Goal: Task Accomplishment & Management: Complete application form

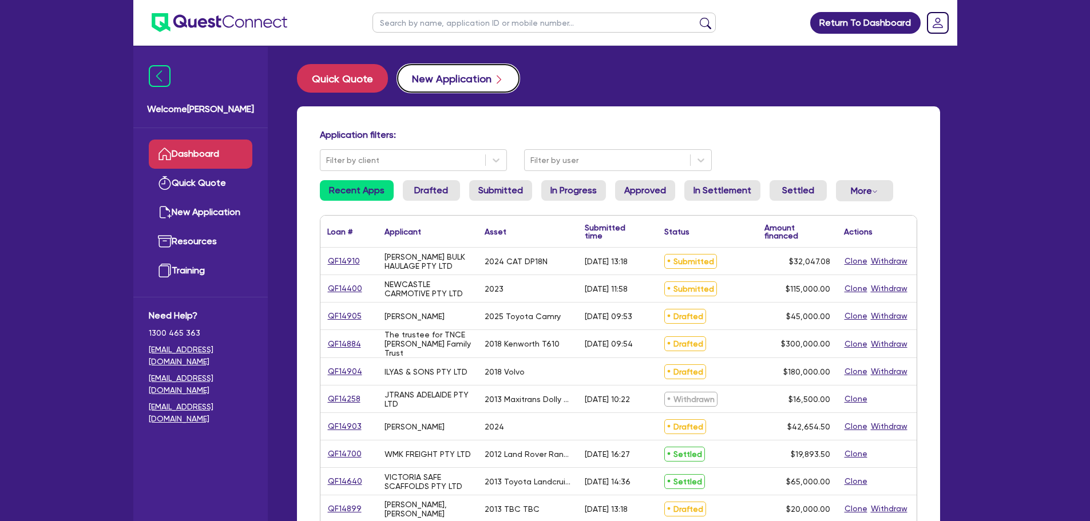
click at [460, 78] on button "New Application" at bounding box center [458, 78] width 122 height 29
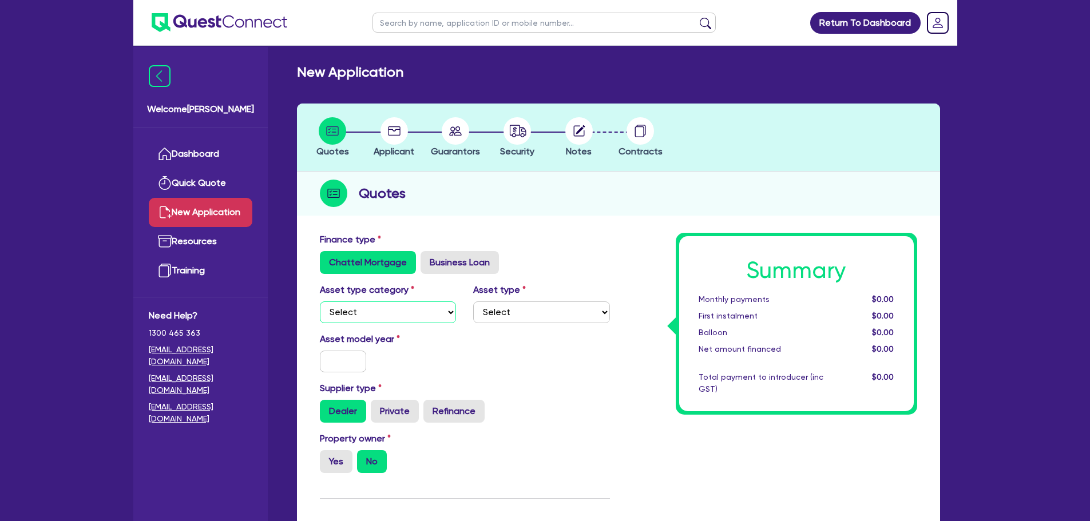
click at [379, 312] on select "Select Cars and light trucks Primary assets Secondary assets Tertiary assets" at bounding box center [388, 312] width 137 height 22
click at [320, 301] on select "Select Cars and light trucks Primary assets Secondary assets Tertiary assets" at bounding box center [388, 312] width 137 height 22
click at [491, 319] on select "Select Passenger vehicles Vans and utes Light trucks up to 4.5 tonne" at bounding box center [541, 312] width 137 height 22
click at [409, 321] on select "Select Cars and light trucks Primary assets Secondary assets Tertiary assets" at bounding box center [388, 312] width 137 height 22
select select "PRIMARY_ASSETS"
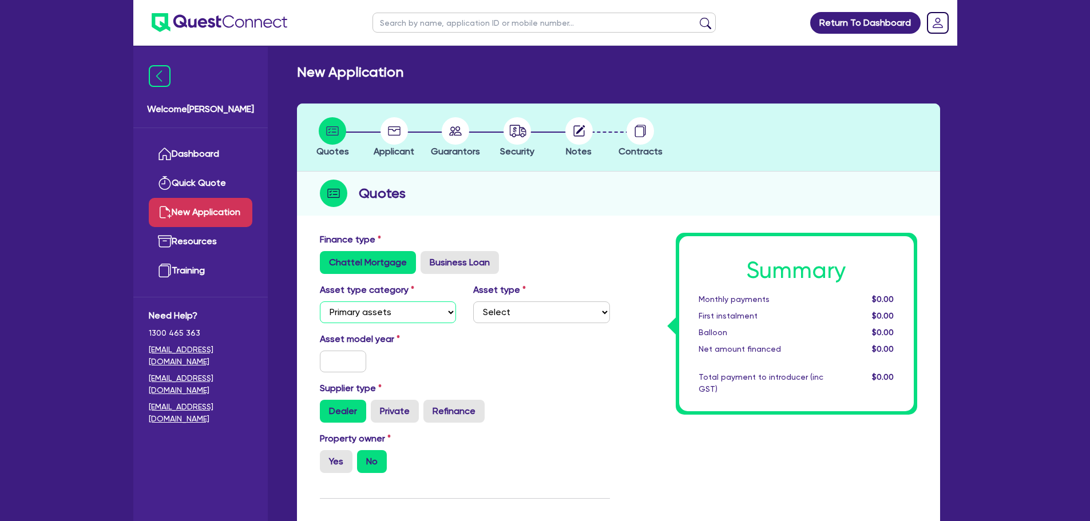
click at [320, 301] on select "Select Cars and light trucks Primary assets Secondary assets Tertiary assets" at bounding box center [388, 312] width 137 height 22
click at [515, 312] on select "Select Heavy trucks over 4.5 tonne Trailers Bus and coaches Yellow goods and ex…" at bounding box center [541, 312] width 137 height 22
select select "HEAVY_TRUCKS"
click at [473, 301] on select "Select Heavy trucks over 4.5 tonne Trailers Bus and coaches Yellow goods and ex…" at bounding box center [541, 312] width 137 height 22
click at [332, 360] on input "text" at bounding box center [343, 362] width 47 height 22
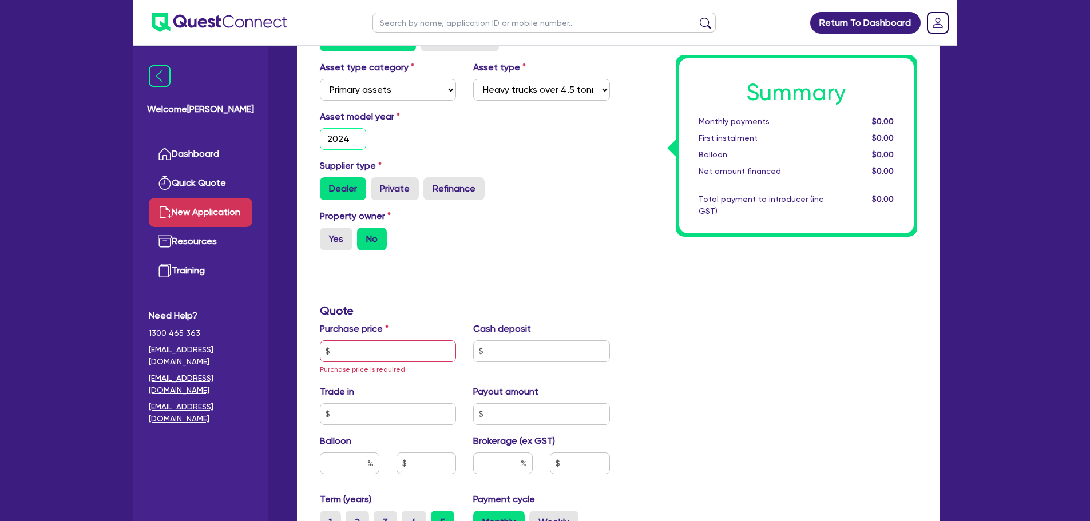
scroll to position [229, 0]
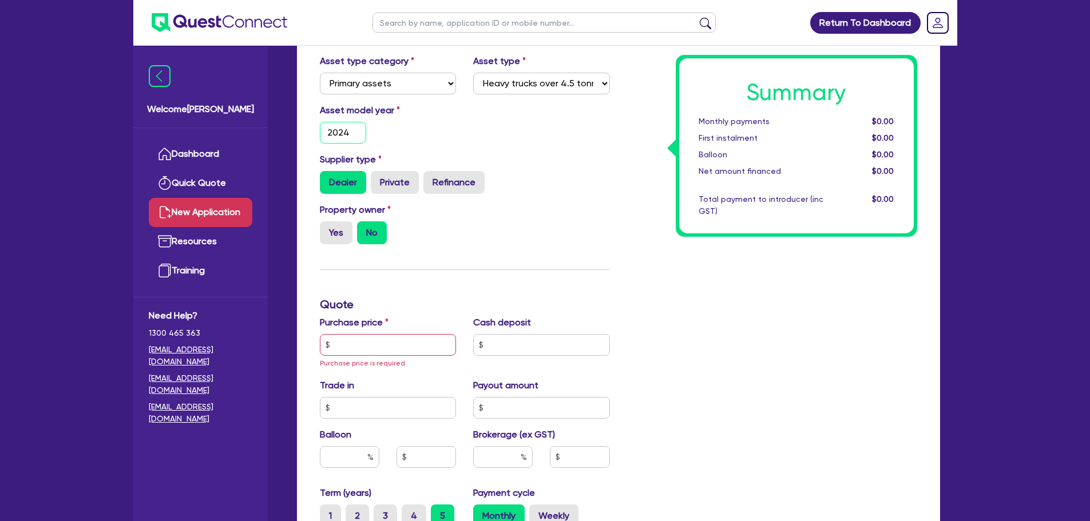
type input "2024"
click at [343, 215] on label "Property owner" at bounding box center [355, 210] width 71 height 14
click at [341, 232] on label "Yes" at bounding box center [336, 232] width 33 height 23
click at [327, 229] on input "Yes" at bounding box center [323, 224] width 7 height 7
radio input "true"
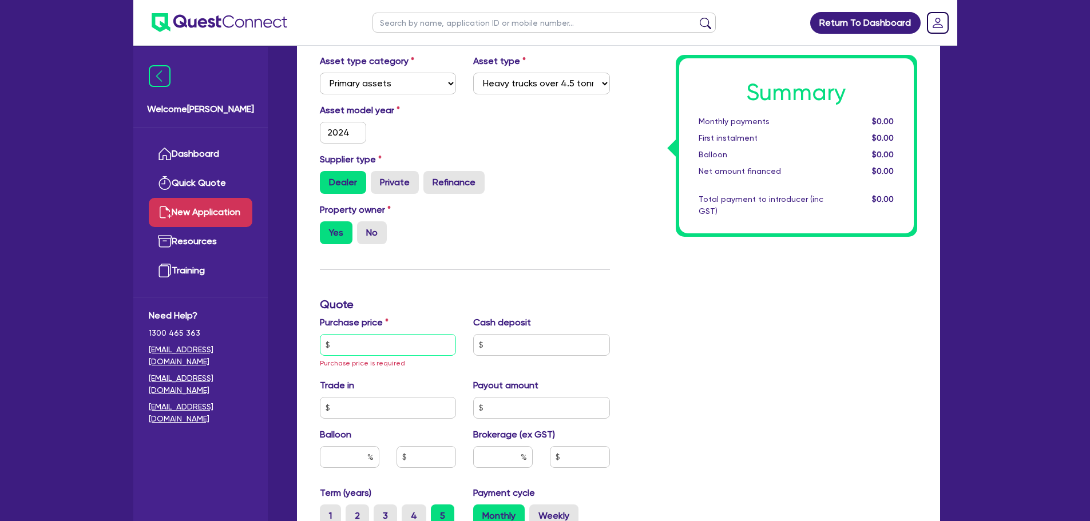
click at [382, 339] on input "text" at bounding box center [388, 345] width 137 height 22
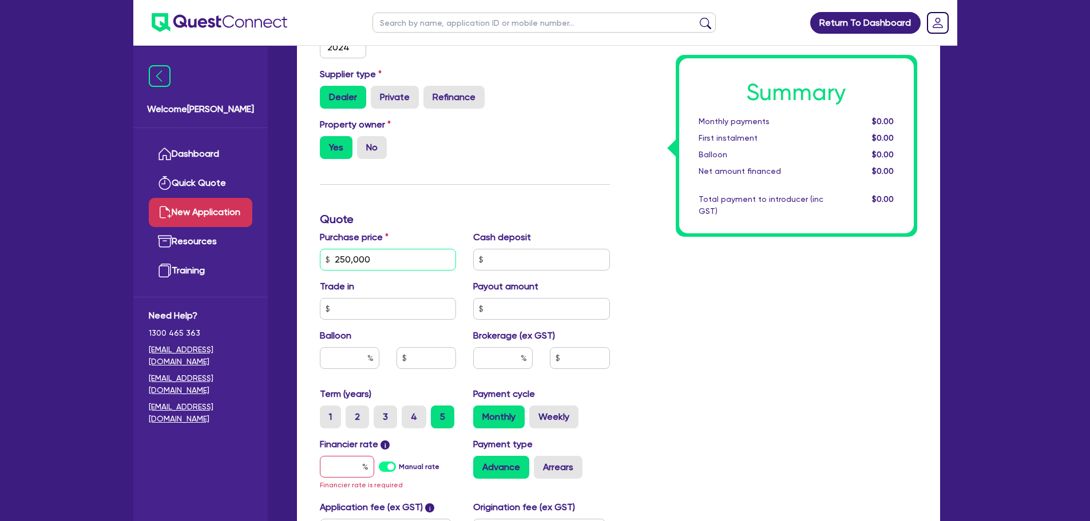
scroll to position [458, 0]
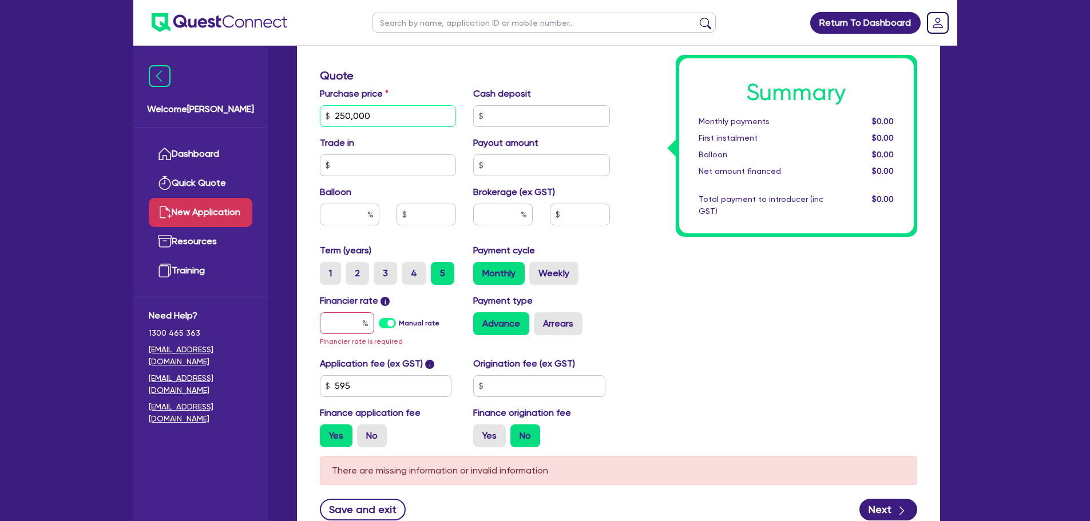
type input "250,000"
click at [345, 320] on input "text" at bounding box center [347, 323] width 54 height 22
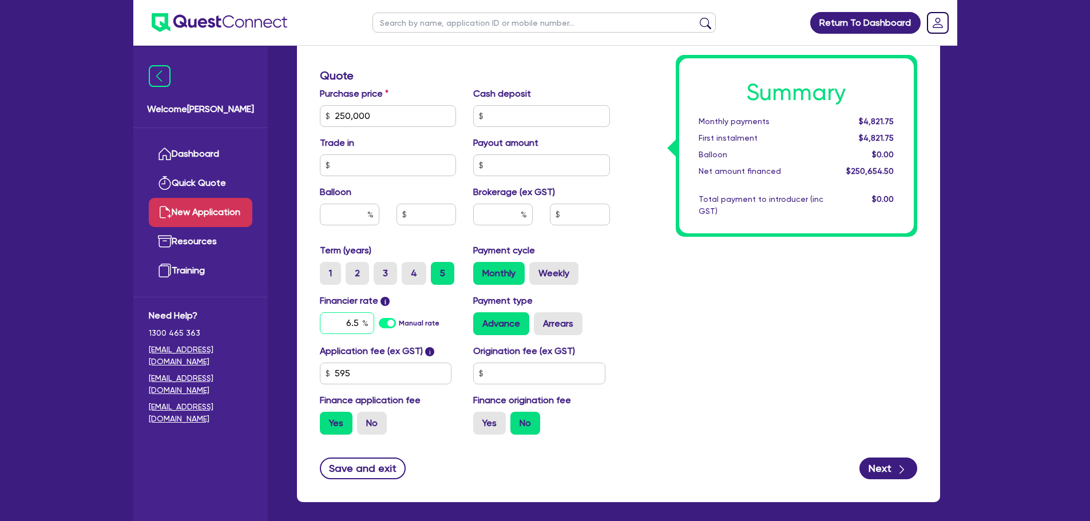
type input "6.5"
click at [502, 216] on input "text" at bounding box center [502, 215] width 59 height 22
type input "2"
click at [637, 243] on div "Summary Monthly payments $4,877.93 First instalment $4,877.93 Balloon $0.00 Net…" at bounding box center [771, 109] width 307 height 669
click at [883, 458] on button "Next" at bounding box center [888, 469] width 58 height 22
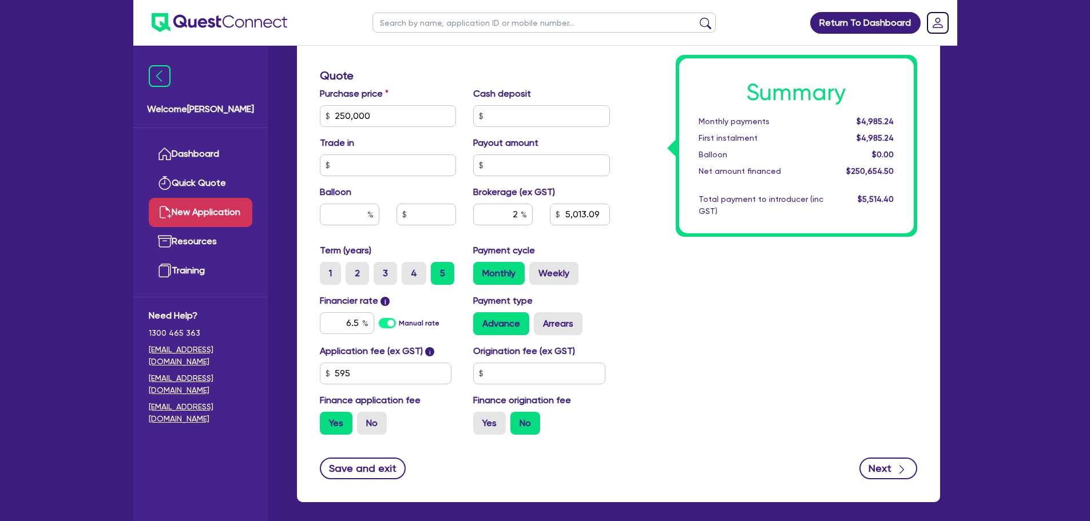
type input "5,013.09"
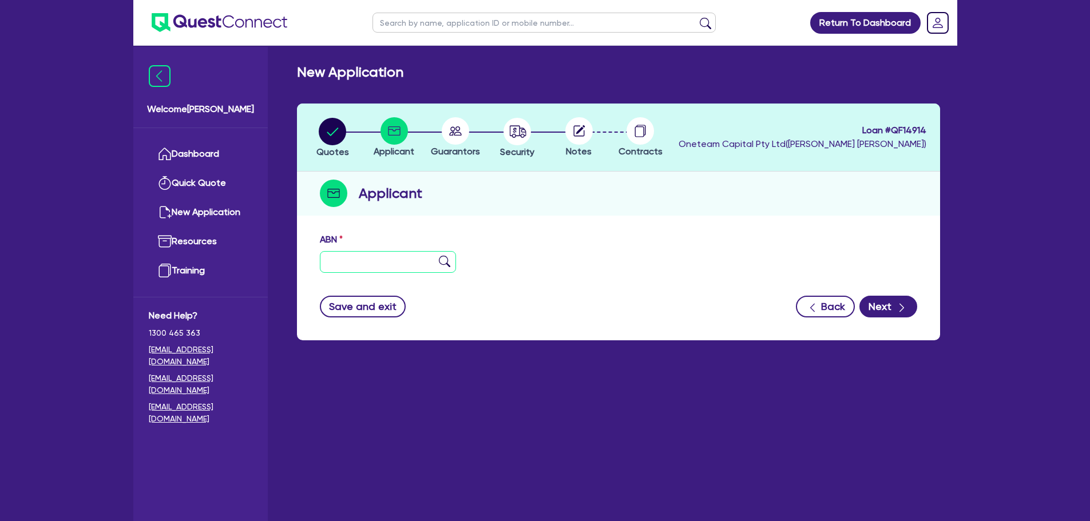
click at [378, 256] on input "text" at bounding box center [388, 262] width 137 height 22
drag, startPoint x: 384, startPoint y: 266, endPoint x: 409, endPoint y: 265, distance: 24.6
click at [384, 266] on input "text" at bounding box center [388, 262] width 137 height 22
paste input "85 622 170 414"
type input "85 622 170 414"
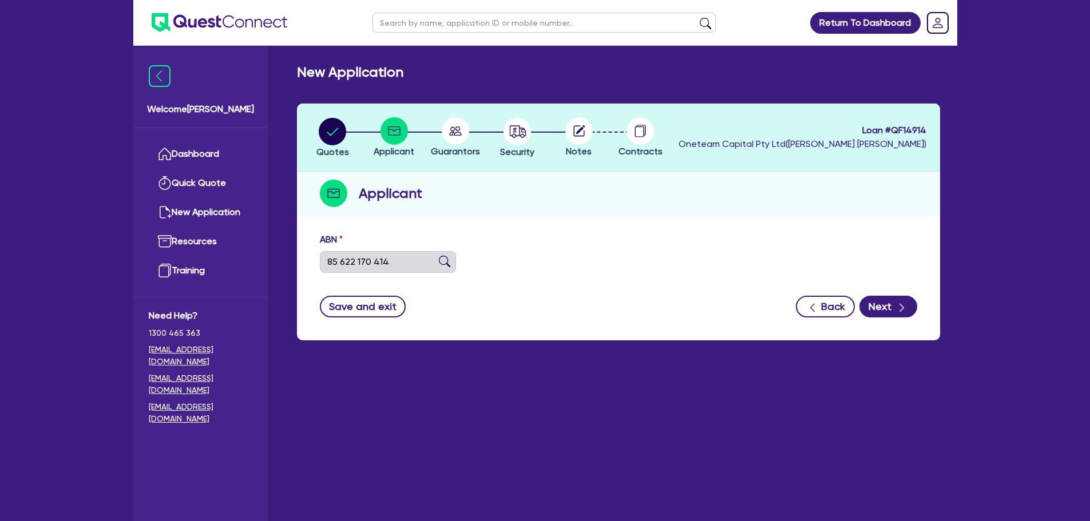
click at [443, 263] on img at bounding box center [444, 261] width 11 height 11
type input "EARTH LIFT PLANT HIRE PTY. LTD."
select select "COMPANY"
type input "[DATE]"
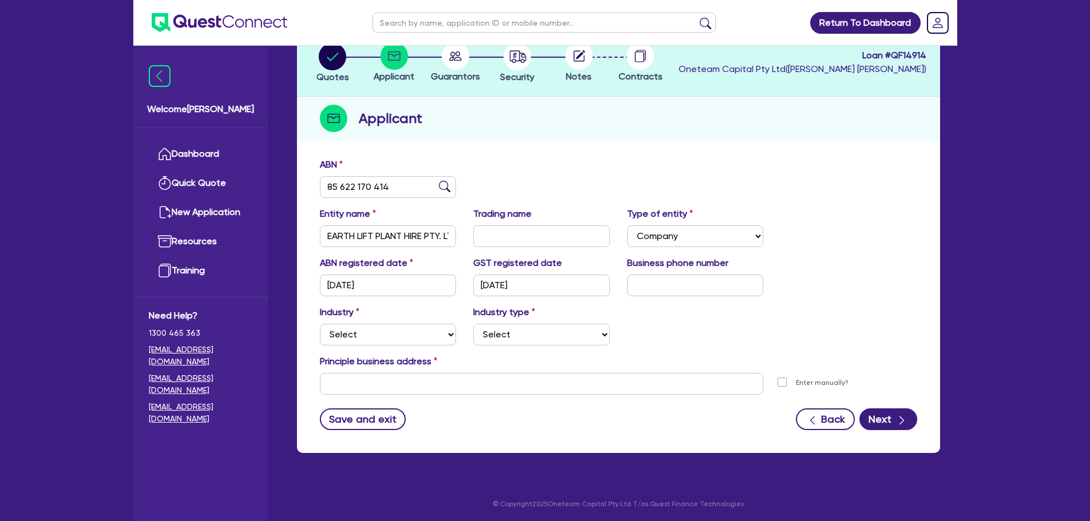
scroll to position [77, 0]
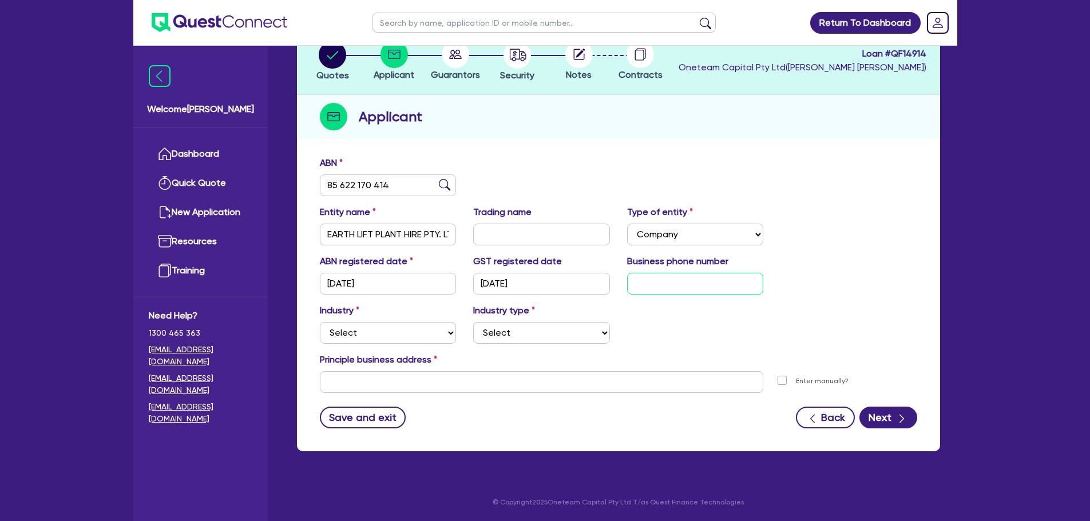
drag, startPoint x: 635, startPoint y: 277, endPoint x: 617, endPoint y: 280, distance: 18.5
click at [637, 279] on input "text" at bounding box center [695, 284] width 137 height 22
click at [684, 279] on input "text" at bounding box center [695, 284] width 137 height 22
paste input "04 4994 8820"
type input "04 4994 8820"
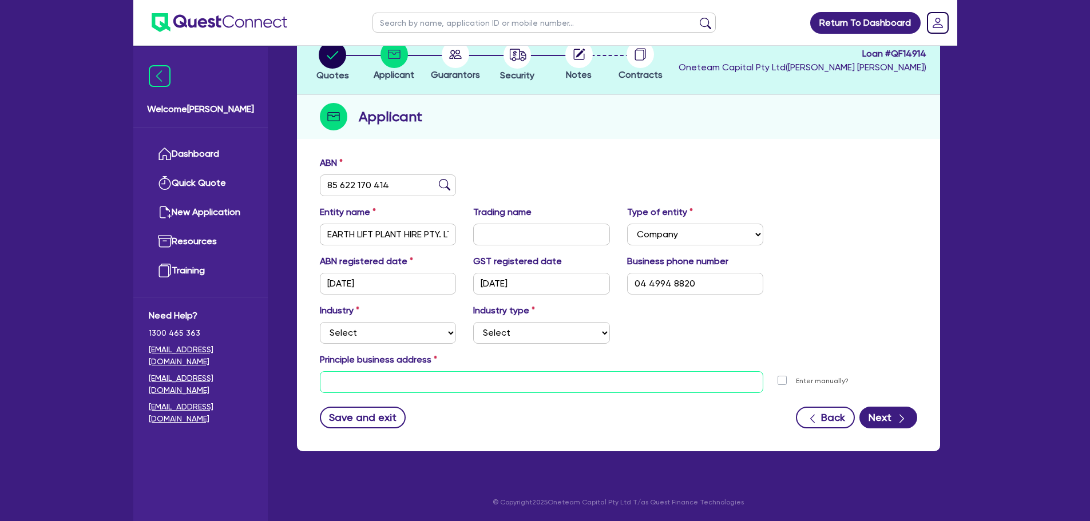
click at [510, 381] on input "text" at bounding box center [542, 382] width 444 height 22
click at [475, 368] on div "Principle business address" at bounding box center [618, 362] width 614 height 18
click at [475, 373] on input "text" at bounding box center [542, 382] width 444 height 22
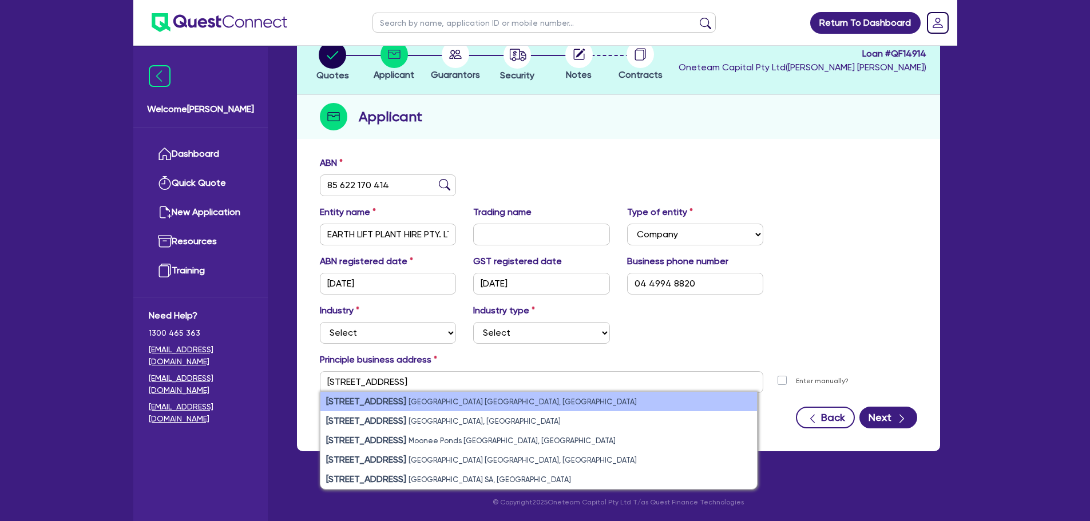
click at [521, 397] on li "11 York Street Sydney NSW, Australia" at bounding box center [538, 401] width 436 height 19
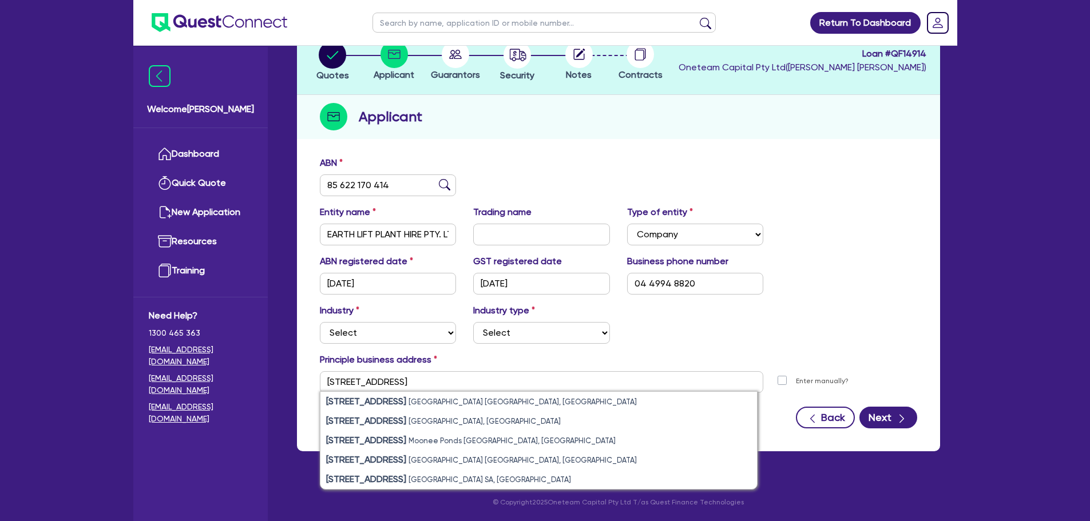
type input "[STREET_ADDRESS]"
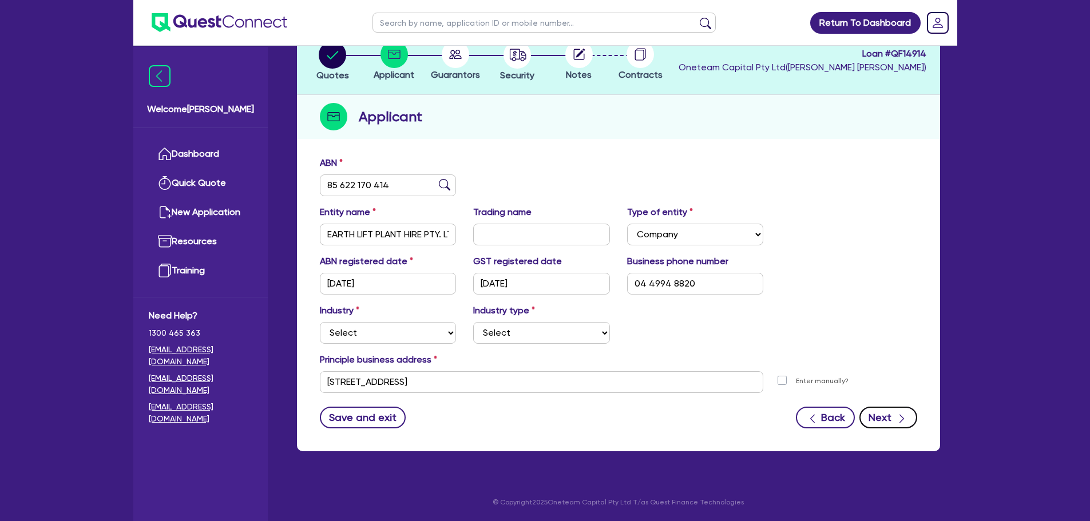
click at [891, 417] on button "Next" at bounding box center [888, 418] width 58 height 22
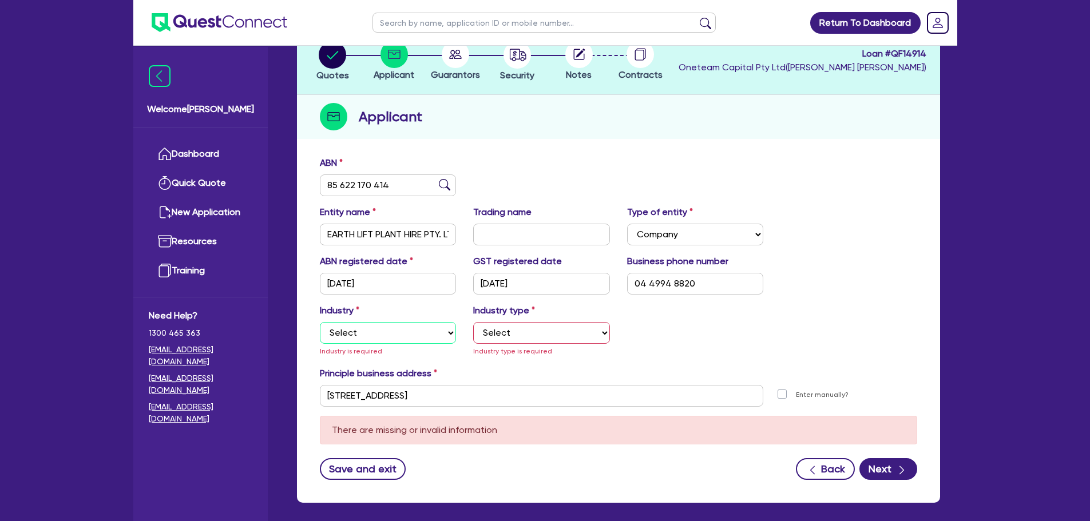
click at [408, 339] on select "Select Accomodation & Food Services Administrative & Support Services Agricultu…" at bounding box center [388, 333] width 137 height 22
click at [320, 322] on select "Select Accomodation & Food Services Administrative & Support Services Agricultu…" at bounding box center [388, 333] width 137 height 22
click at [500, 331] on select "Select Taxi & Luxury Car Services Passengers & Freight Transport Services Posta…" at bounding box center [541, 333] width 137 height 22
drag, startPoint x: 736, startPoint y: 332, endPoint x: 646, endPoint y: 361, distance: 94.2
click at [736, 332] on div "Industry Select Accomodation & Food Services Administrative & Support Services …" at bounding box center [618, 335] width 614 height 63
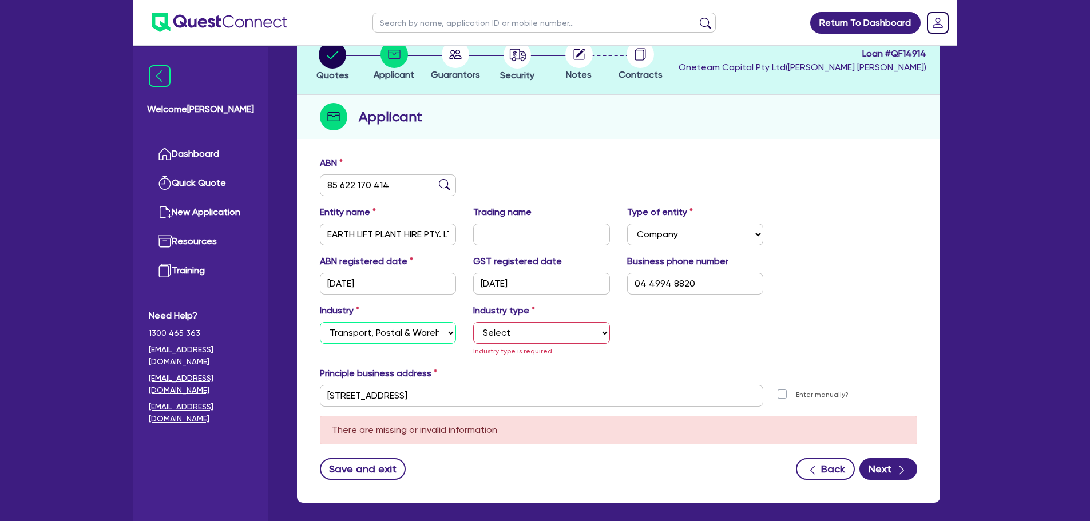
click at [395, 339] on select "Select Accomodation & Food Services Administrative & Support Services Agricultu…" at bounding box center [388, 333] width 137 height 22
click at [320, 322] on select "Select Accomodation & Food Services Administrative & Support Services Agricultu…" at bounding box center [388, 333] width 137 height 22
click at [500, 336] on select "Select Electrical, Electronic & Whitegoods Floor Coverings, Furniture & Housewa…" at bounding box center [541, 333] width 137 height 22
click at [418, 329] on select "Select Accomodation & Food Services Administrative & Support Services Agricultu…" at bounding box center [388, 333] width 137 height 22
select select "ADMINISTRATIVE_SUPPORT"
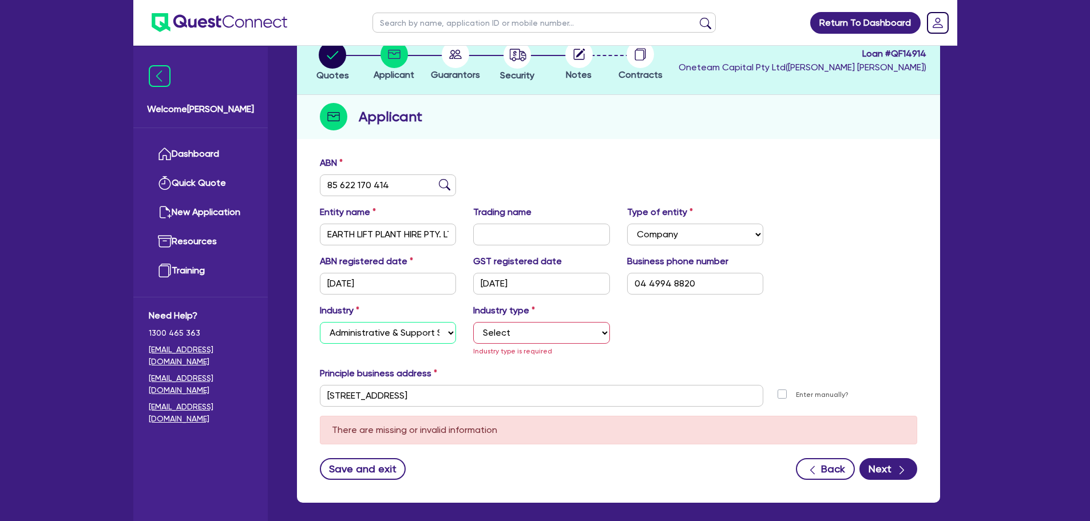
click at [320, 322] on select "Select Accomodation & Food Services Administrative & Support Services Agricultu…" at bounding box center [388, 333] width 137 height 22
click at [549, 340] on select "Select Employment Services Administrative Services Domestic & Commercial Cleani…" at bounding box center [541, 333] width 137 height 22
select select "SUPPORT_OPERATIONS"
click at [473, 322] on select "Select Employment Services Administrative Services Domestic & Commercial Cleani…" at bounding box center [541, 333] width 137 height 22
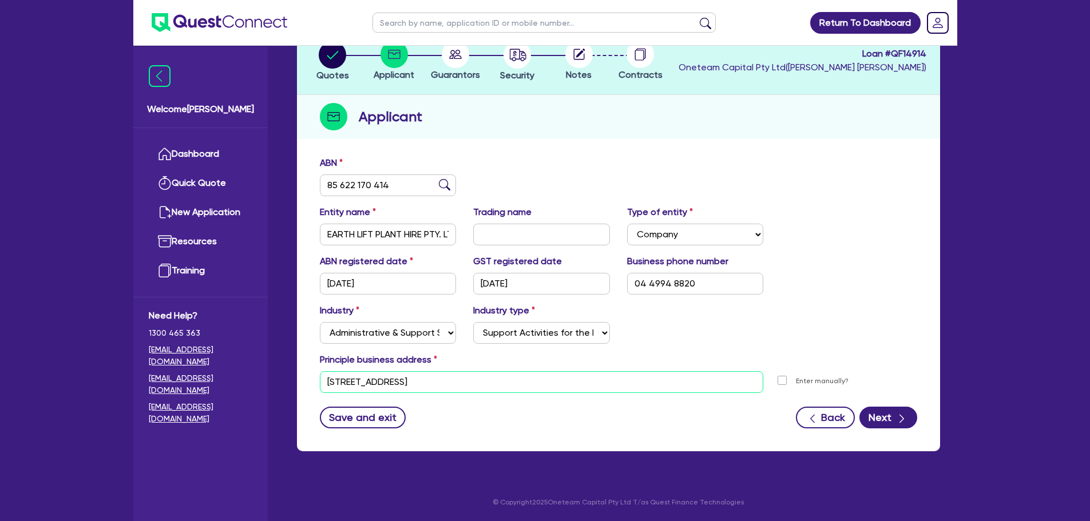
click at [494, 388] on input "[STREET_ADDRESS]" at bounding box center [542, 382] width 444 height 22
click at [921, 423] on div "Save and exit Back Next" at bounding box center [618, 418] width 614 height 22
click at [900, 422] on icon "button" at bounding box center [901, 418] width 11 height 11
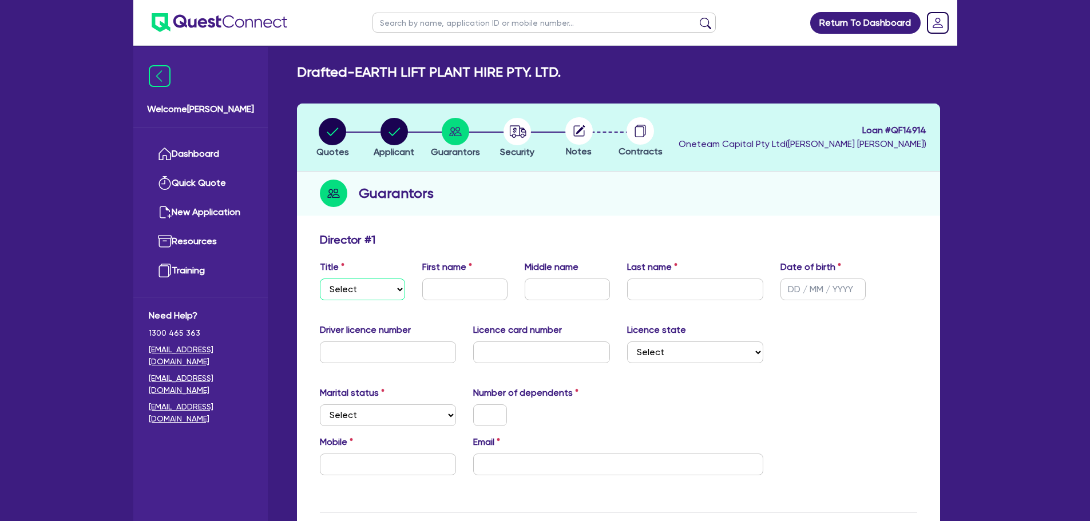
click at [381, 294] on select "Select Mr Mrs Ms Miss Dr" at bounding box center [362, 290] width 85 height 22
select select "MR"
click at [320, 279] on select "Select Mr Mrs Ms Miss Dr" at bounding box center [362, 290] width 85 height 22
click at [464, 294] on input "text" at bounding box center [464, 290] width 85 height 22
type input "Shayan"
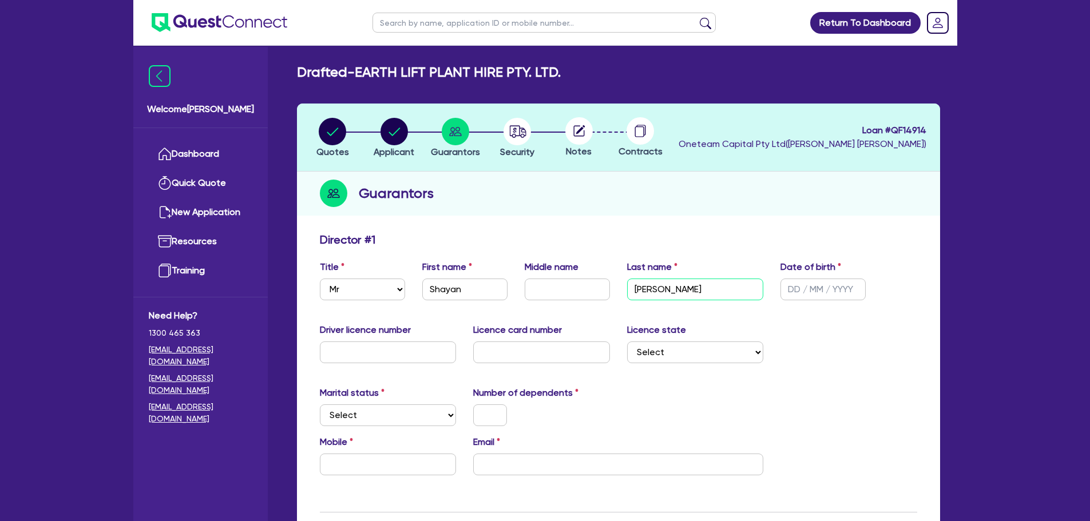
type input "[PERSON_NAME]"
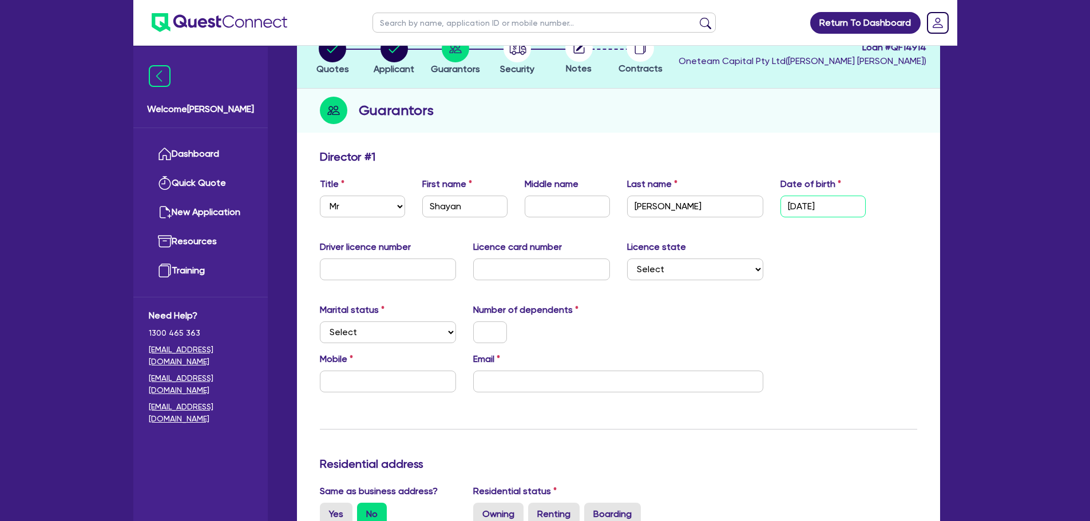
scroll to position [172, 0]
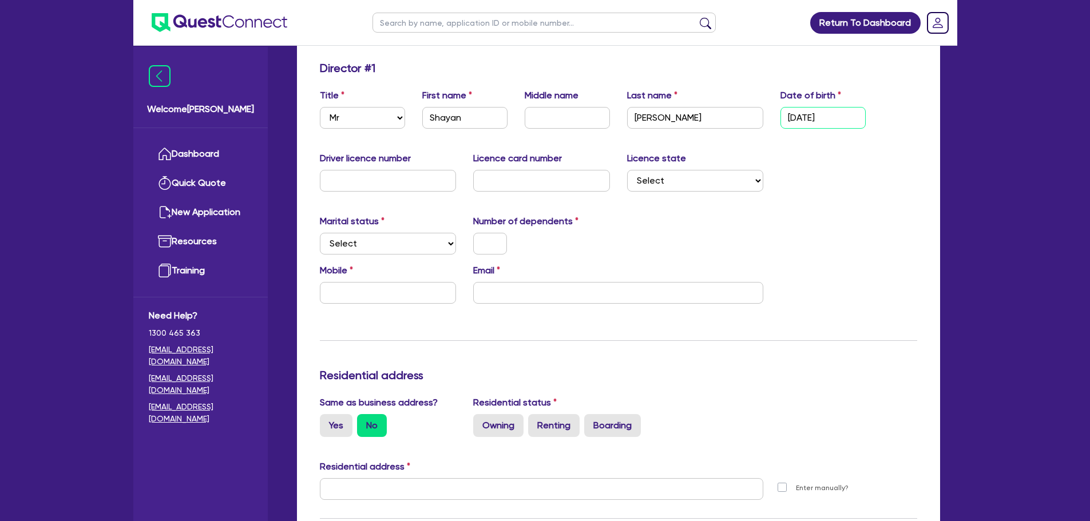
type input "[DATE]"
click at [407, 237] on select "Select Single Married De Facto / Partner" at bounding box center [388, 244] width 137 height 22
drag, startPoint x: 408, startPoint y: 241, endPoint x: 413, endPoint y: 254, distance: 13.4
click at [408, 241] on select "Select Single Married De Facto / Partner" at bounding box center [388, 244] width 137 height 22
select select "SINGLE"
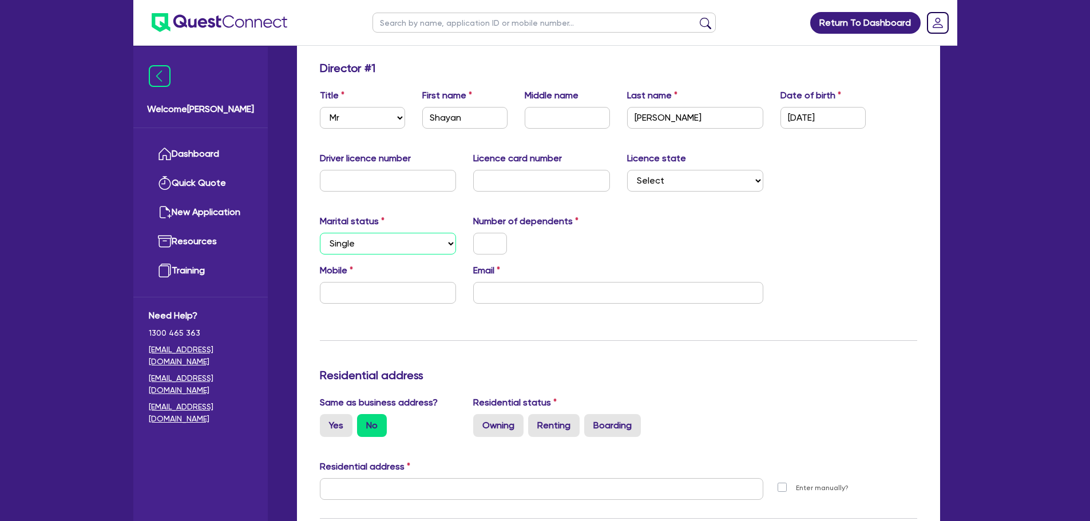
click at [320, 233] on select "Select Single Married De Facto / Partner" at bounding box center [388, 244] width 137 height 22
click at [491, 245] on input "text" at bounding box center [490, 244] width 34 height 22
click at [446, 293] on input "text" at bounding box center [388, 293] width 137 height 22
click at [345, 302] on input "text" at bounding box center [388, 293] width 137 height 22
paste input "0449 948 820"
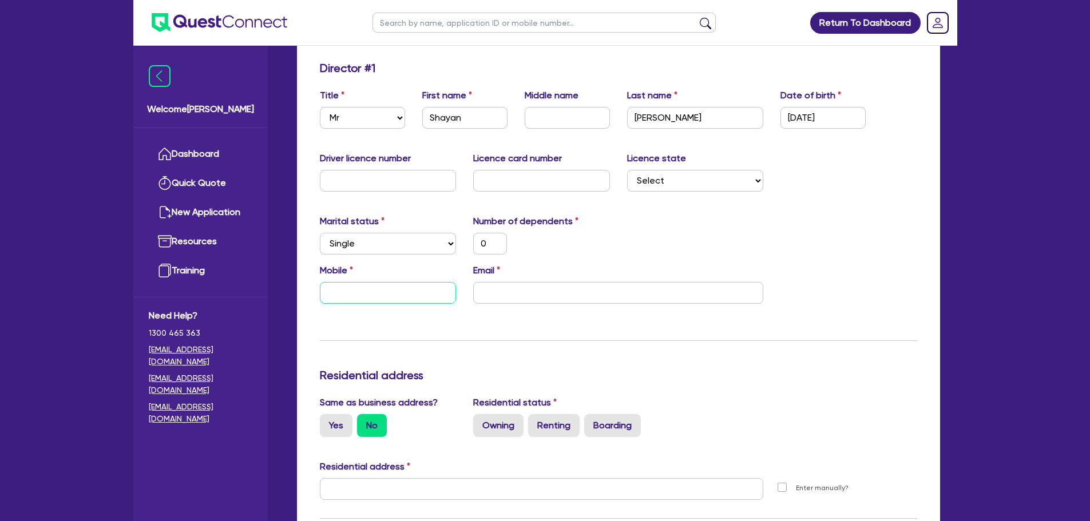
type input "0"
type input "0449 948 820"
click at [538, 309] on div "Mobile 0449 948 820 Email" at bounding box center [618, 288] width 614 height 49
paste input "[EMAIL_ADDRESS][DOMAIN_NAME]"
type input "0"
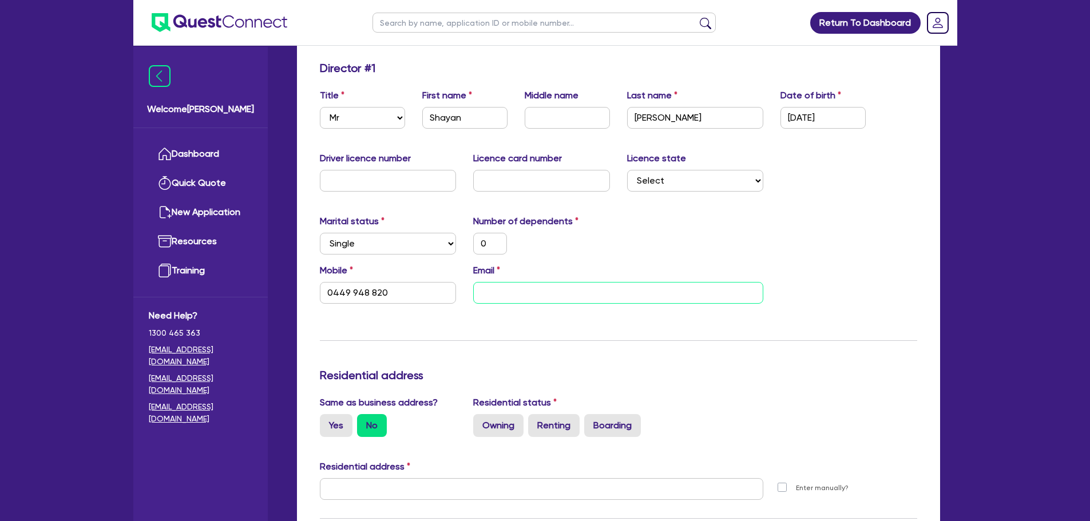
type input "0449 948 820"
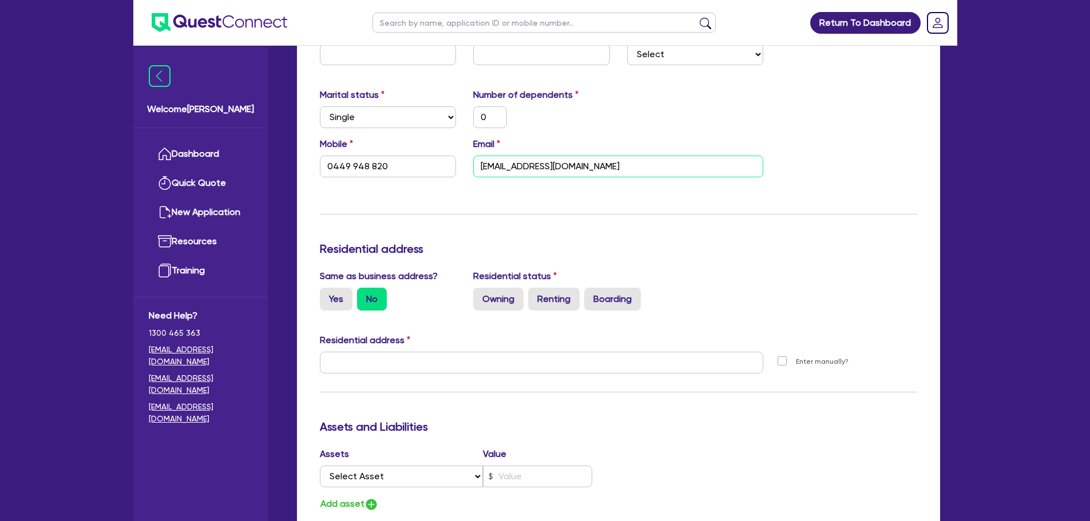
scroll to position [458, 0]
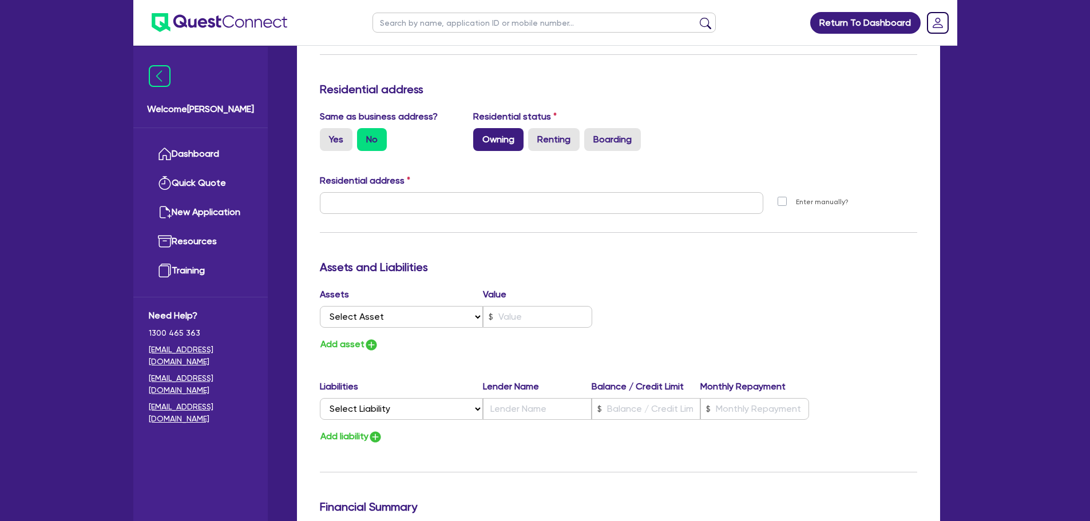
type input "[EMAIL_ADDRESS][DOMAIN_NAME]"
drag, startPoint x: 509, startPoint y: 141, endPoint x: 503, endPoint y: 141, distance: 6.3
click at [506, 141] on label "Owning" at bounding box center [498, 139] width 50 height 23
click at [337, 134] on label "Yes" at bounding box center [336, 139] width 33 height 23
click at [327, 134] on input "Yes" at bounding box center [323, 131] width 7 height 7
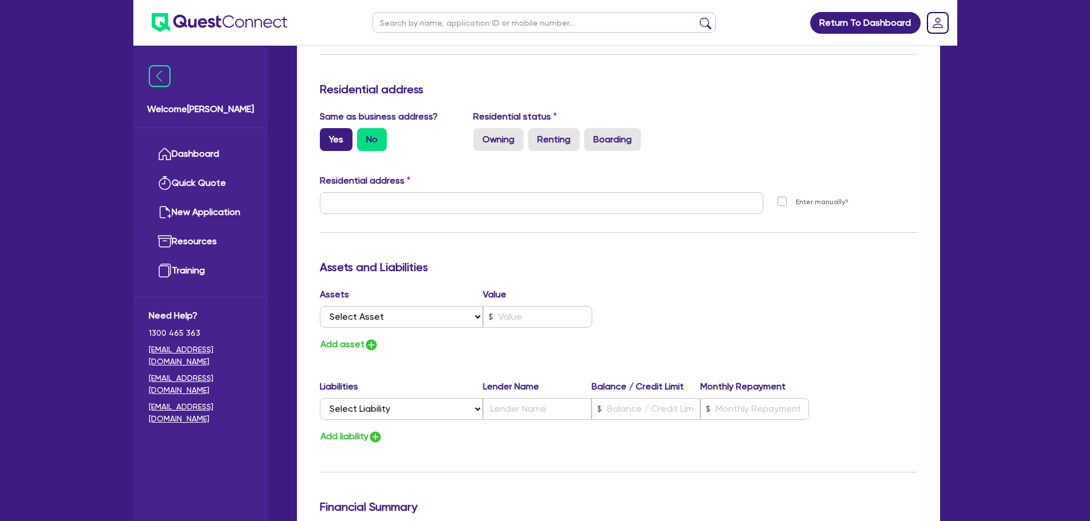
radio input "true"
type input "0"
type input "0449 948 820"
type input "[STREET_ADDRESS]"
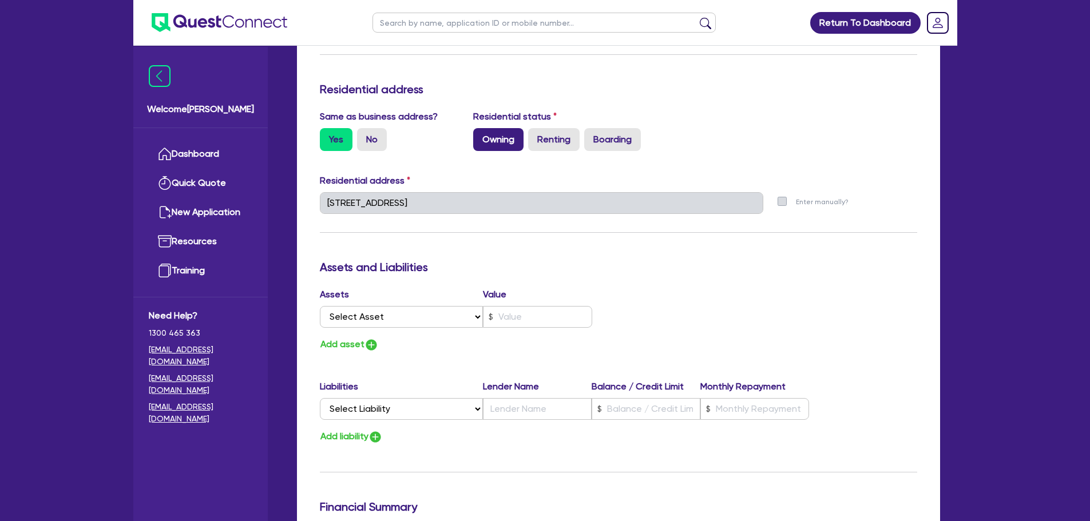
click at [519, 144] on label "Owning" at bounding box center [498, 139] width 50 height 23
click at [480, 136] on input "Owning" at bounding box center [476, 131] width 7 height 7
radio input "true"
type input "0"
type input "0449 948 820"
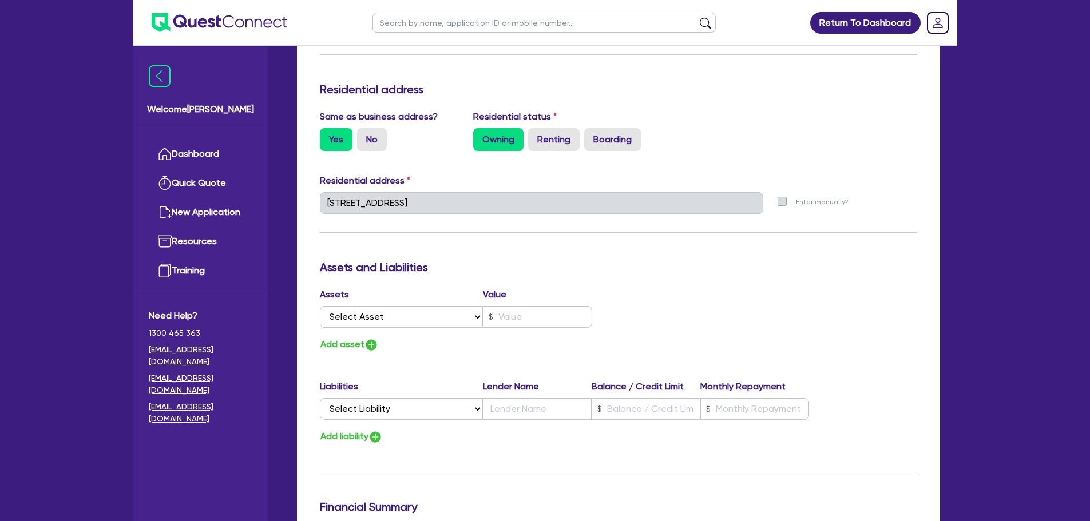
scroll to position [686, 0]
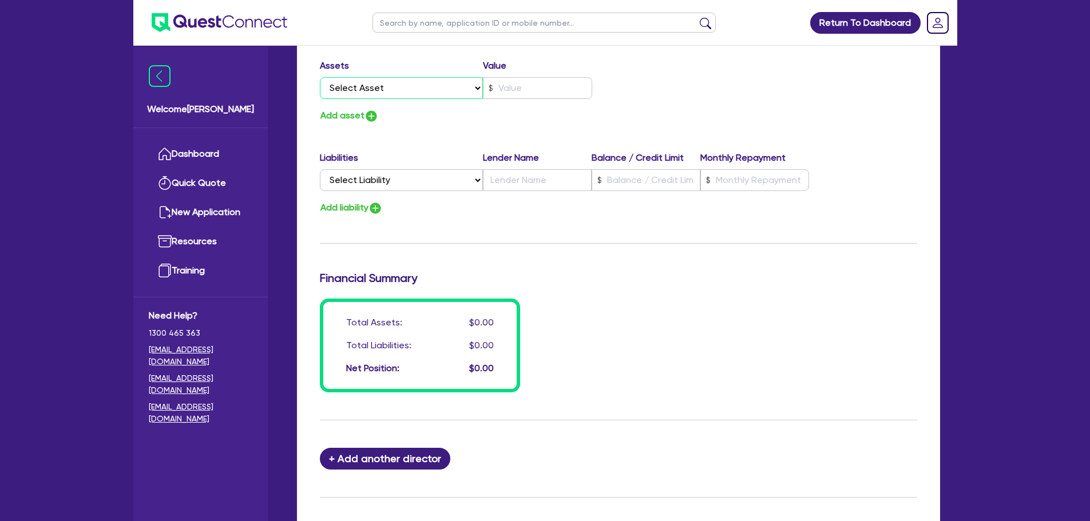
click at [415, 87] on select "Select Asset Cash Property Investment property Vehicle Truck Trailer Equipment …" at bounding box center [402, 88] width 164 height 22
select select "PROPERTY"
click at [320, 77] on select "Select Asset Cash Property Investment property Vehicle Truck Trailer Equipment …" at bounding box center [402, 88] width 164 height 22
type input "0"
type input "0449 948 820"
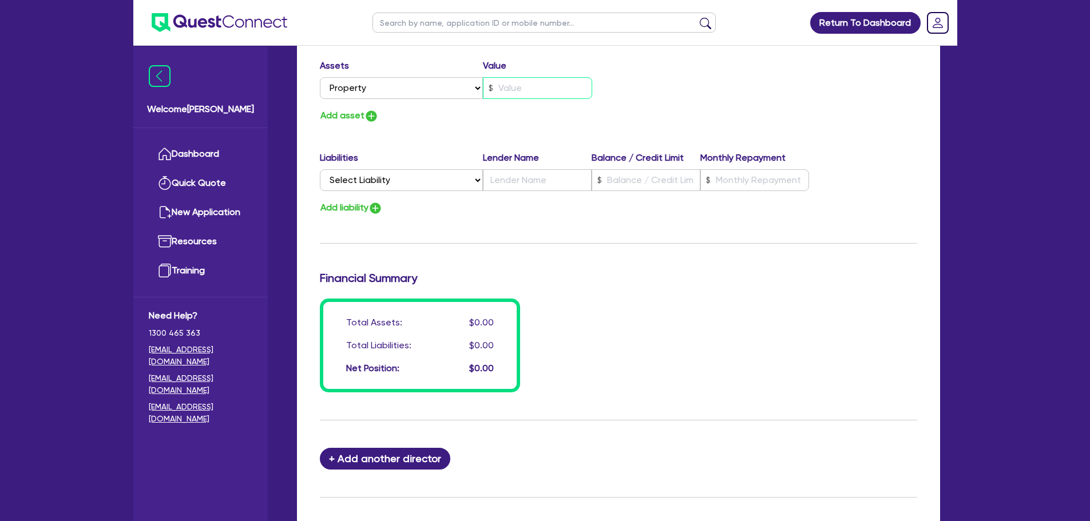
click at [548, 89] on input "text" at bounding box center [537, 88] width 109 height 22
type input "0"
type input "0449 948 820"
type input "1"
type input "0"
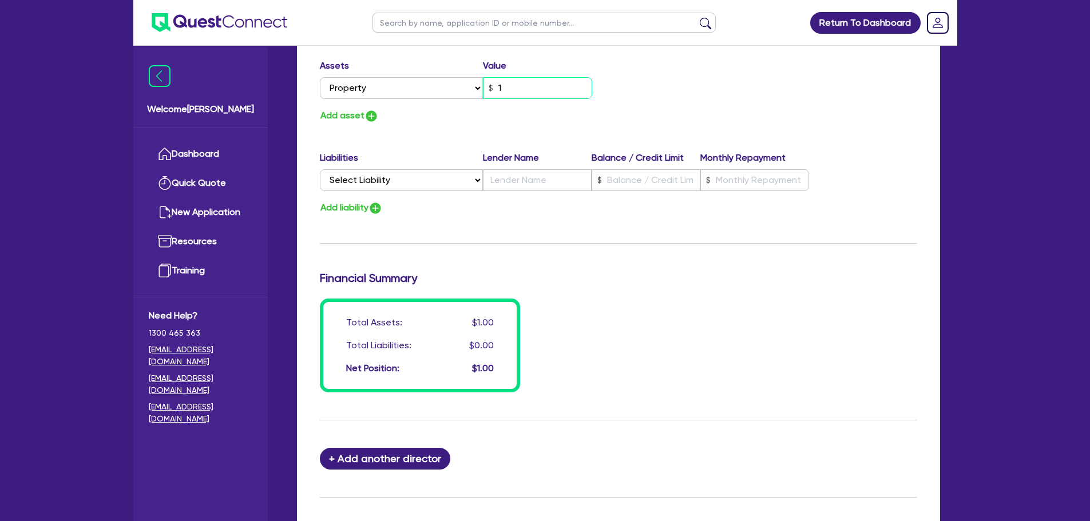
type input "0449 948 820"
type input "14"
type input "0"
type input "0449 948 820"
type input "140"
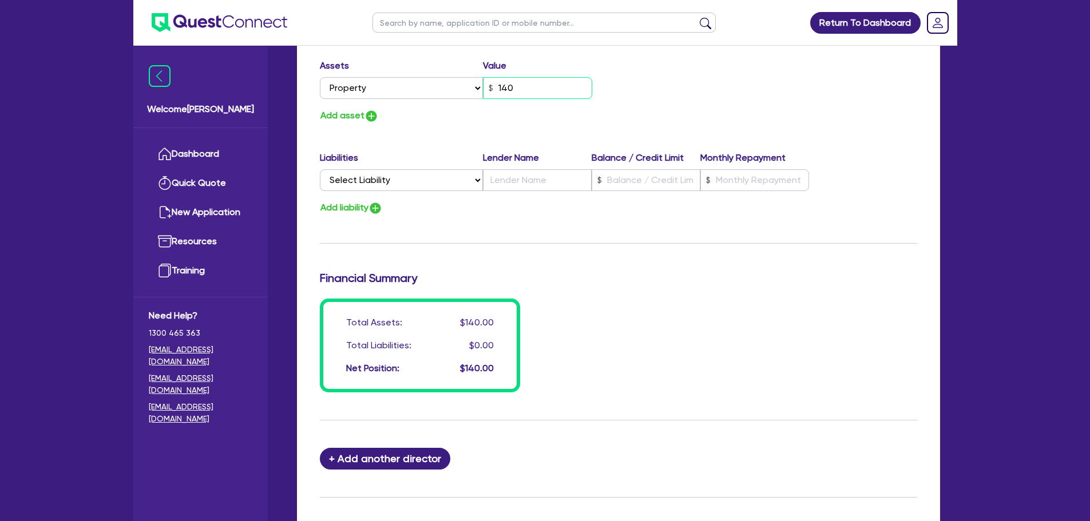
type input "0"
type input "0449 948 820"
type input "1,400"
type input "0"
type input "0449 948 820"
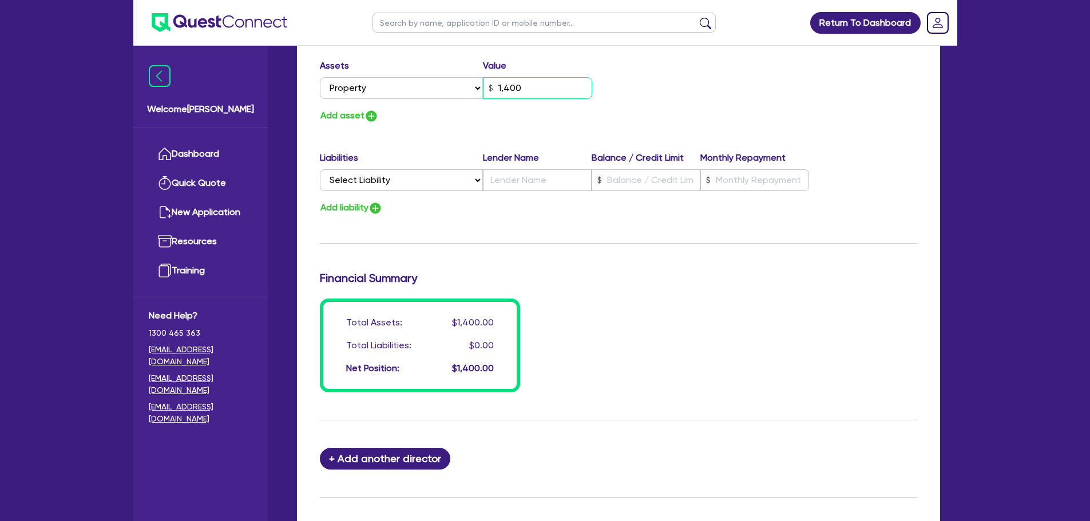
type input "14,000"
type input "0"
type input "0449 948 820"
type input "1,400,000"
type input "0"
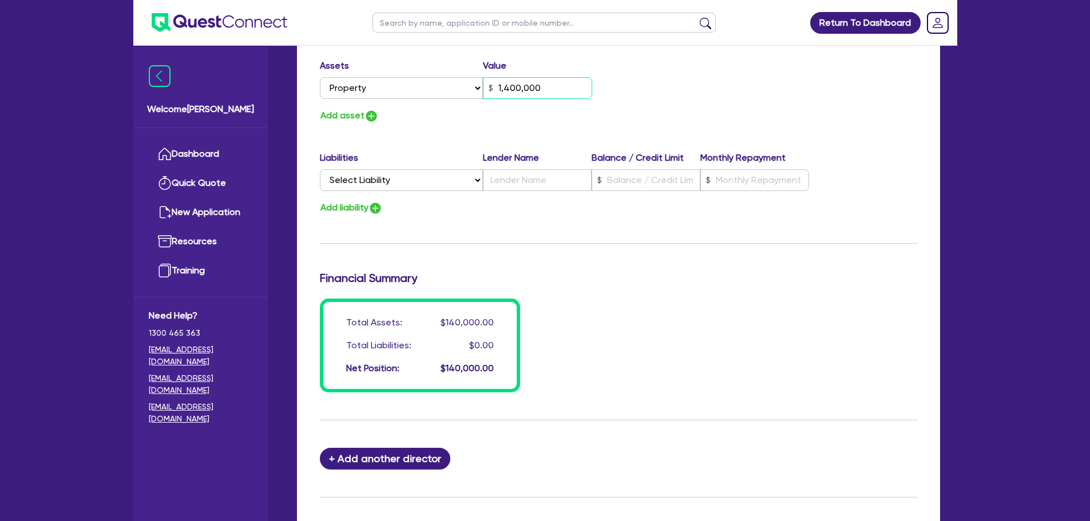
type input "0449 948 820"
type input "1,400,000"
click at [371, 183] on select "Select Liability Credit card Mortgage Investment property loan Vehicle loan Tru…" at bounding box center [401, 180] width 163 height 22
select select "MORTGAGE"
click at [320, 169] on select "Select Liability Credit card Mortgage Investment property loan Vehicle loan Tru…" at bounding box center [401, 180] width 163 height 22
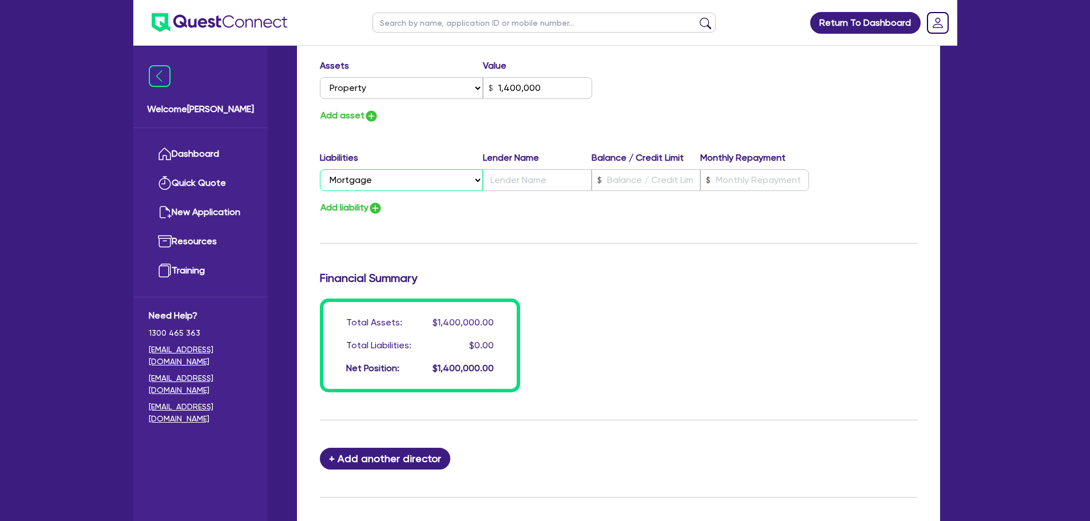
type input "0"
type input "0449 948 820"
type input "1,400,000"
click at [568, 168] on div "Liabilities Lender Name Balance / Credit Limit Monthly Repayment" at bounding box center [565, 160] width 490 height 18
click at [556, 182] on input "text" at bounding box center [537, 180] width 109 height 22
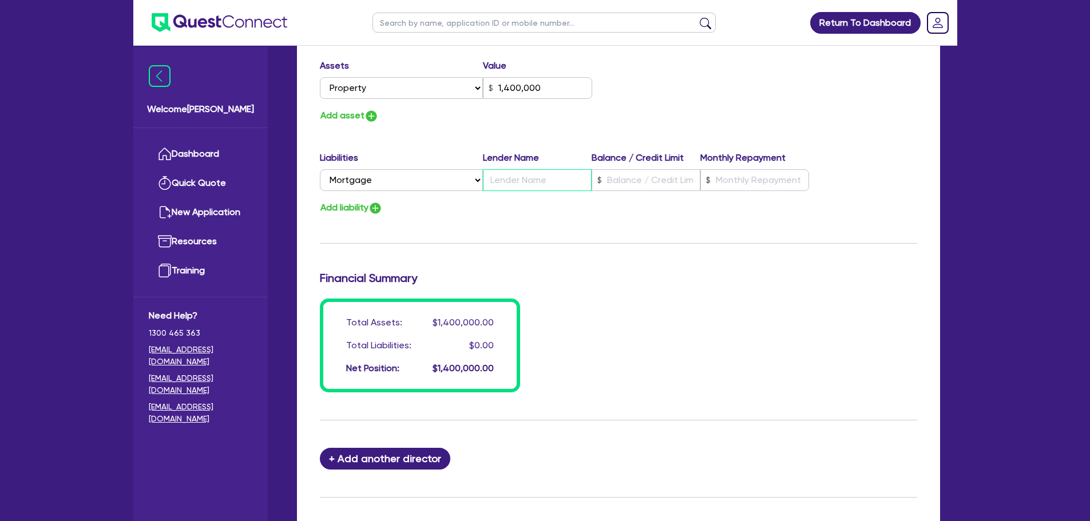
type input "0"
type input "0449 948 820"
type input "1,400,000"
type input "CB"
type input "0"
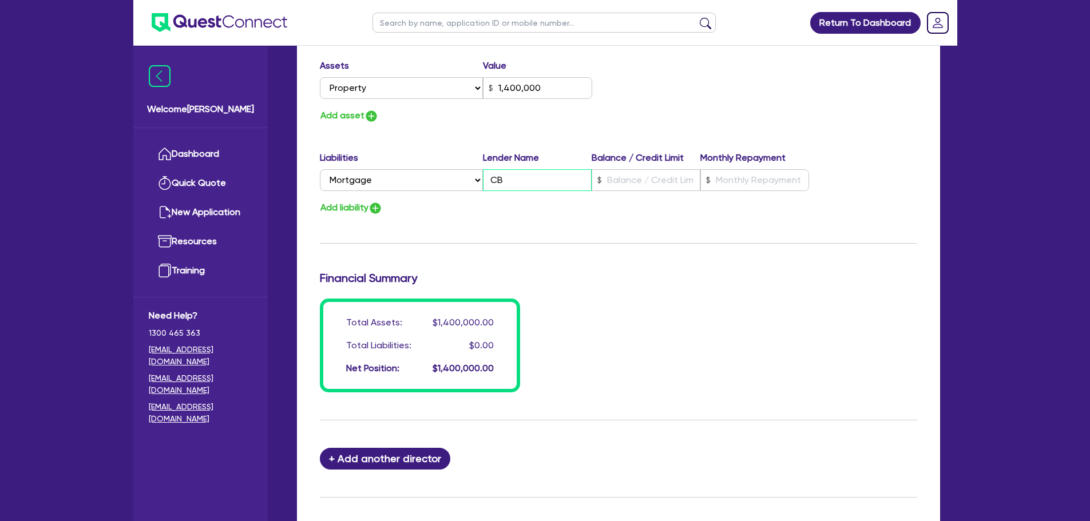
type input "0449 948 820"
type input "1,400,000"
type input "0"
type input "0449 948 820"
type input "1,400,000"
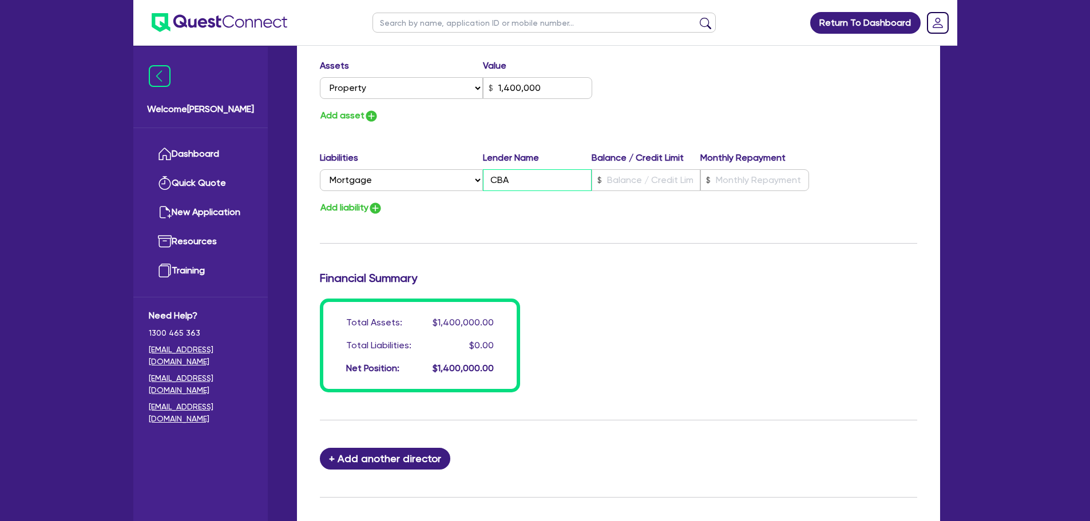
type input "CBA"
type input "0"
type input "0449 948 820"
type input "1,400,000"
type input "5"
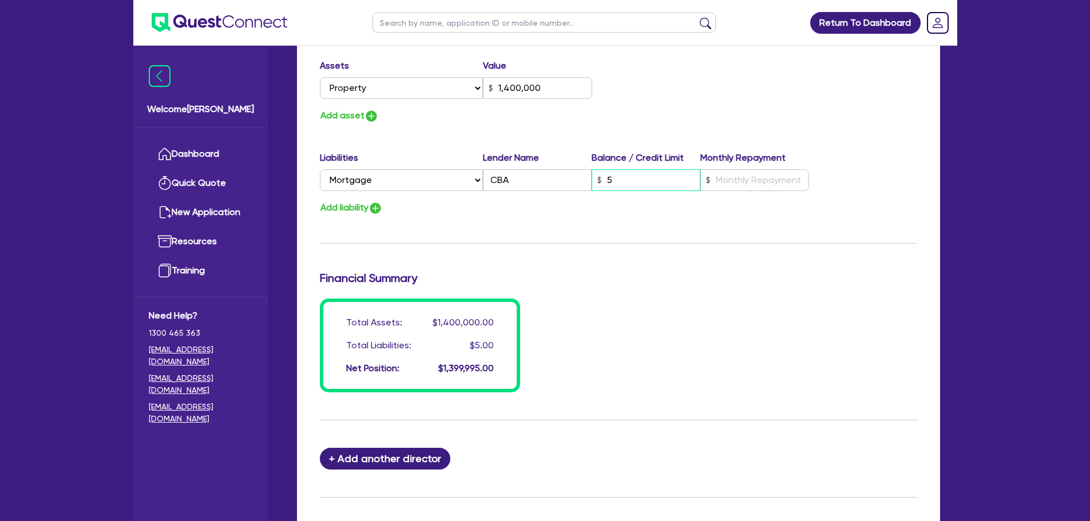
type input "0"
type input "0449 948 820"
type input "1,400,000"
type input "50"
type input "0"
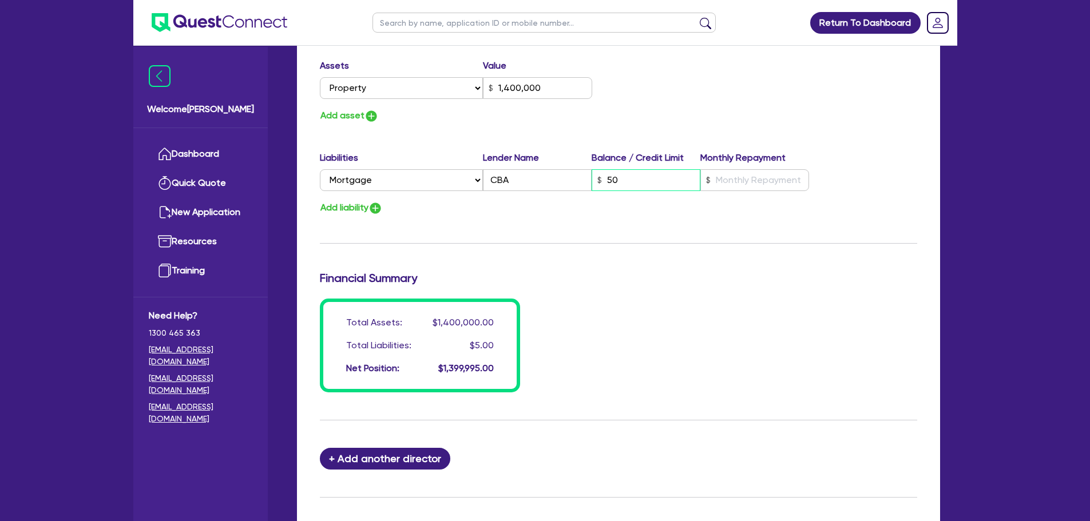
type input "0449 948 820"
type input "1,400,000"
type input "500"
type input "0"
type input "0449 948 820"
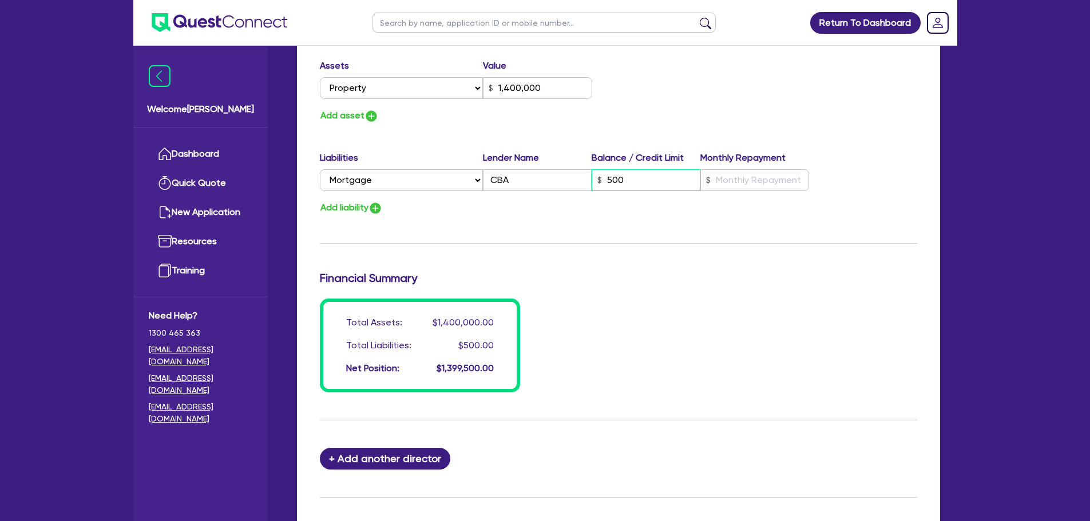
type input "1,400,000"
type input "5,000"
type input "0"
type input "0449 948 820"
type input "1,400,000"
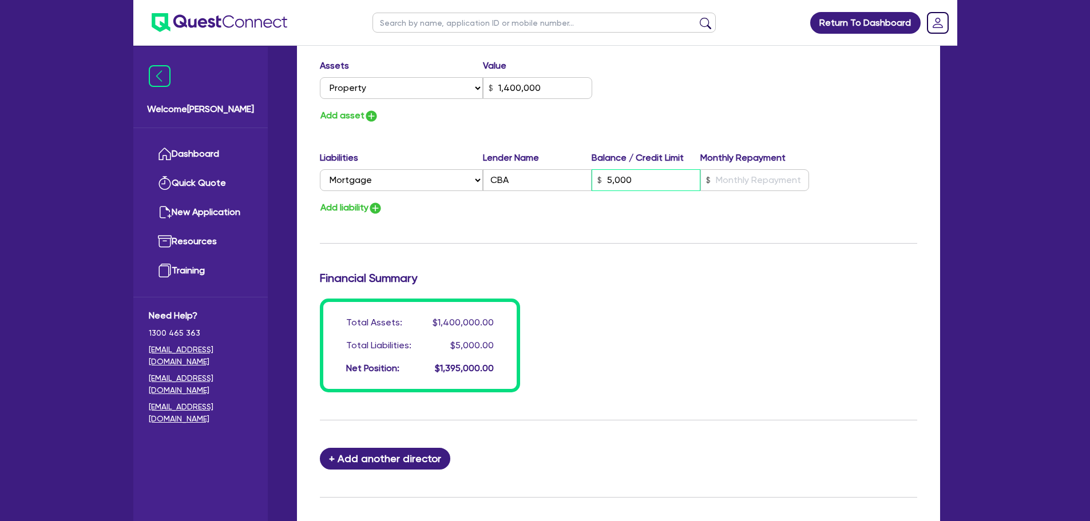
type input "50,000"
type input "0"
type input "0449 948 820"
type input "1,400,000"
type input "500,000"
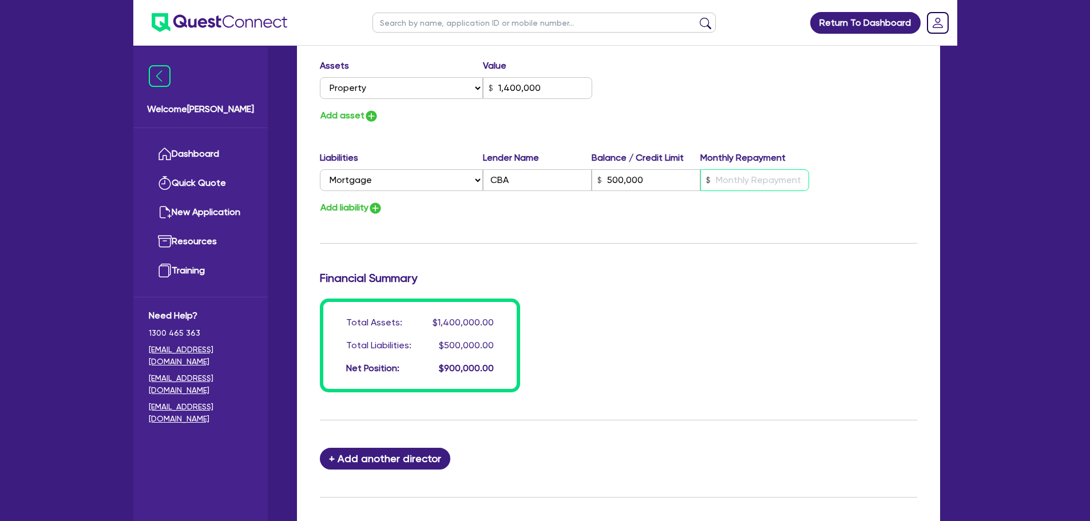
type input "0"
type input "0449 948 820"
type input "1,400,000"
type input "500,000"
type input "5"
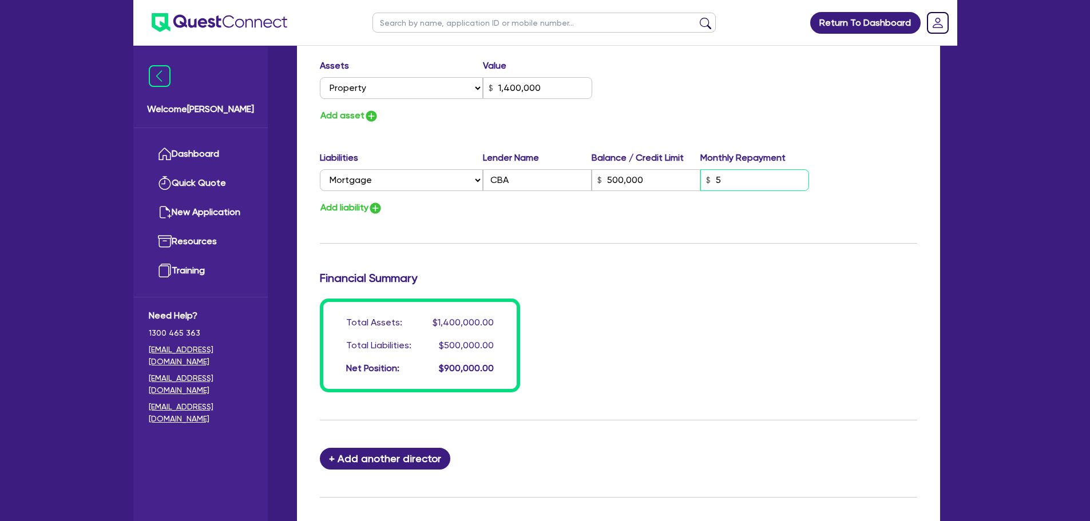
type input "0"
type input "0449 948 820"
type input "1,400,000"
type input "500,000"
type input "50"
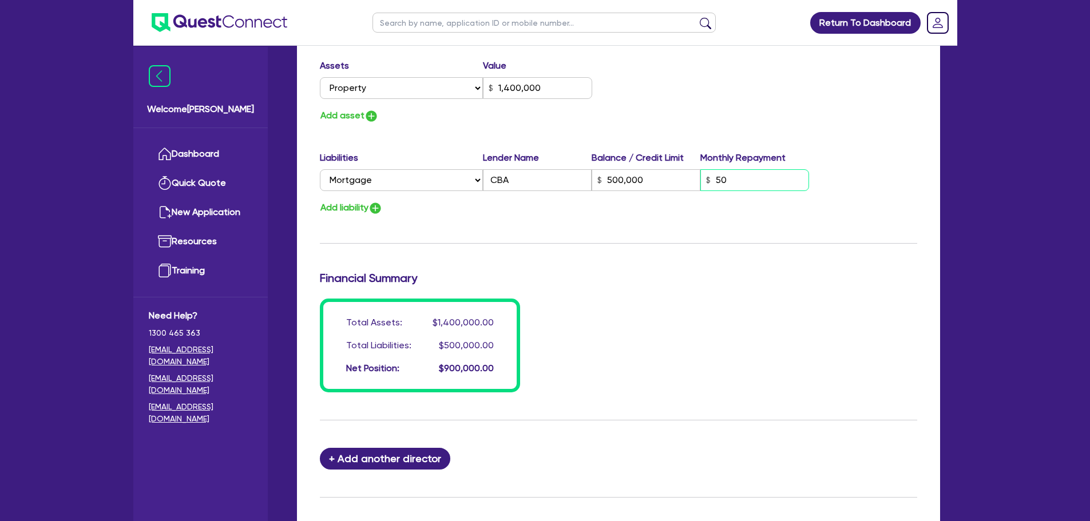
type input "0"
type input "0449 948 820"
type input "1,400,000"
type input "500,000"
type input "500"
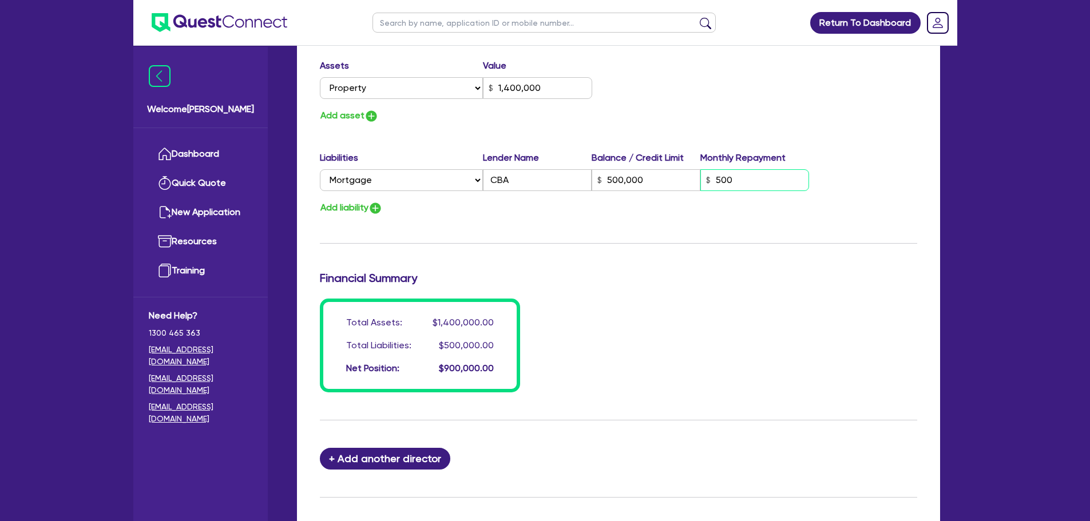
type input "0"
type input "0449 948 820"
type input "1,400,000"
type input "500,000"
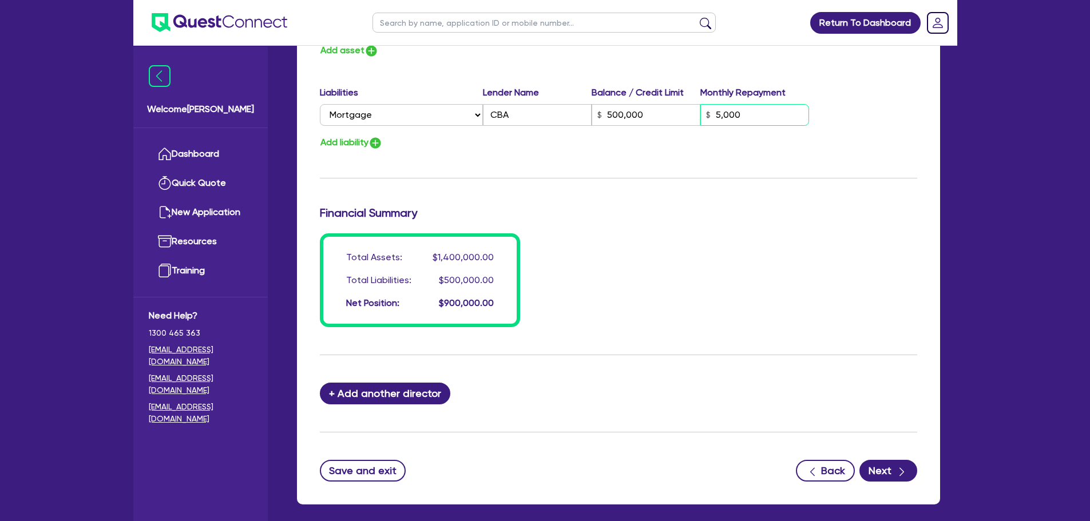
scroll to position [805, 0]
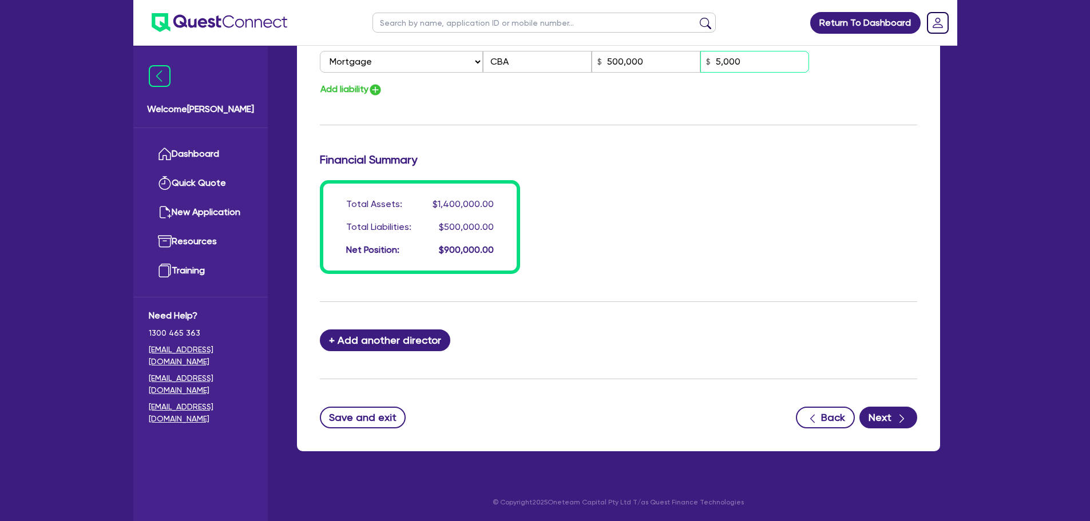
type input "5,000"
drag, startPoint x: 919, startPoint y: 434, endPoint x: 907, endPoint y: 423, distance: 16.2
click at [898, 418] on icon "button" at bounding box center [901, 418] width 11 height 11
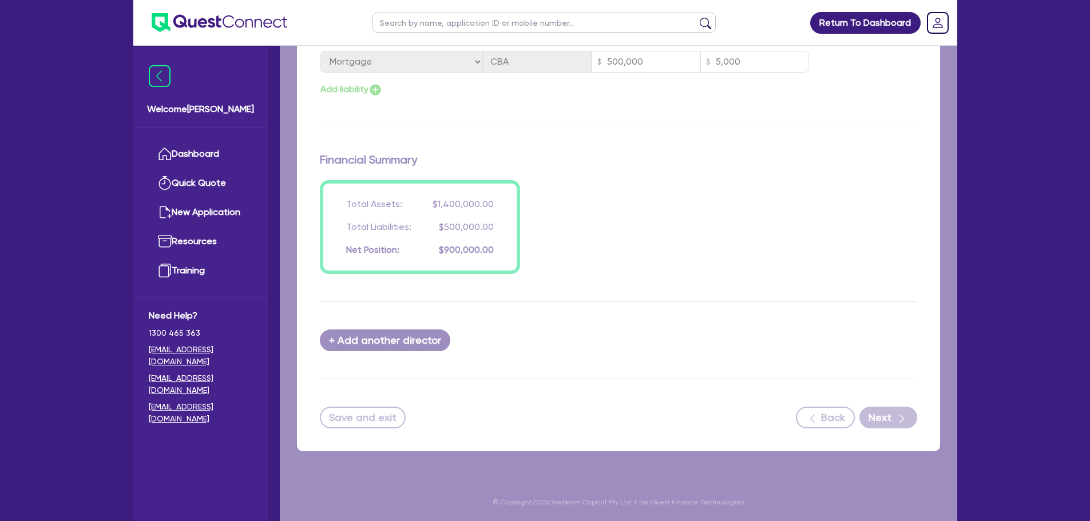
select select "PRIMARY_ASSETS"
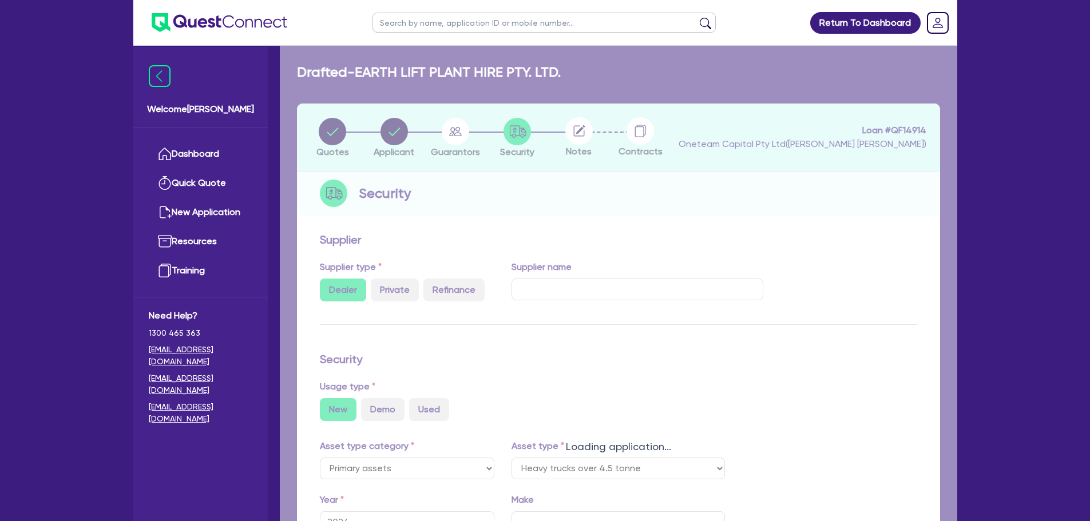
select select "HEAVY_TRUCKS"
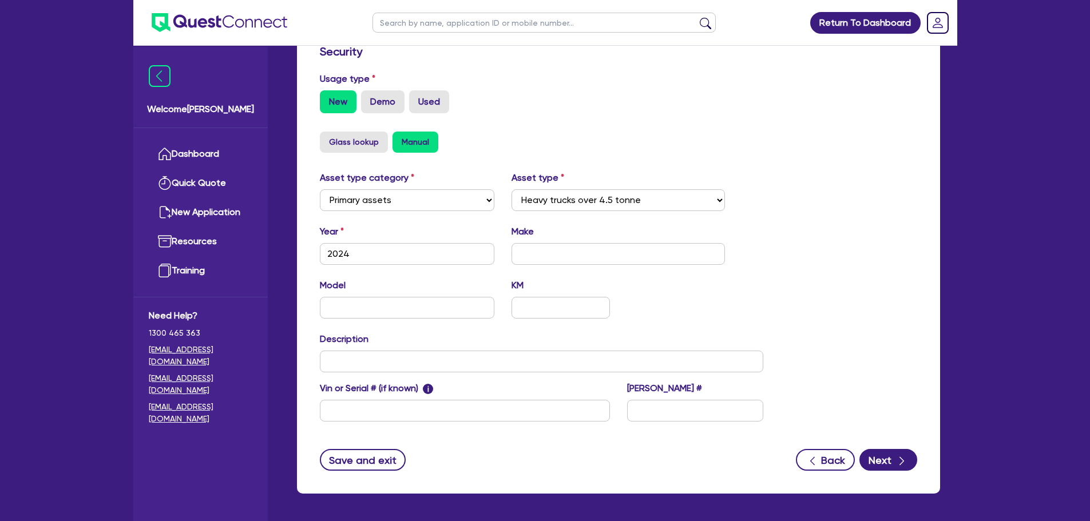
scroll to position [359, 0]
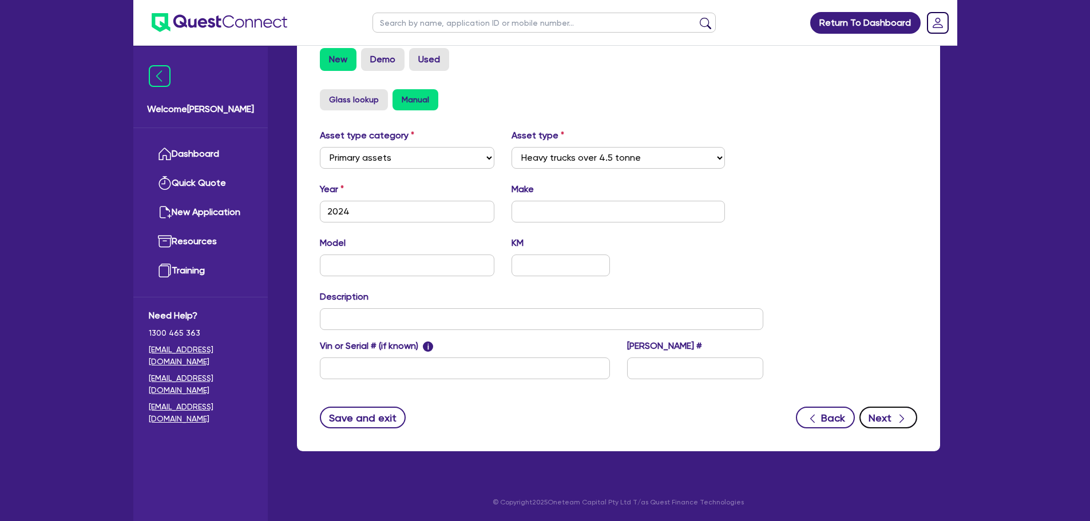
click at [884, 418] on button "Next" at bounding box center [888, 418] width 58 height 22
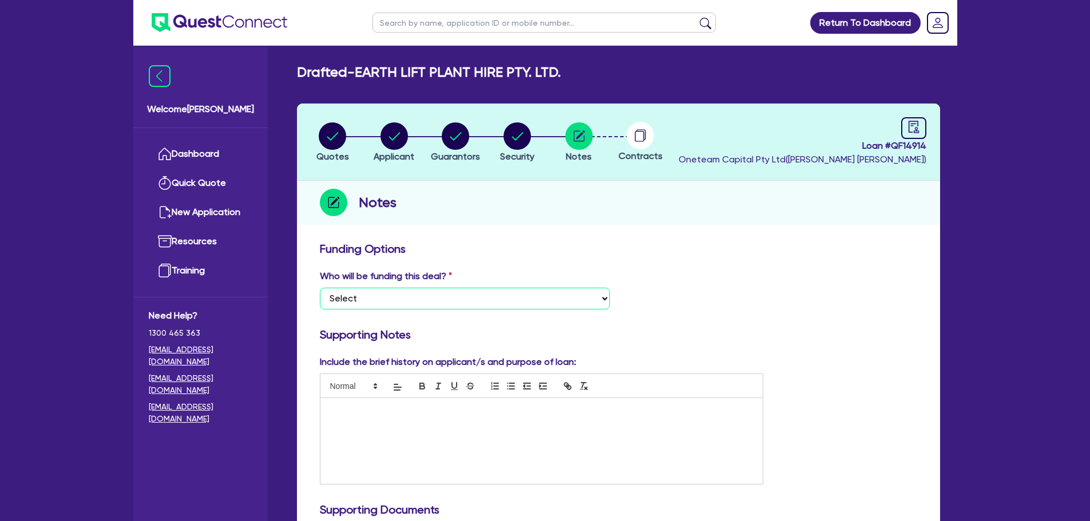
click at [556, 302] on select "Select I want Quest to fund 100% I will fund 100% I will co-fund with Quest Oth…" at bounding box center [465, 299] width 290 height 22
select select "Other"
click at [320, 288] on select "Select I want Quest to fund 100% I will fund 100% I will co-fund with Quest Oth…" at bounding box center [465, 299] width 290 height 22
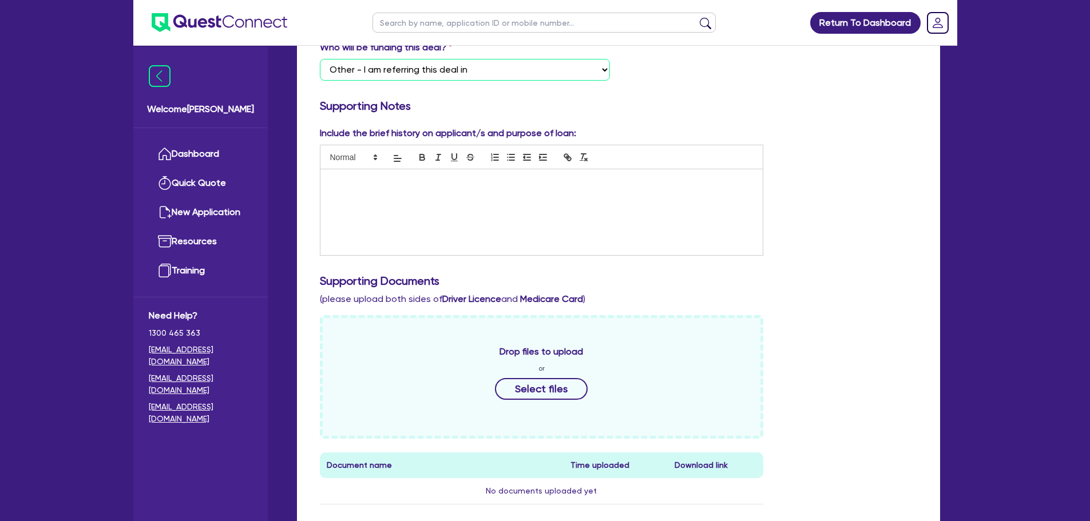
scroll to position [509, 0]
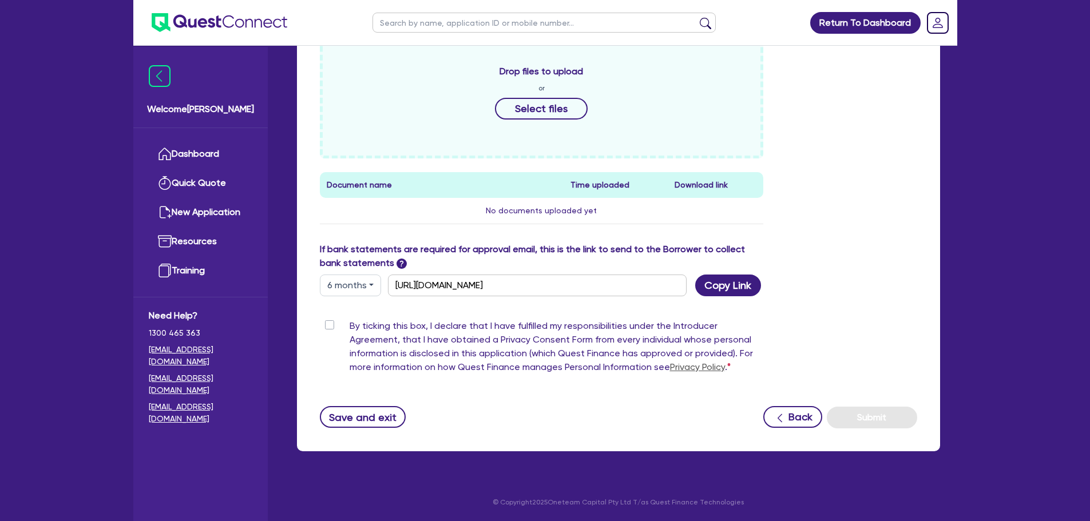
click at [349, 324] on label "By ticking this box, I declare that I have fulfilled my responsibilities under …" at bounding box center [556, 348] width 414 height 59
click at [328, 324] on input "By ticking this box, I declare that I have fulfilled my responsibilities under …" at bounding box center [324, 324] width 9 height 11
checkbox input "true"
click at [875, 419] on button "Submit" at bounding box center [871, 418] width 90 height 22
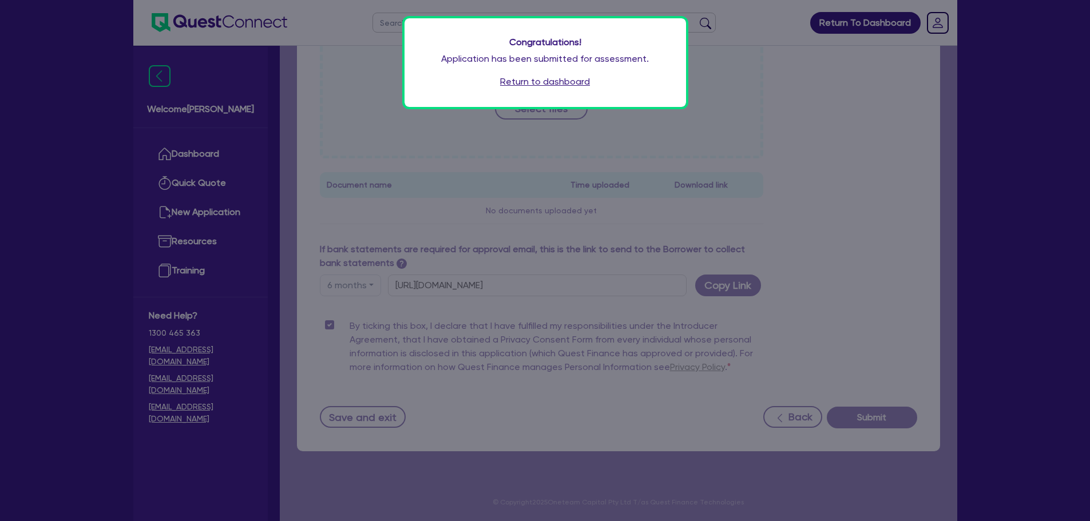
click at [530, 83] on link "Return to dashboard" at bounding box center [545, 82] width 90 height 14
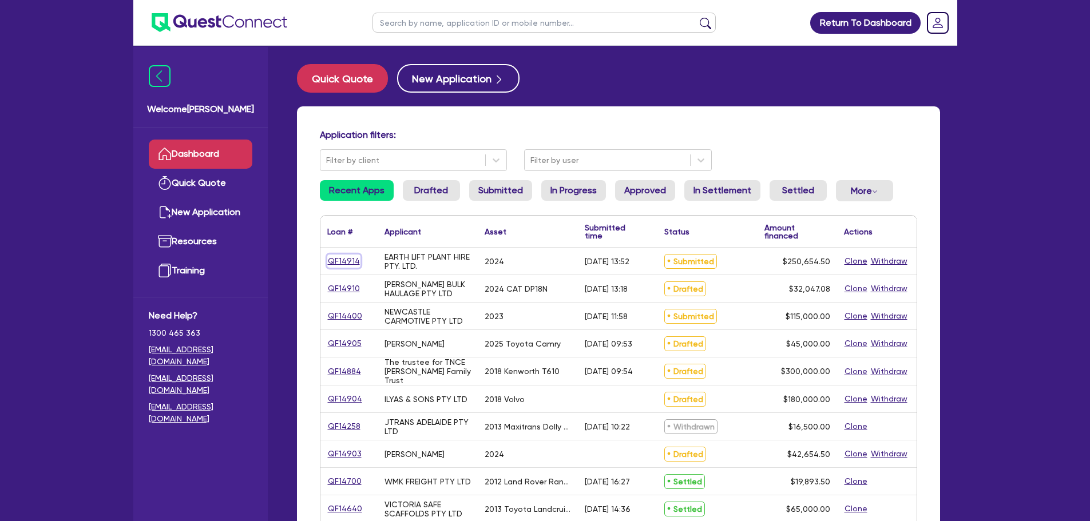
click at [336, 265] on link "QF14914" at bounding box center [343, 261] width 33 height 13
select select "PRIMARY_ASSETS"
select select "HEAVY_TRUCKS"
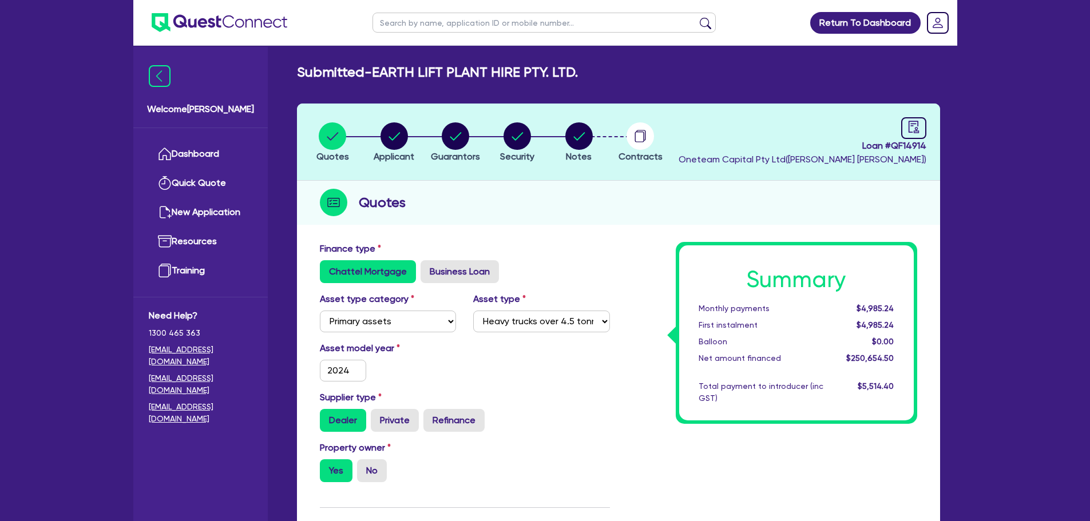
drag, startPoint x: 372, startPoint y: 73, endPoint x: 591, endPoint y: 67, distance: 219.1
click at [591, 67] on div "Submitted - EARTH LIFT PLANT HIRE PTY. LTD." at bounding box center [618, 72] width 660 height 17
click at [624, 106] on header "Quotes Applicant [GEOGRAPHIC_DATA] Security Notes Contracts Loan # QF14914 Onet…" at bounding box center [618, 142] width 643 height 77
drag, startPoint x: 377, startPoint y: 73, endPoint x: 590, endPoint y: 67, distance: 213.4
click at [588, 67] on div "Submitted - EARTH LIFT PLANT HIRE PTY. LTD." at bounding box center [618, 72] width 660 height 17
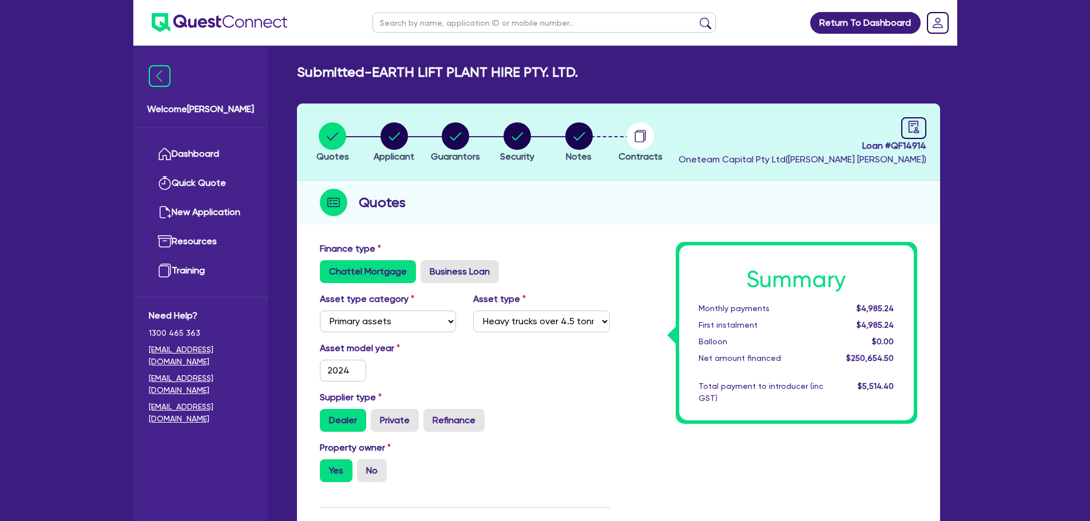
click at [657, 94] on div "Submitted - EARTH LIFT PLANT HIRE PTY. LTD. Quotes Applicant [GEOGRAPHIC_DATA] …" at bounding box center [618, 523] width 677 height 919
click at [456, 144] on circle "button" at bounding box center [455, 135] width 27 height 27
select select "MR"
select select "SINGLE"
select select "PROPERTY"
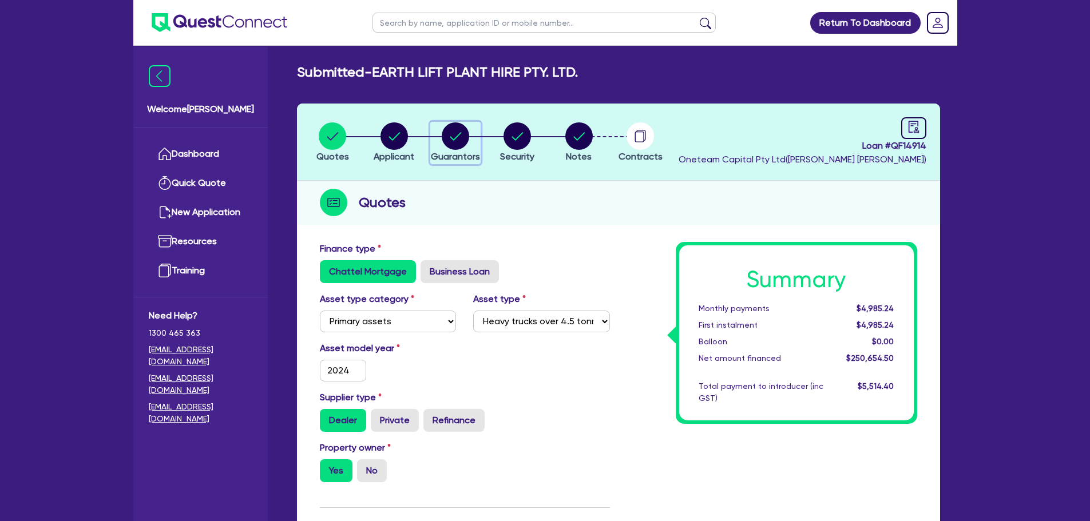
select select "MORTGAGE"
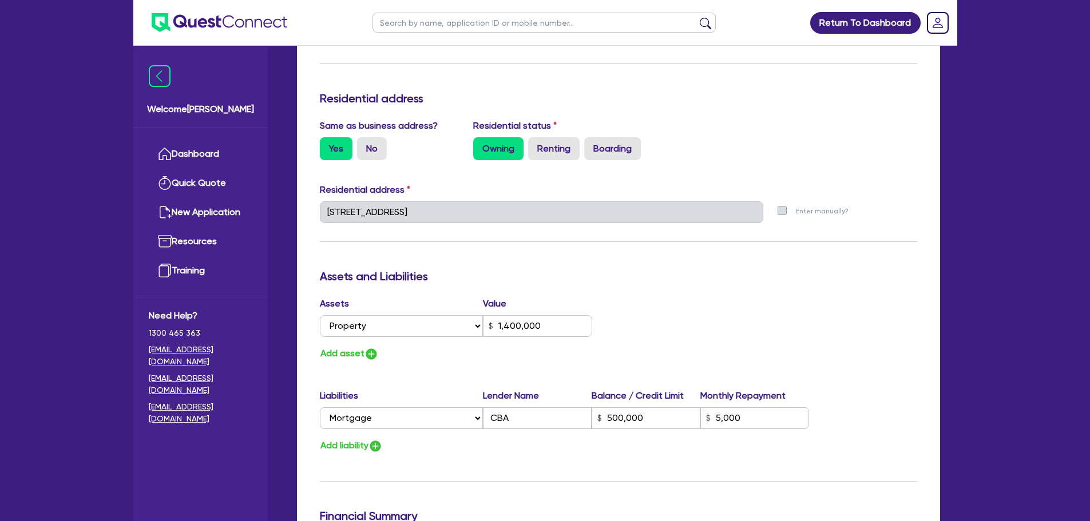
scroll to position [686, 0]
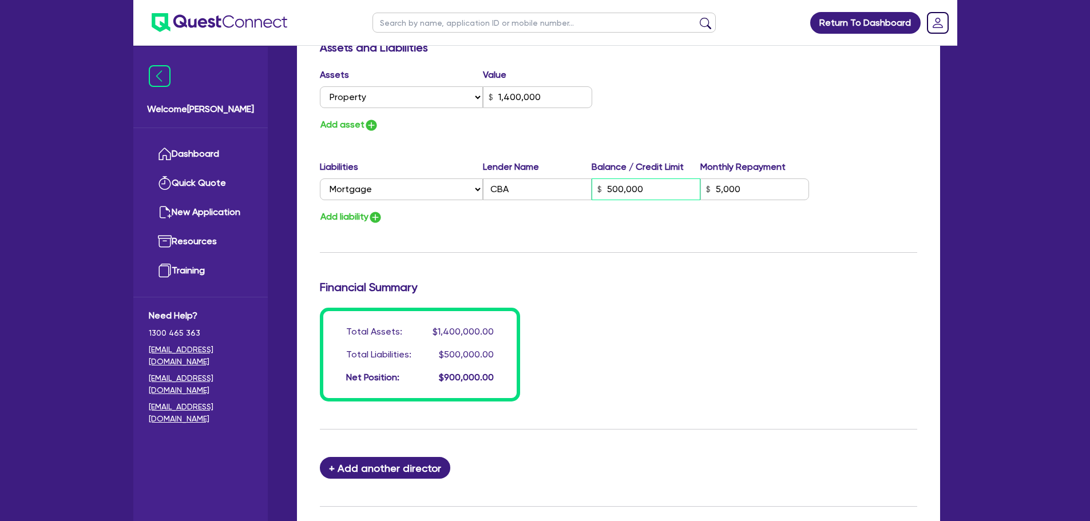
drag, startPoint x: 651, startPoint y: 188, endPoint x: 594, endPoint y: 192, distance: 57.3
click at [594, 192] on input "500,000" at bounding box center [645, 189] width 109 height 22
type input "0"
type input "0449 948 820"
type input "1,400,000"
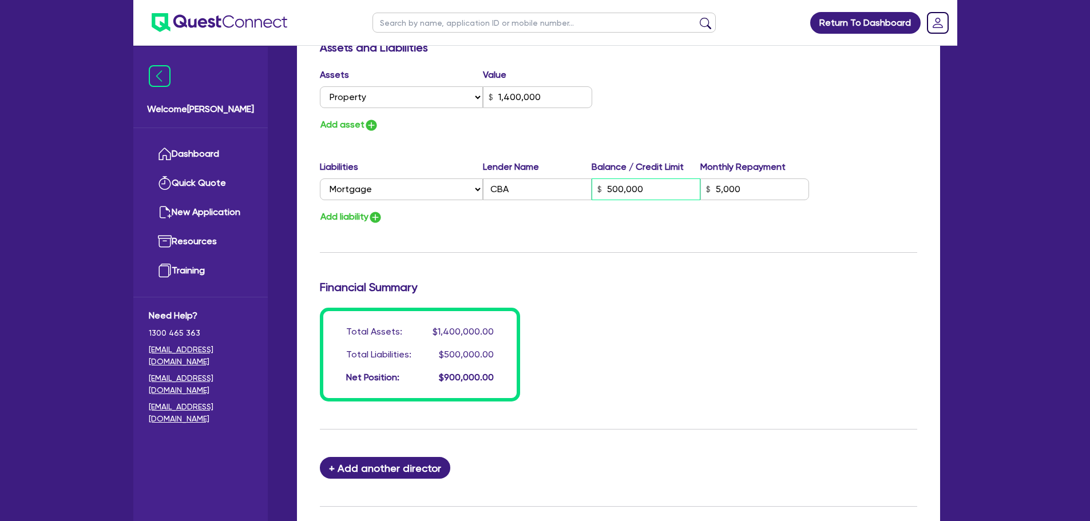
type input "1"
type input "5,000"
type input "0"
type input "0449 948 820"
type input "1,400,000"
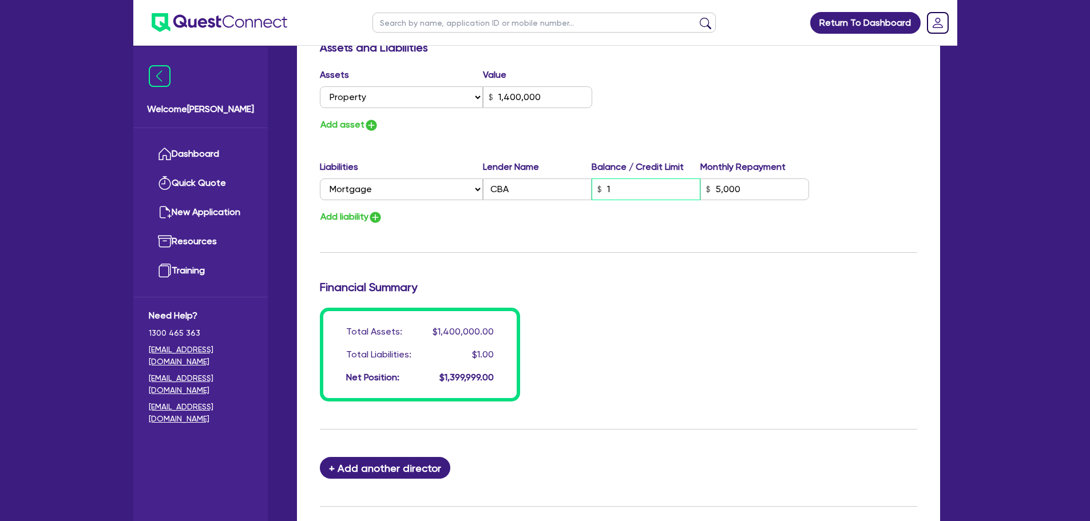
type input "10"
type input "5,000"
type input "0"
type input "0449 948 820"
type input "1,400,000"
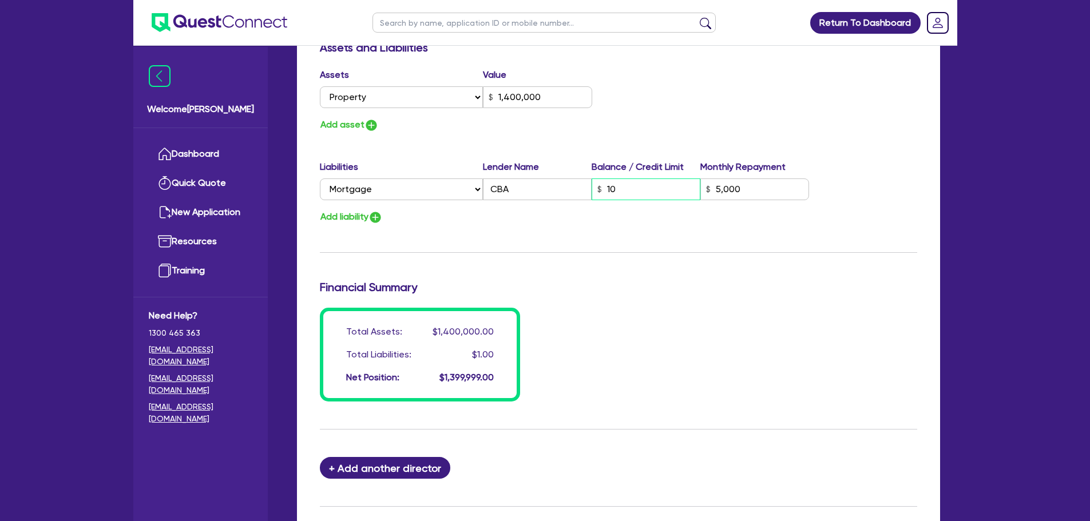
type input "100"
type input "5,000"
type input "0"
type input "0449 948 820"
type input "1,400,000"
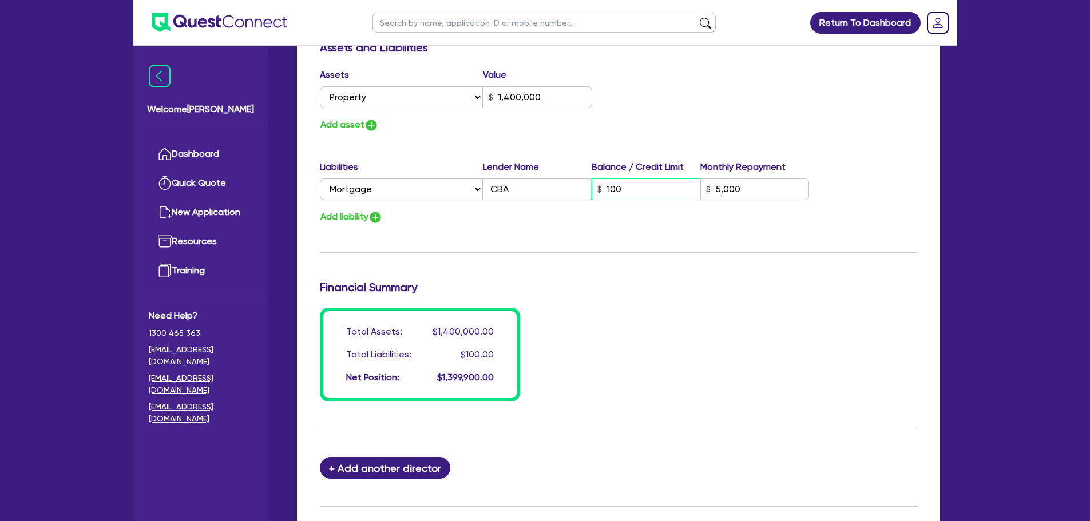
type input "1,000"
type input "5,000"
type input "0"
type input "0449 948 820"
type input "1,400,000"
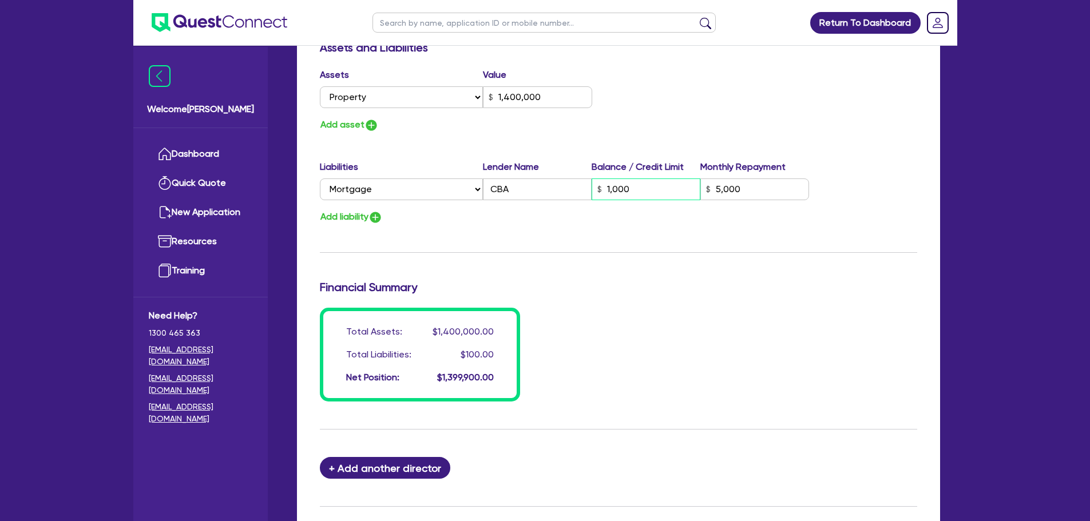
type input "10,000"
type input "5,000"
type input "0"
type input "0449 948 820"
type input "1,400,000"
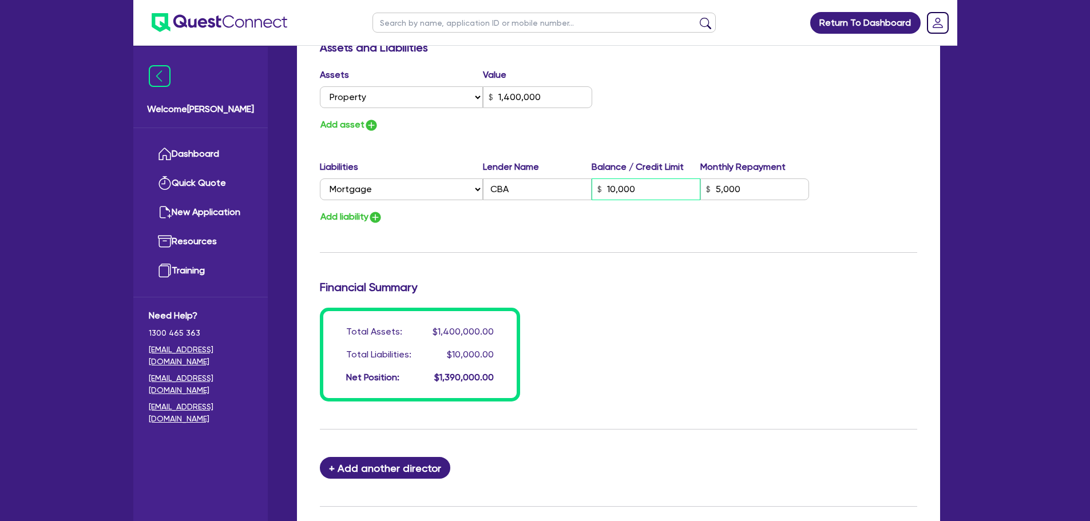
type input "100,000"
type input "5,000"
type input "0"
type input "0449 948 820"
type input "1,400,000"
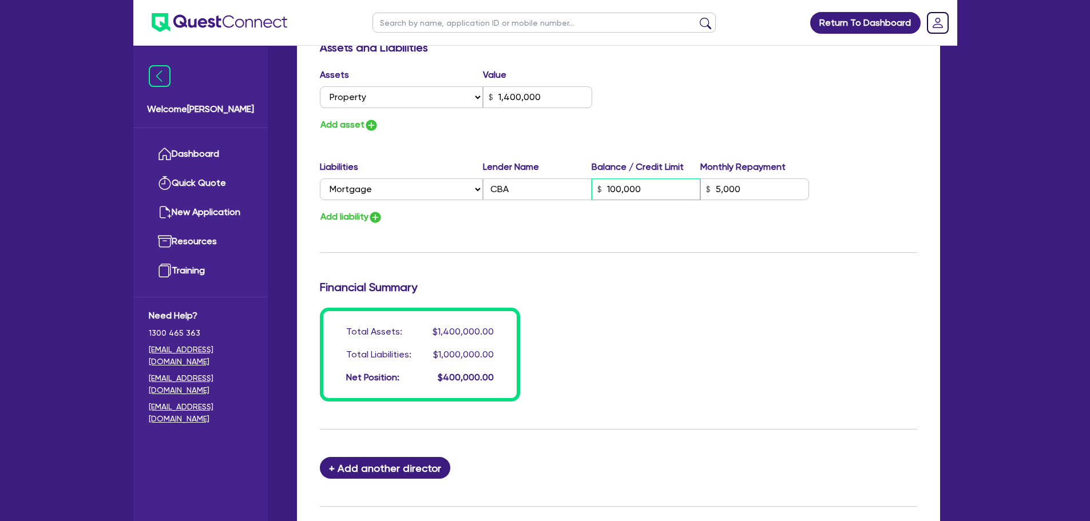
type input "1,000,000"
type input "5,000"
type input "1,000,000"
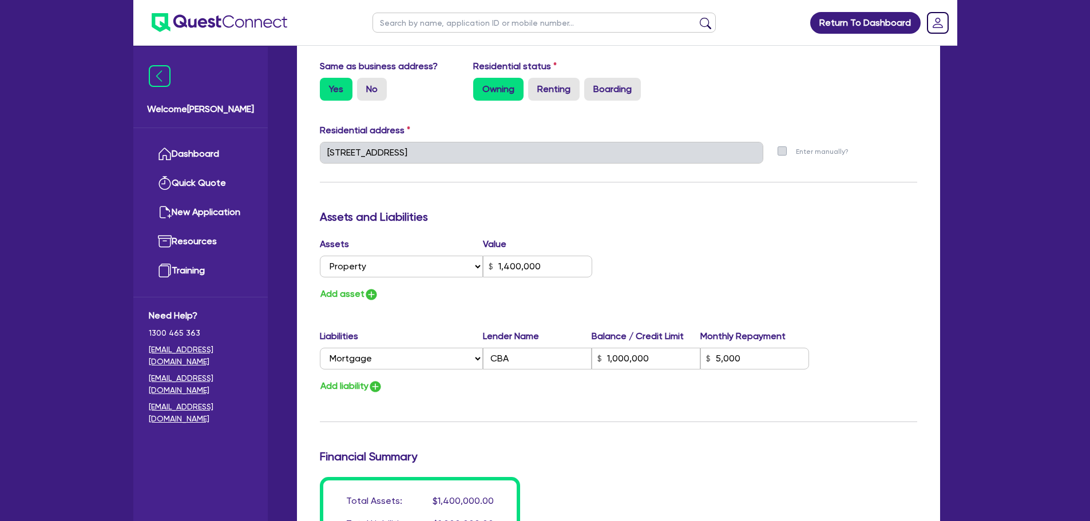
scroll to position [515, 0]
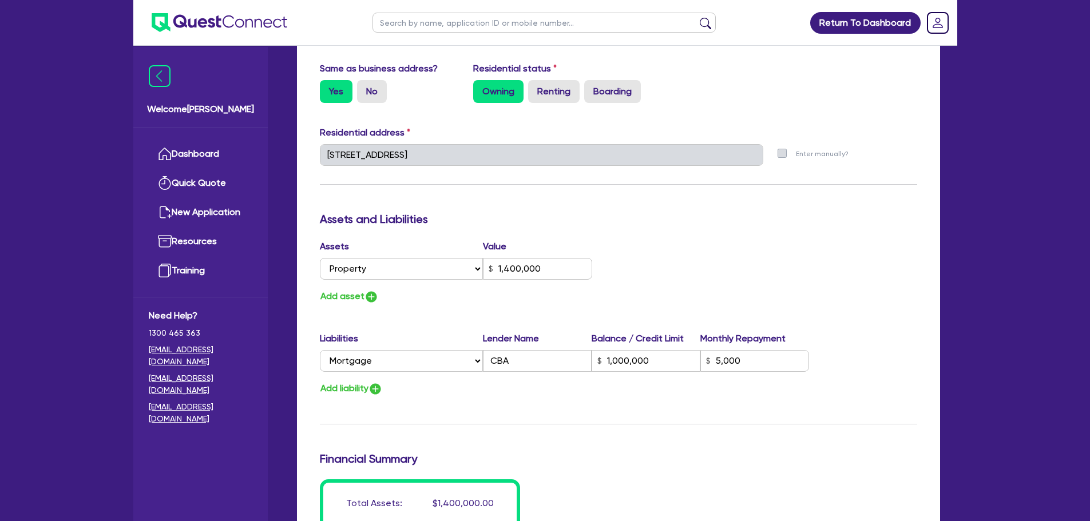
click at [380, 292] on div "Add asset" at bounding box center [464, 296] width 307 height 15
click at [366, 301] on img "button" at bounding box center [371, 297] width 14 height 14
type input "0"
type input "0449 948 820"
type input "1,400,000"
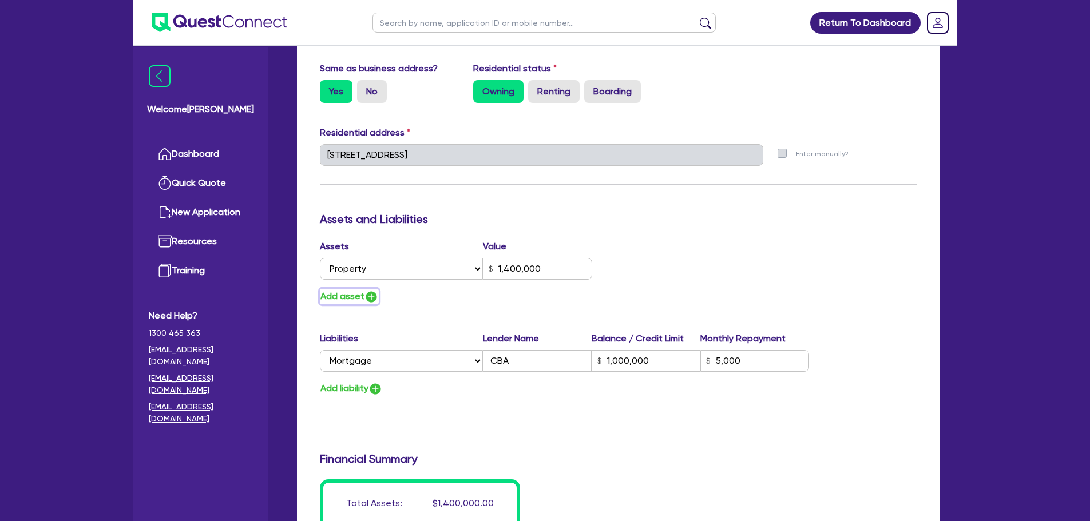
type input "1,000,000"
type input "5,000"
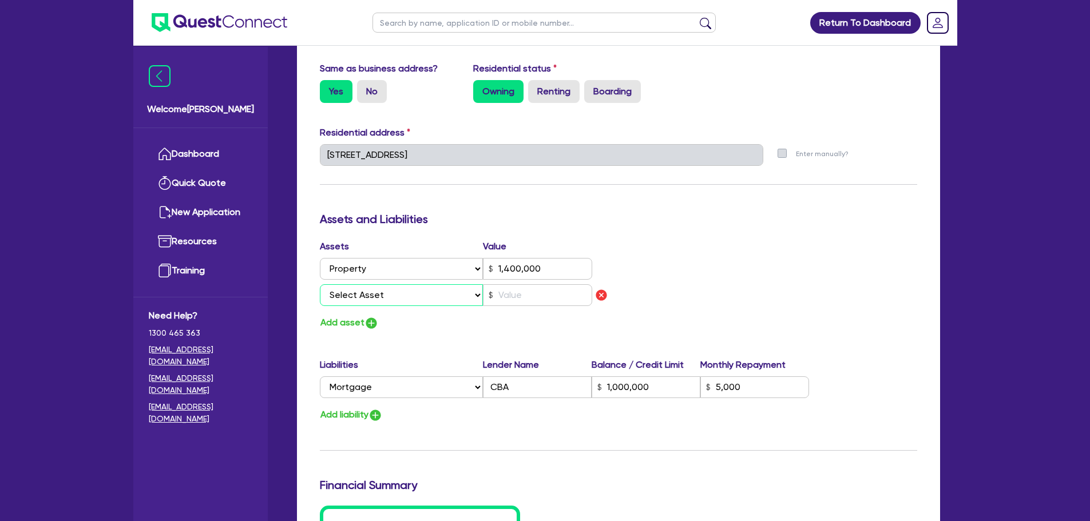
click at [371, 301] on select "Select Asset Cash Property Investment property Vehicle Truck Trailer Equipment …" at bounding box center [402, 295] width 164 height 22
select select "CASH"
click at [320, 284] on select "Select Asset Cash Property Investment property Vehicle Truck Trailer Equipment …" at bounding box center [402, 295] width 164 height 22
type input "0"
type input "0449 948 820"
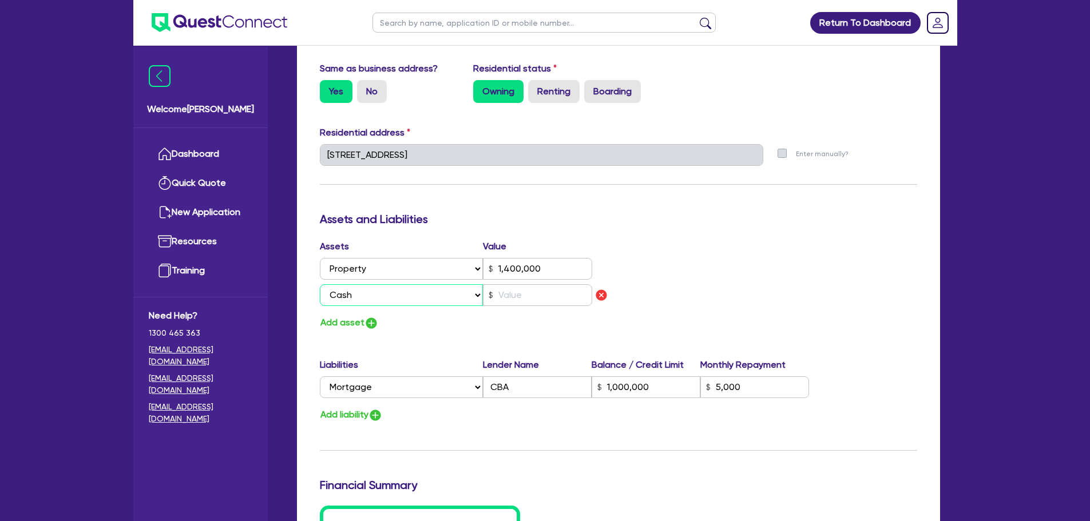
type input "1,400,000"
type input "1,000,000"
type input "5,000"
click at [521, 292] on input "text" at bounding box center [537, 295] width 109 height 22
type input "0"
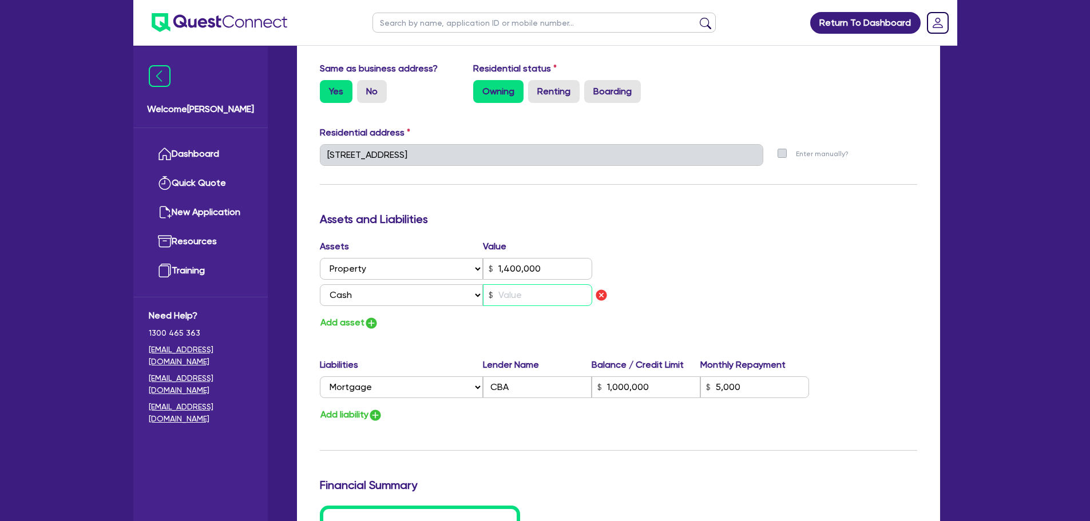
type input "0449 948 820"
type input "1,400,000"
type input "1,000,000"
type input "5,000"
type input "5"
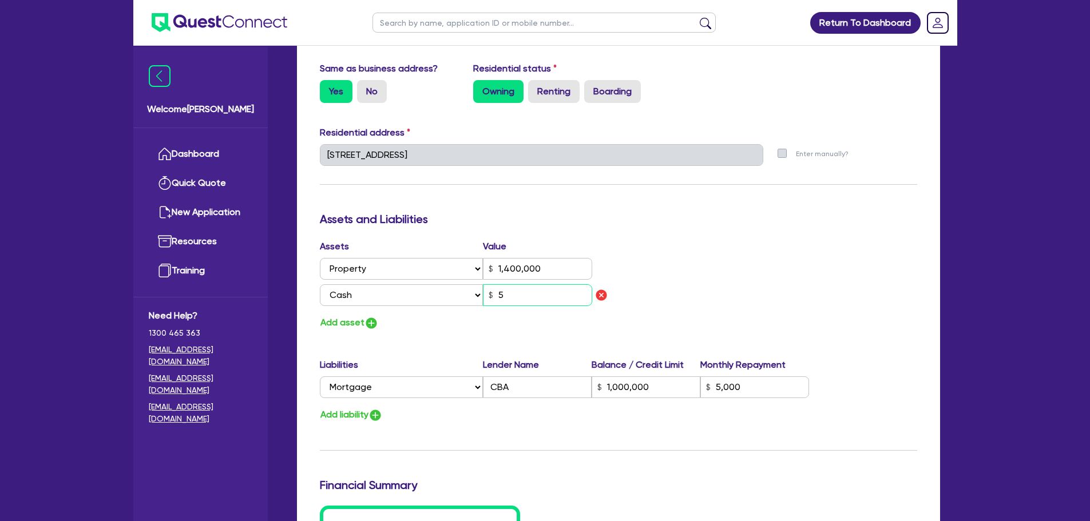
type input "0"
type input "0449 948 820"
type input "1,400,000"
type input "1,000,000"
type input "5,000"
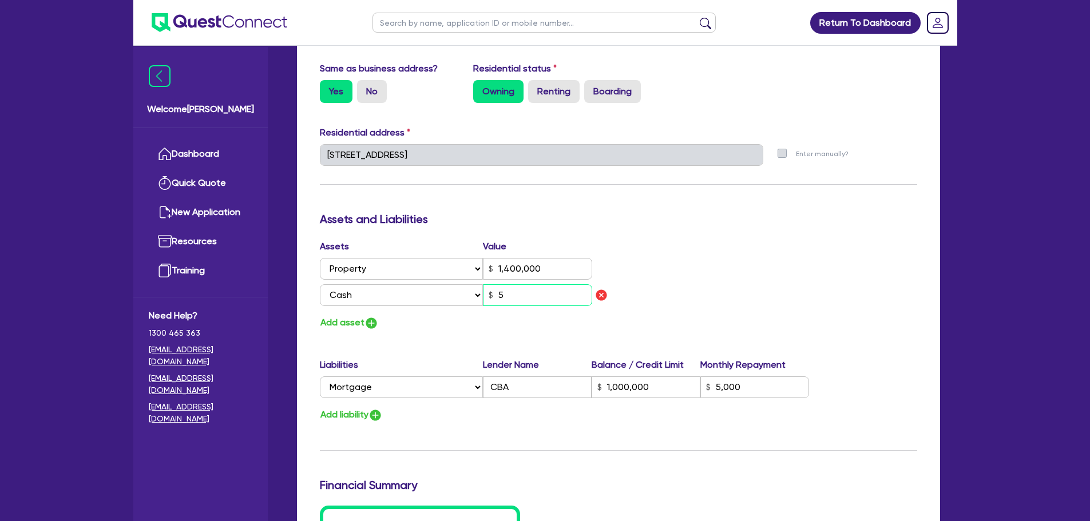
type input "50"
type input "0"
type input "0449 948 820"
type input "1,400,000"
type input "1,000,000"
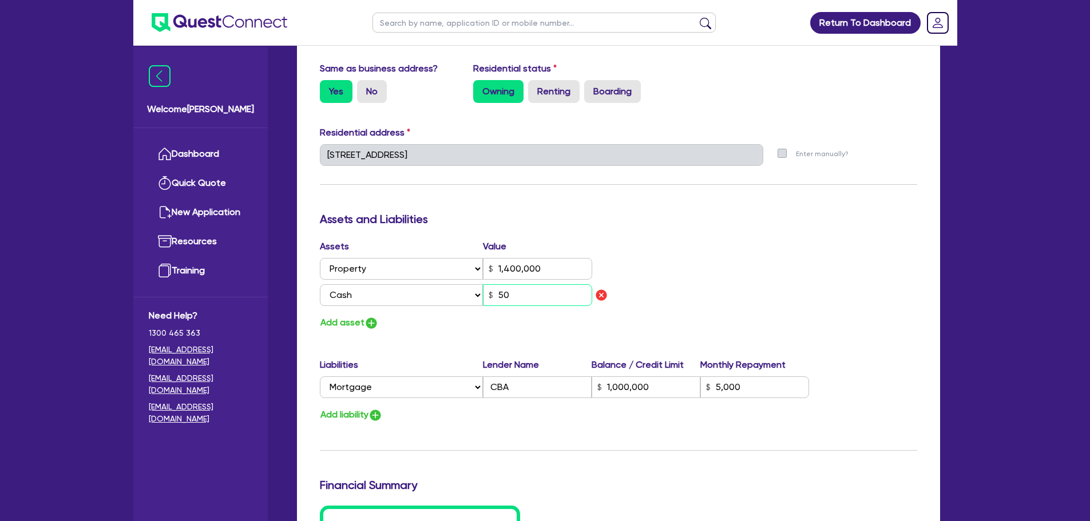
type input "5,000"
type input "0"
type input "0449 948 820"
type input "1,400,000"
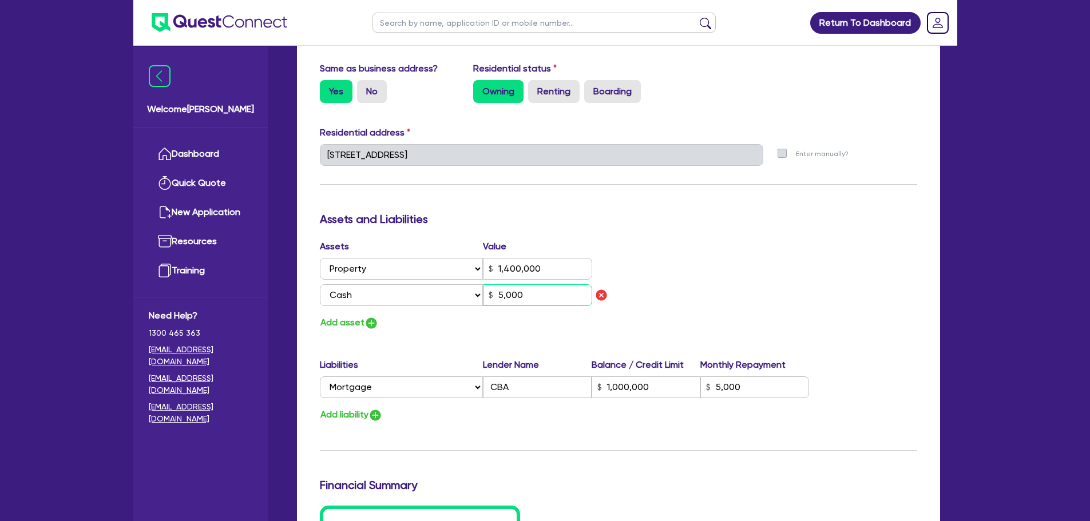
type input "1,000,000"
type input "5,000"
type input "0"
type input "0449 948 820"
type input "1,400,000"
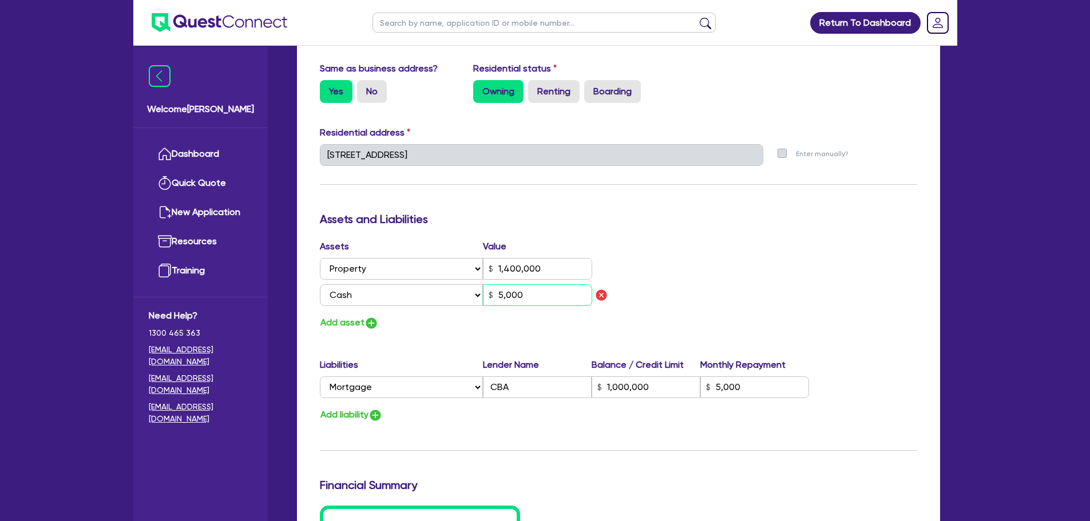
type input "1,000,000"
type input "5,000"
type input "50,000"
click at [528, 332] on div "Update residential status for Director #1 Boarding is only acceptable when the …" at bounding box center [618, 163] width 597 height 872
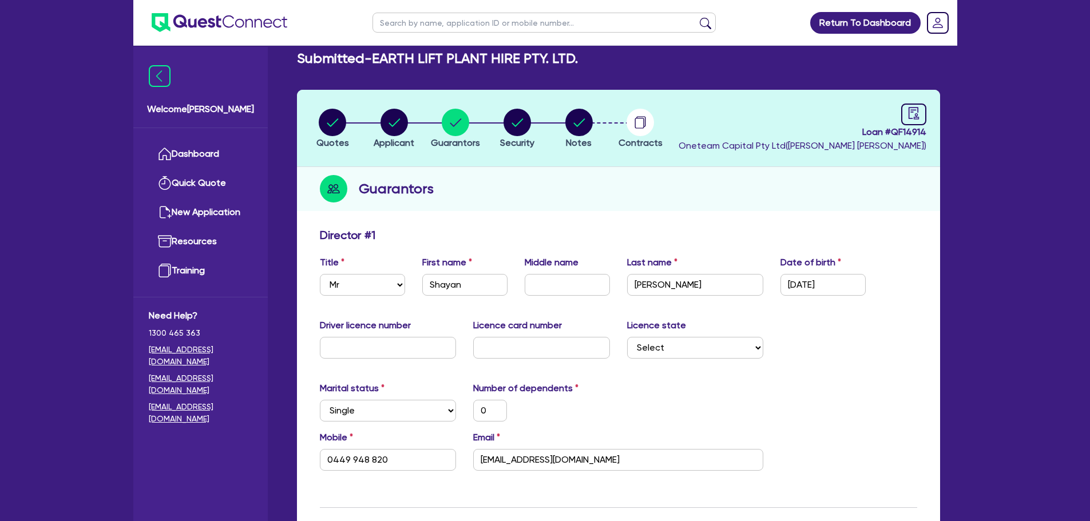
scroll to position [0, 0]
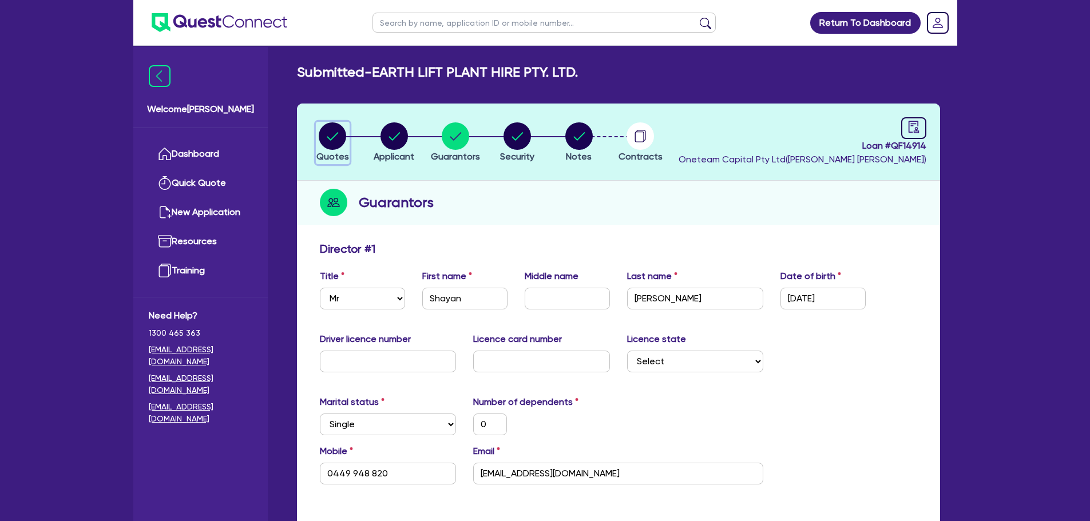
click at [328, 136] on circle "button" at bounding box center [332, 135] width 27 height 27
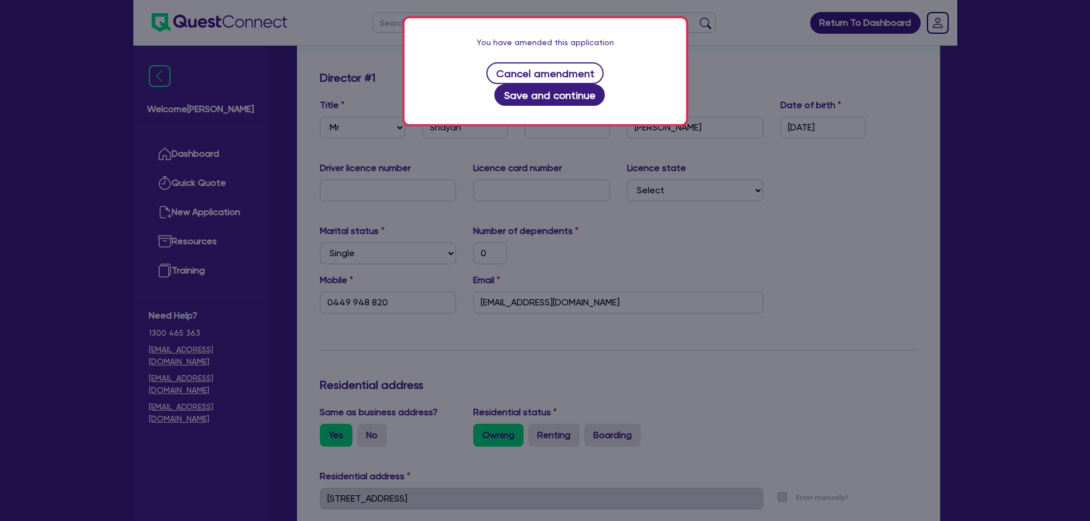
scroll to position [172, 0]
click at [605, 84] on button "Save and continue" at bounding box center [549, 95] width 110 height 22
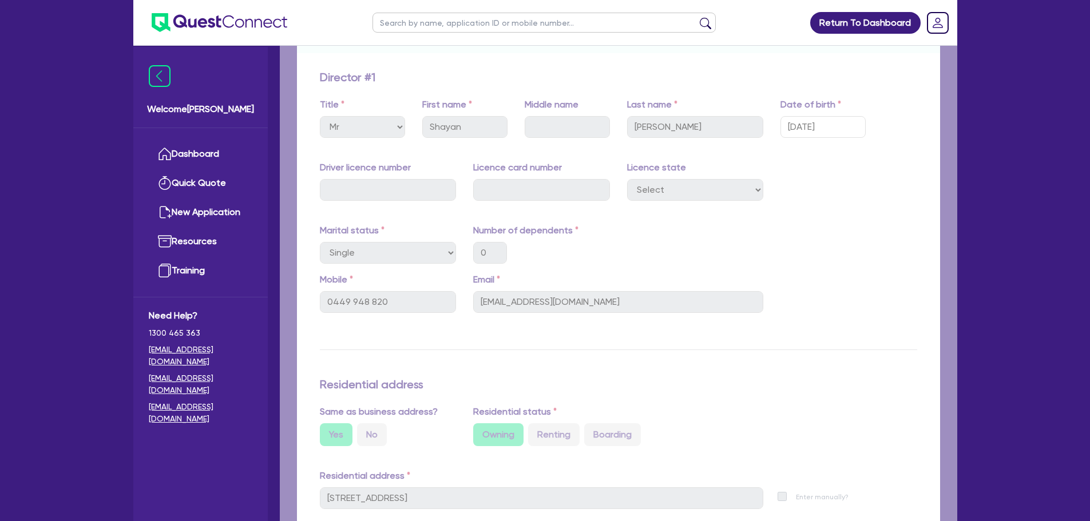
select select "PRIMARY_ASSETS"
select select "HEAVY_TRUCKS"
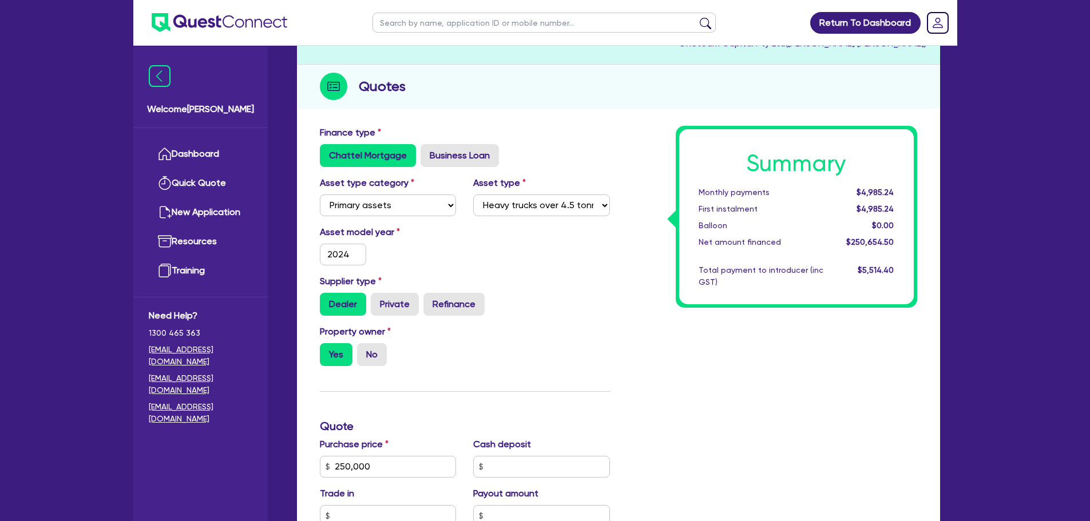
scroll to position [286, 0]
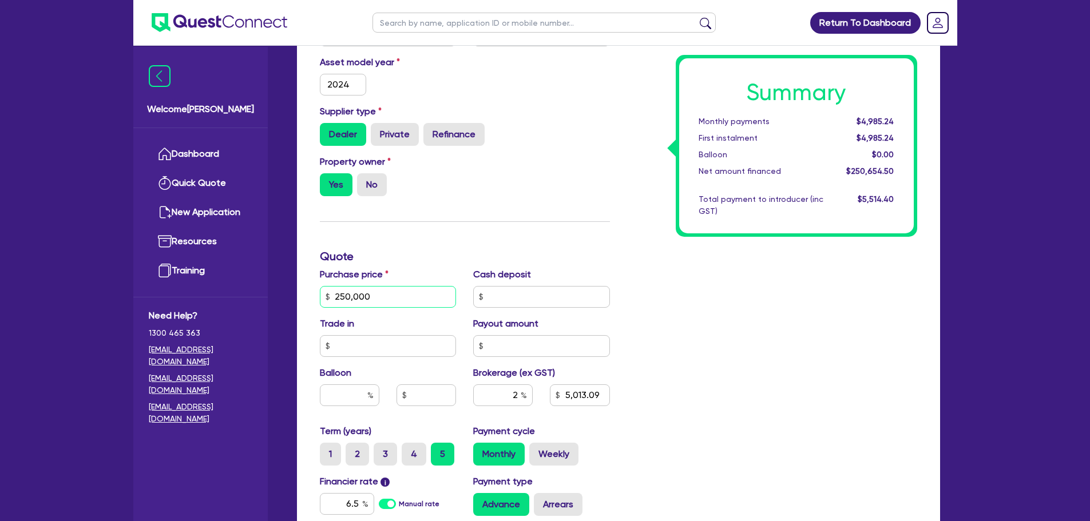
drag, startPoint x: 393, startPoint y: 297, endPoint x: 317, endPoint y: 299, distance: 76.1
click at [317, 299] on div "Purchase price 250,000" at bounding box center [388, 288] width 154 height 40
type input "290,000"
click at [540, 300] on input "text" at bounding box center [541, 297] width 137 height 22
type input "5,813.09"
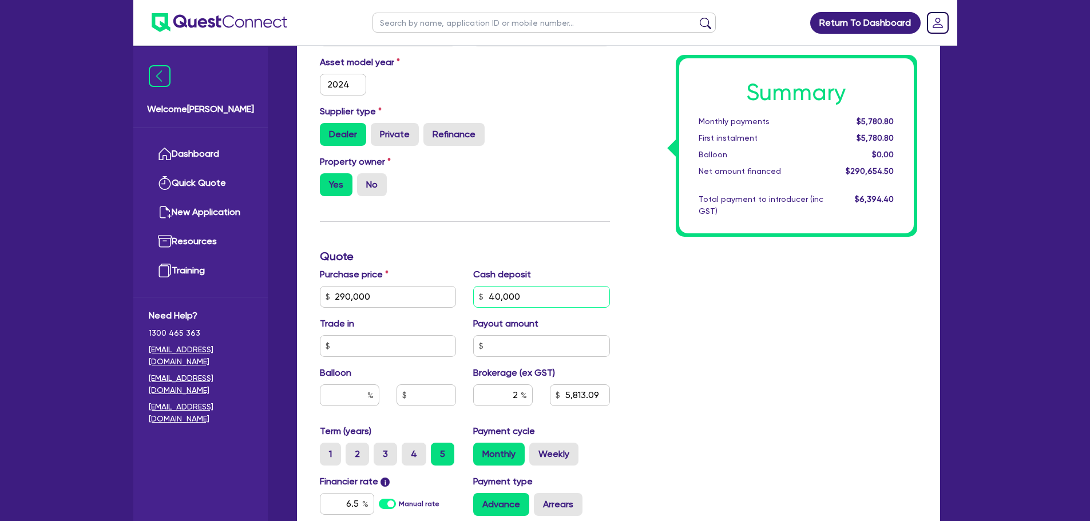
type input "40,000"
click at [698, 285] on div "Summary Monthly payments $5,780.80 First instalment $5,780.80 Balloon $0.00 Net…" at bounding box center [771, 290] width 307 height 669
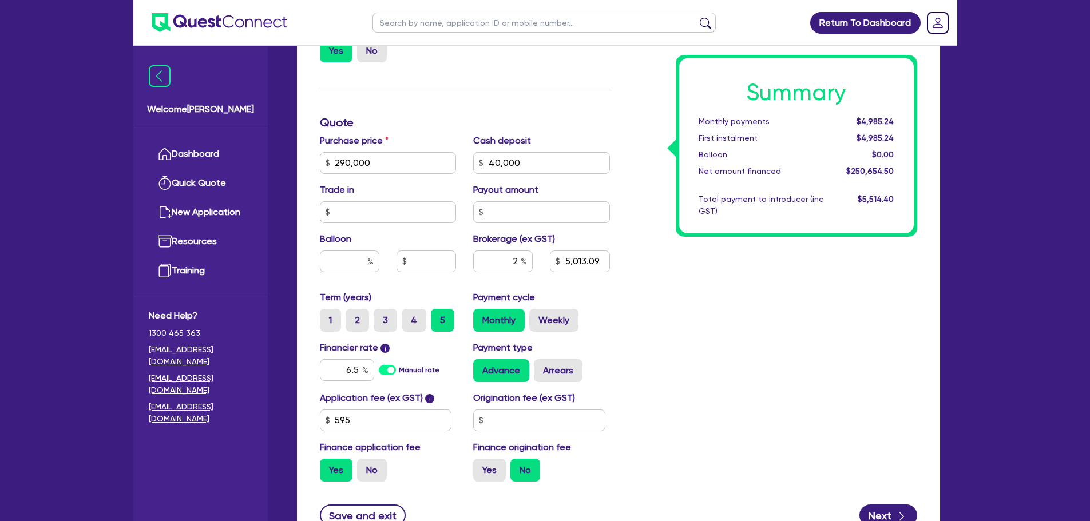
scroll to position [518, 0]
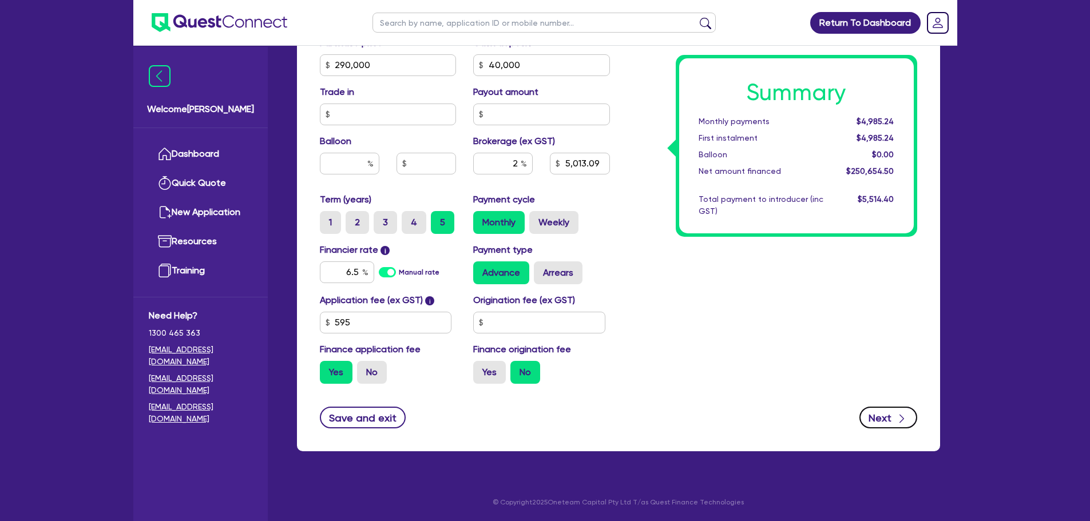
click at [877, 407] on button "Next" at bounding box center [888, 418] width 58 height 22
type input "5,013.09"
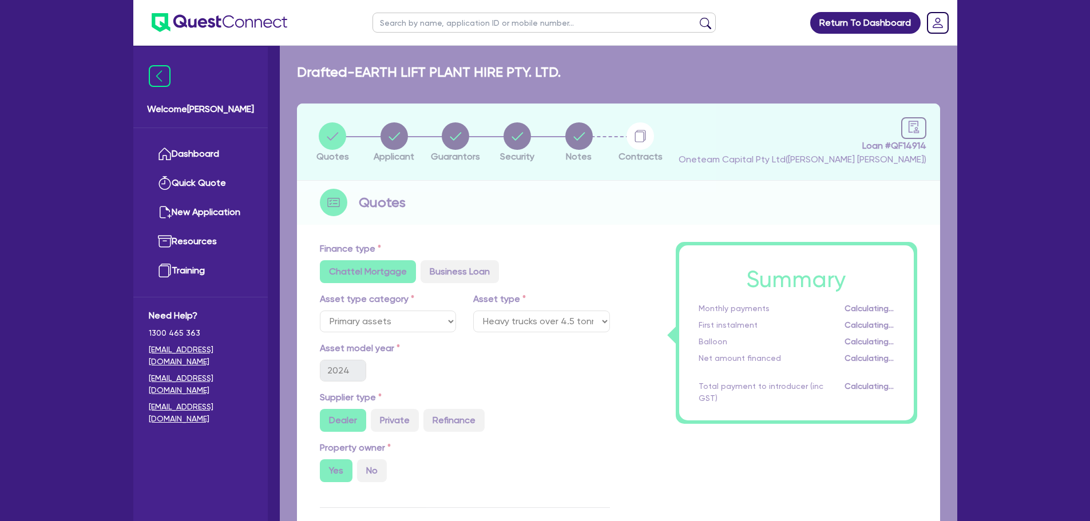
select select "COMPANY"
select select "ADMINISTRATIVE_SUPPORT"
select select "SUPPORT_OPERATIONS"
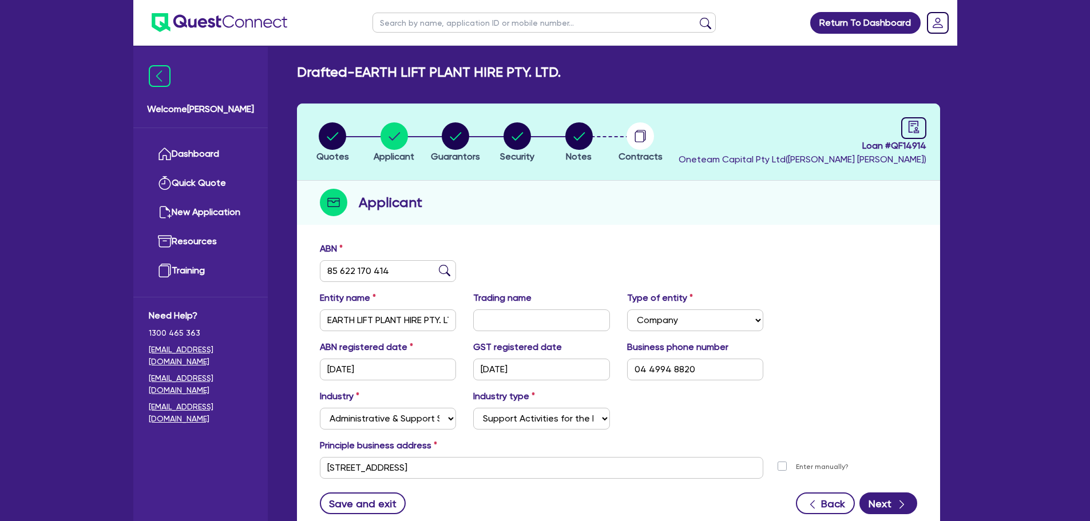
click at [733, 245] on div "ABN 85 622 170 414" at bounding box center [618, 266] width 614 height 49
click at [466, 139] on circle "button" at bounding box center [455, 135] width 27 height 27
select select "MR"
select select "SINGLE"
select select "PROPERTY"
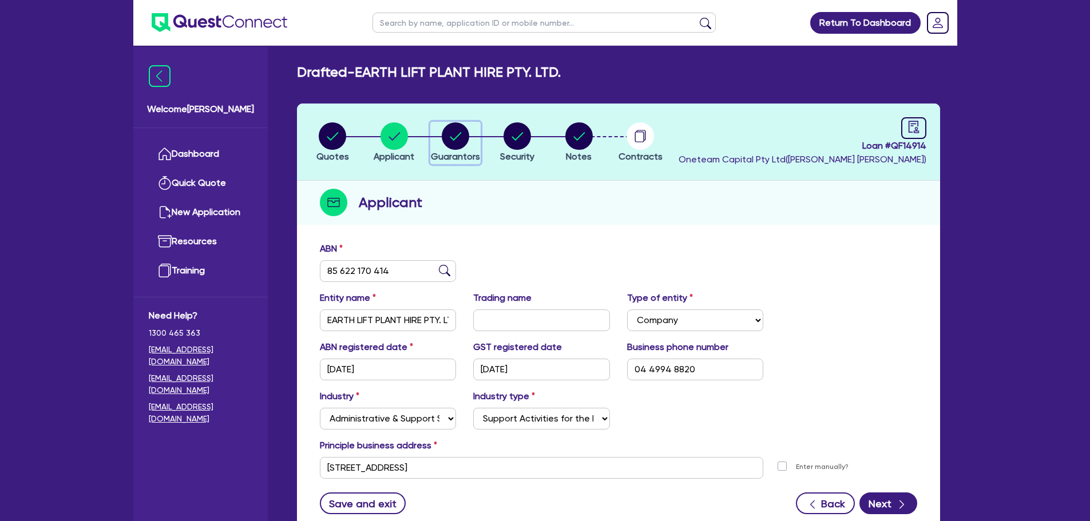
select select "CASH"
select select "MORTGAGE"
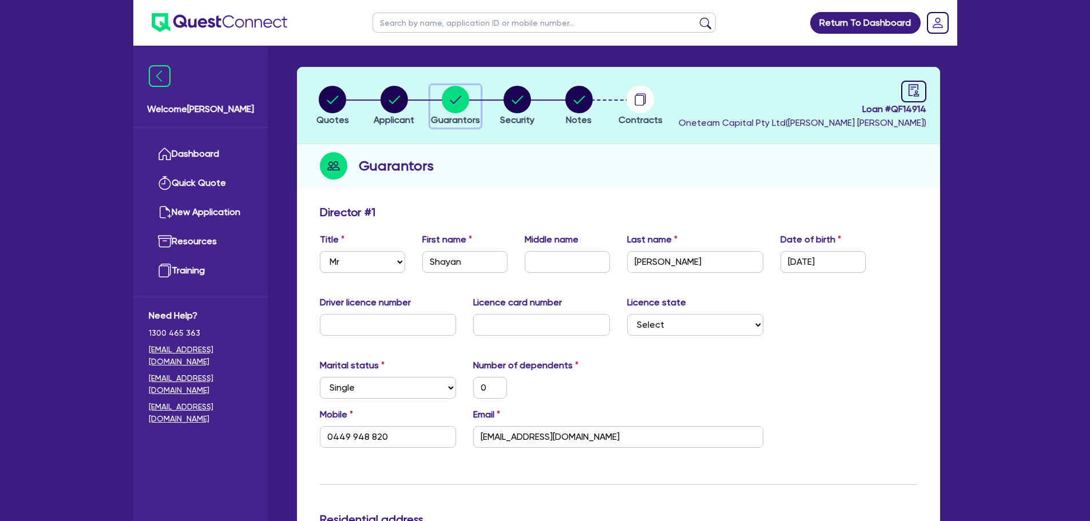
scroll to position [114, 0]
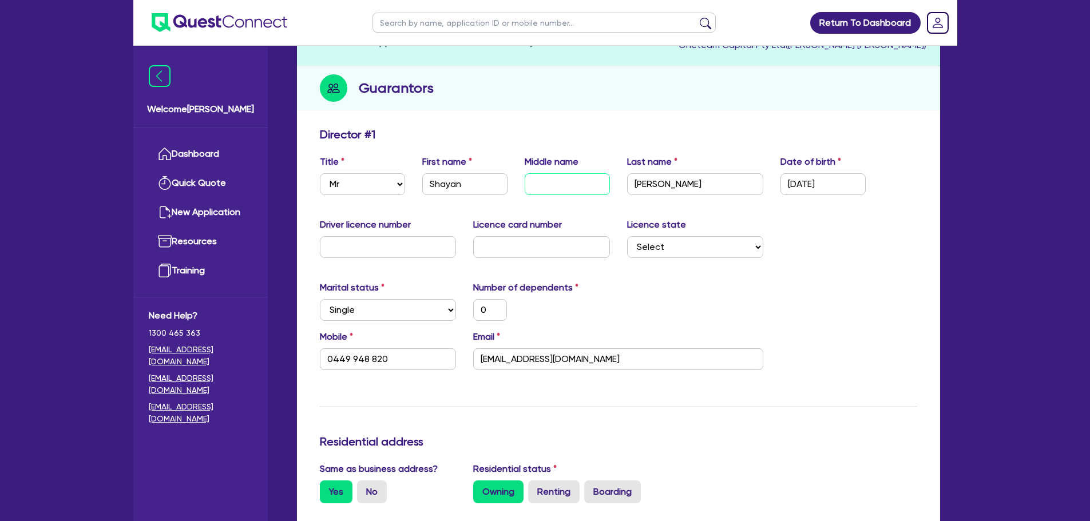
click at [572, 174] on input "text" at bounding box center [566, 184] width 85 height 22
type input "P"
type input "0"
type input "0449 948 820"
type input "1,400,000"
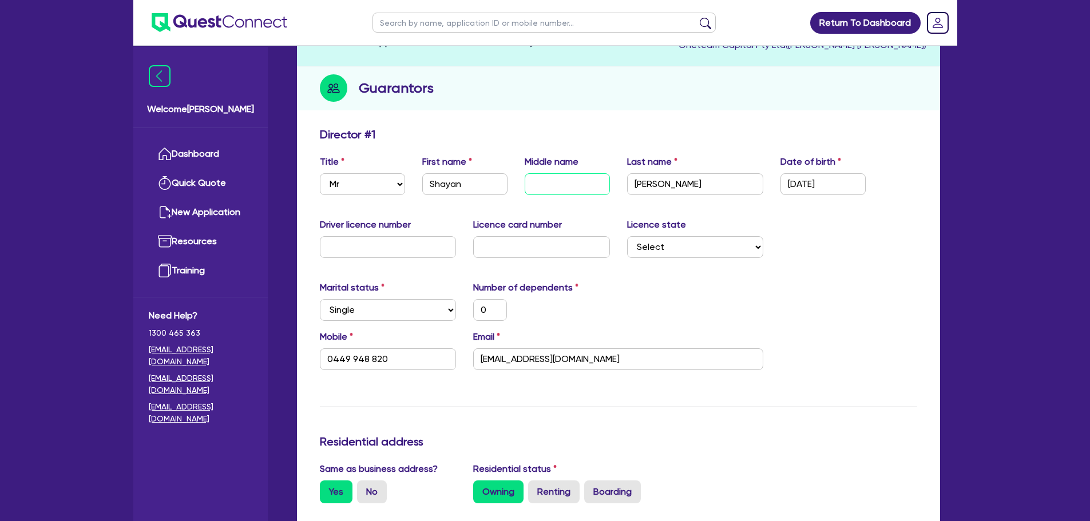
type input "50,000"
type input "1,000,000"
type input "5,000"
type input "Pi"
type input "0"
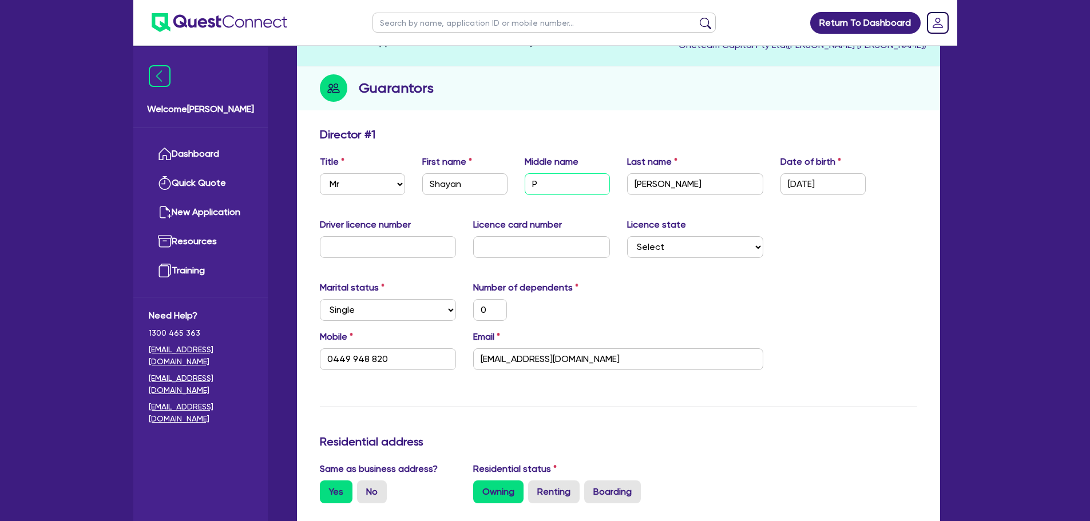
type input "0449 948 820"
type input "1,400,000"
type input "50,000"
type input "1,000,000"
type input "5,000"
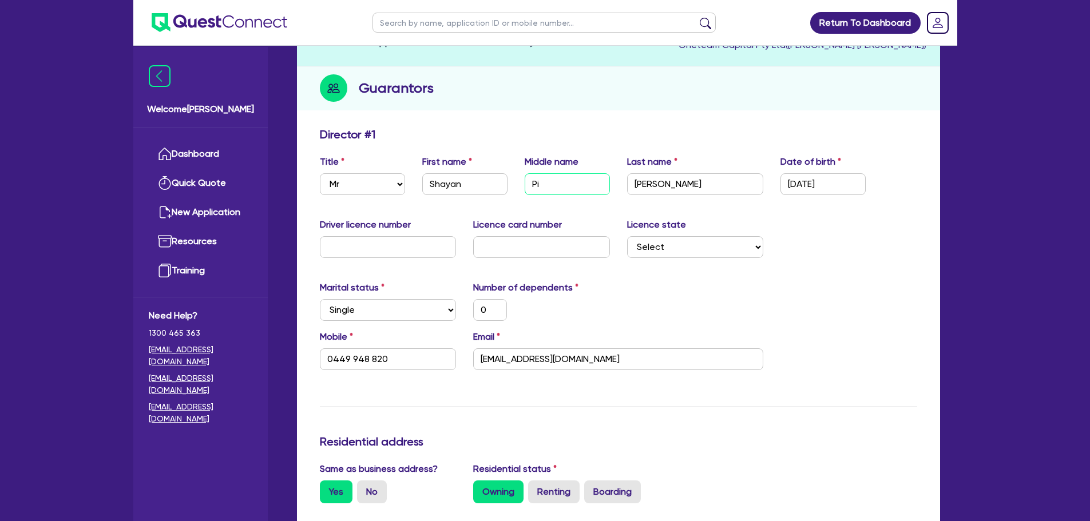
type input "Pir"
type input "0"
type input "0449 948 820"
type input "1,400,000"
type input "50,000"
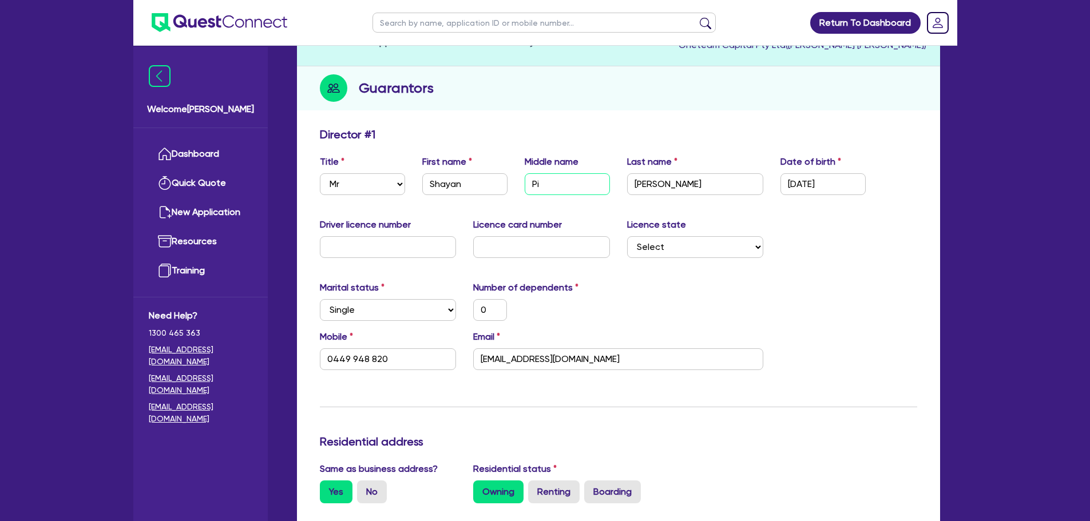
type input "1,000,000"
type input "5,000"
type input "Pira"
type input "0"
type input "0449 948 820"
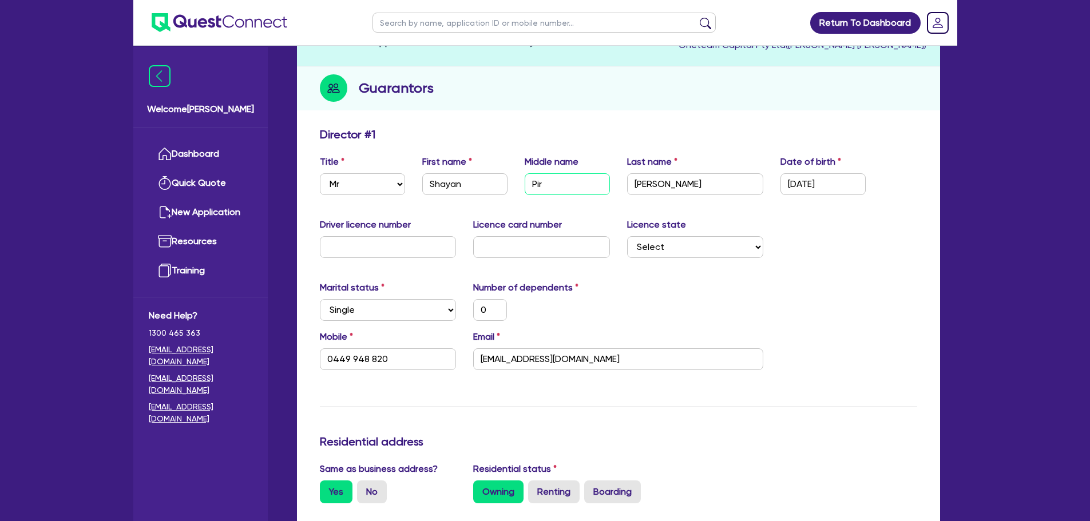
type input "1,400,000"
type input "50,000"
type input "1,000,000"
type input "5,000"
type input "Piran"
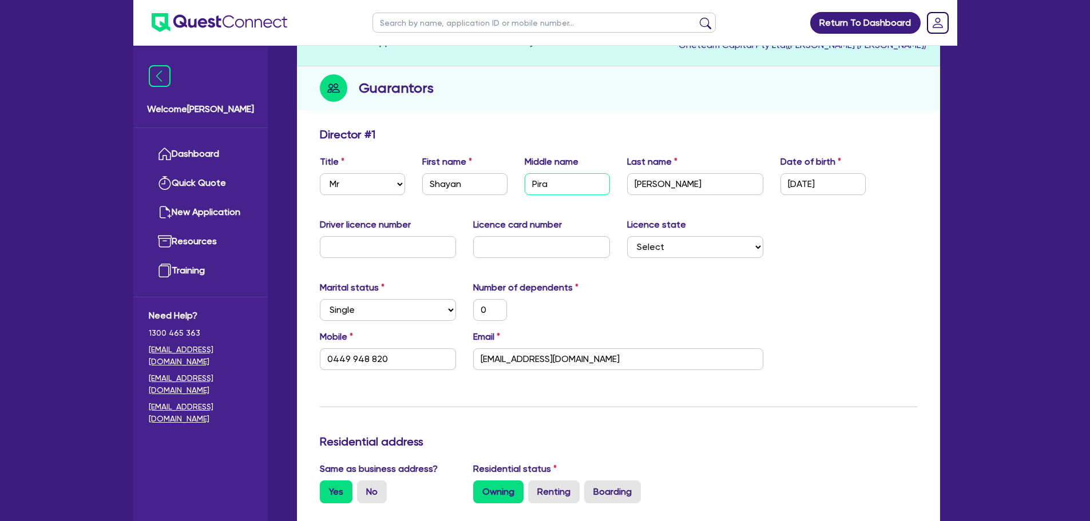
type input "0"
type input "0449 948 820"
type input "1,400,000"
type input "50,000"
type input "1,000,000"
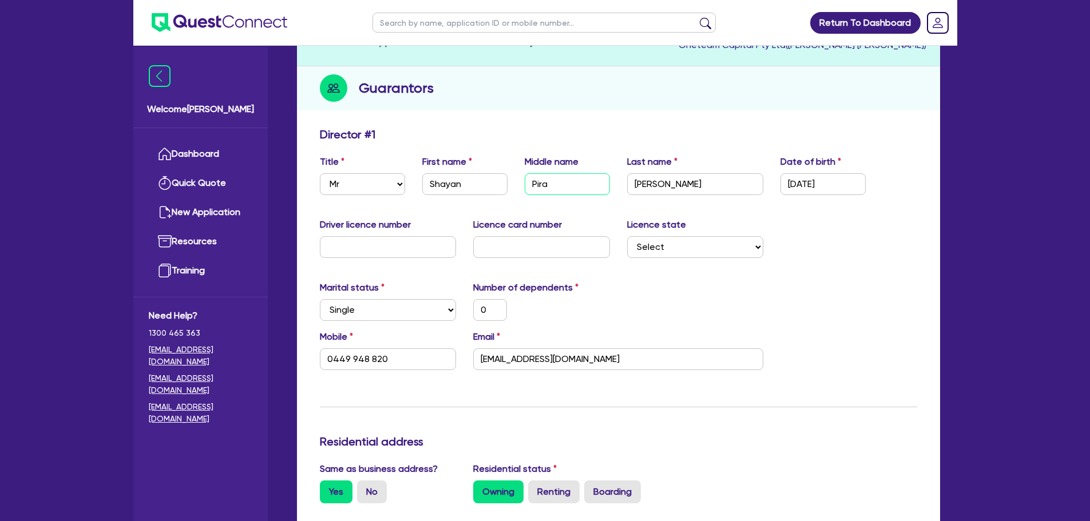
type input "5,000"
type input "[PERSON_NAME]"
type input "0"
type input "0449 948 820"
type input "1,400,000"
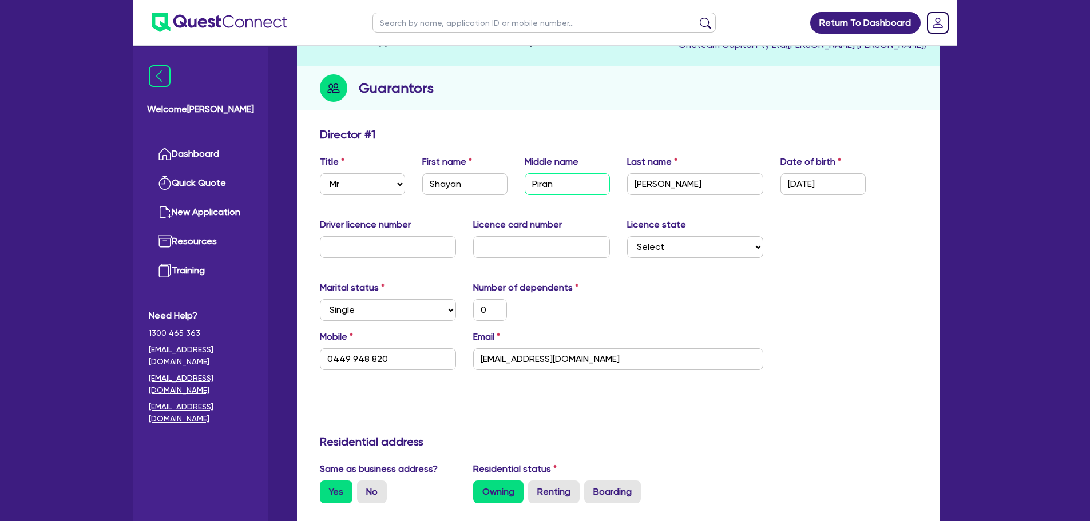
type input "50,000"
type input "1,000,000"
type input "5,000"
type input "[PERSON_NAME]"
type input "0"
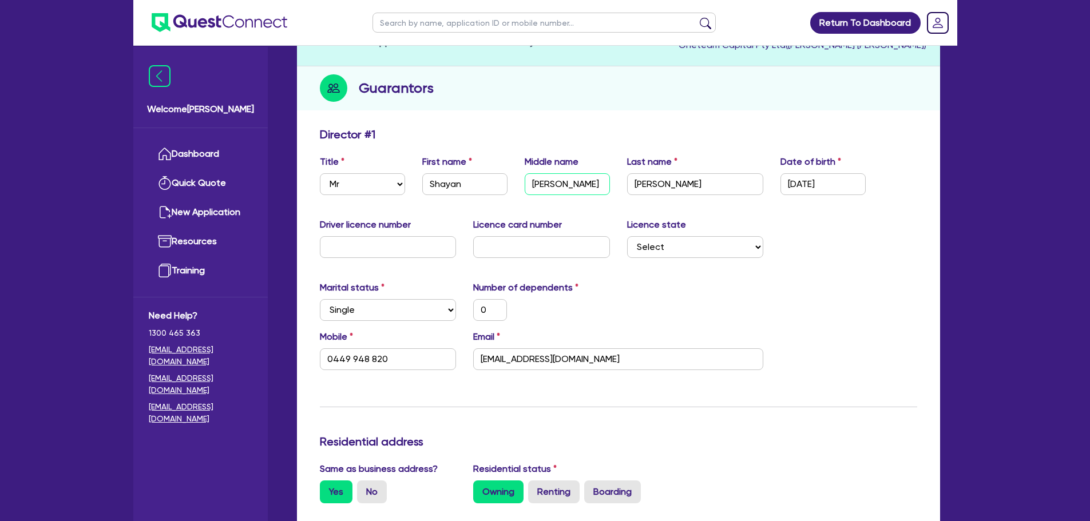
type input "0449 948 820"
type input "1,400,000"
type input "50,000"
type input "1,000,000"
type input "5,000"
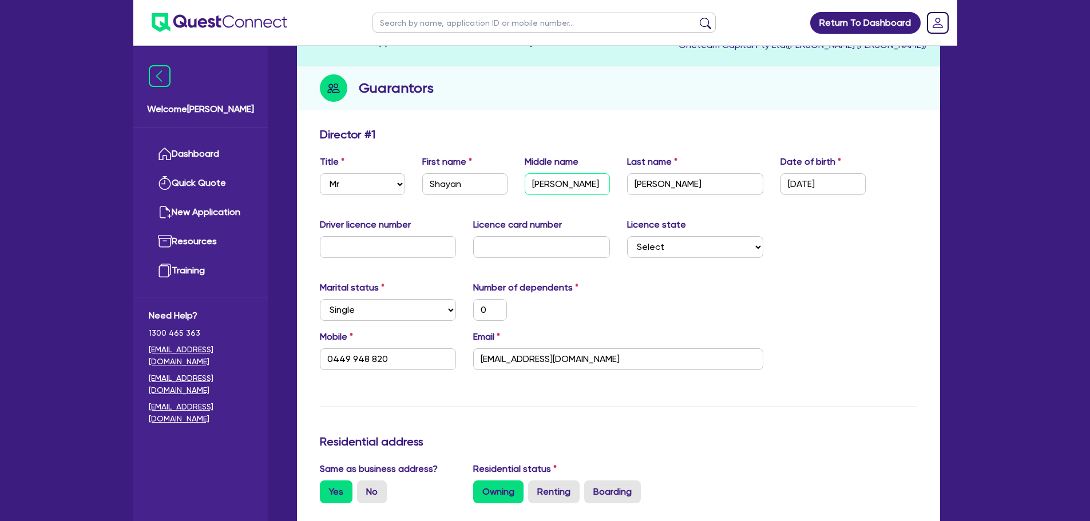
type input "[PERSON_NAME] A"
type input "0"
type input "0449 948 820"
type input "1,400,000"
type input "50,000"
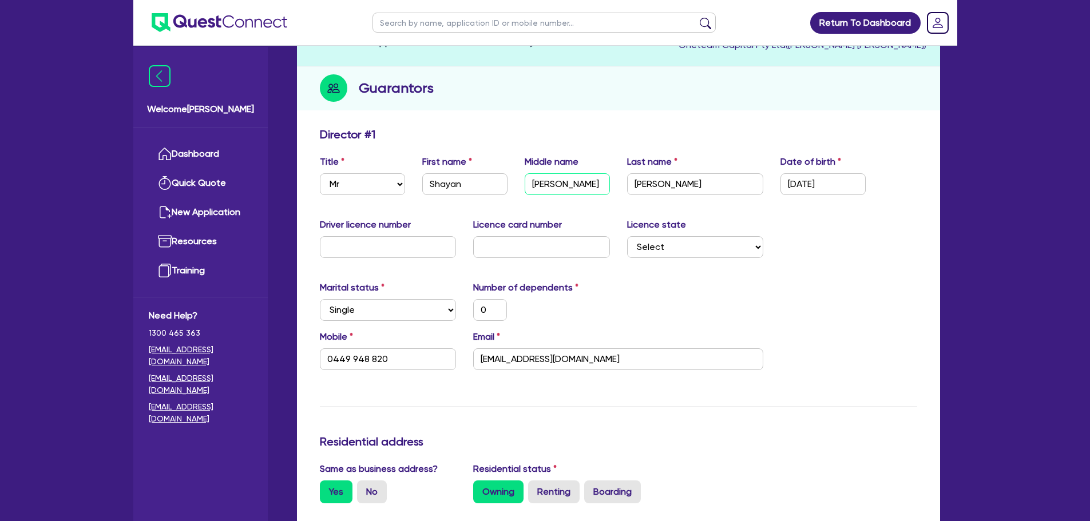
type input "1,000,000"
type input "5,000"
type input "[PERSON_NAME] AS"
type input "0"
type input "0449 948 820"
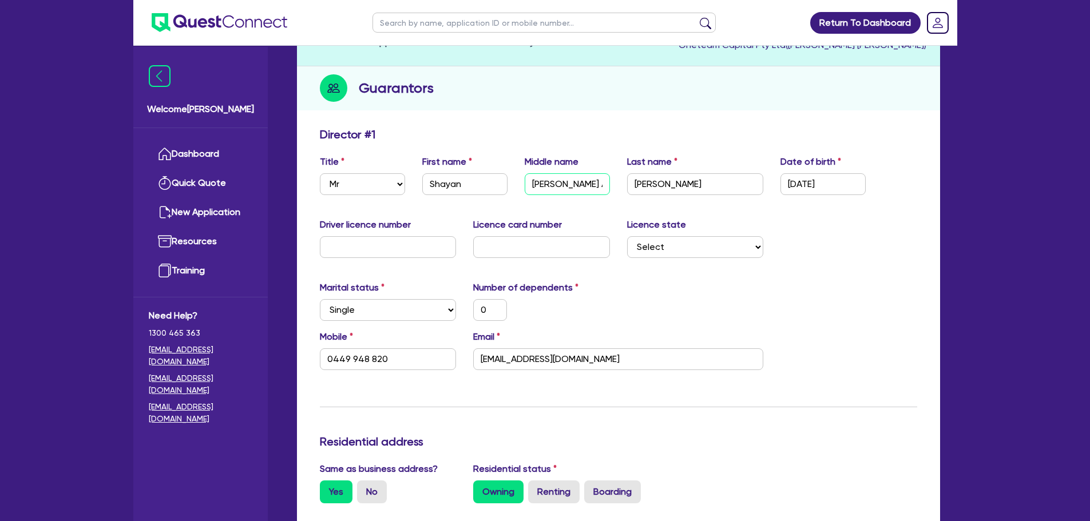
type input "1,400,000"
type input "50,000"
type input "1,000,000"
type input "5,000"
type input "[PERSON_NAME] ASL"
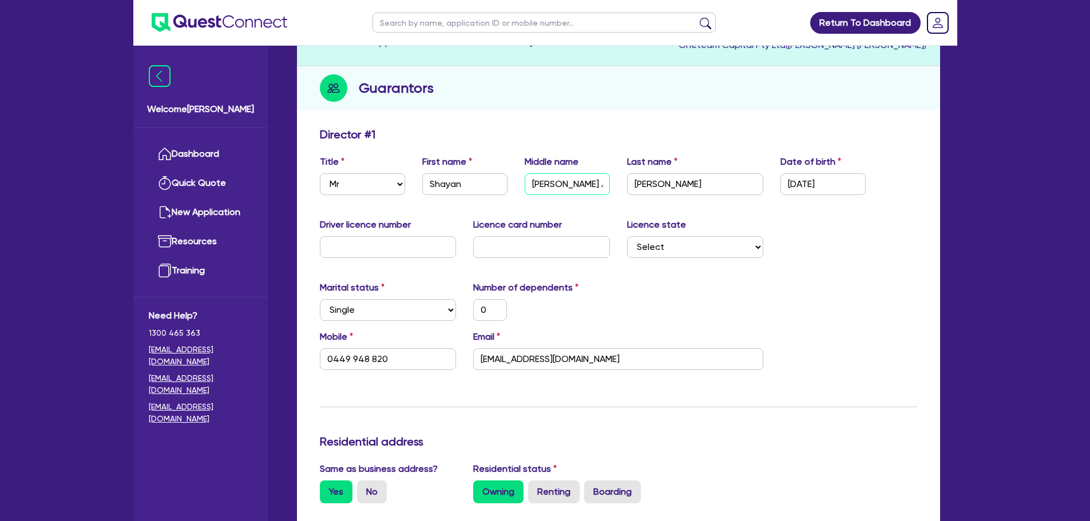
type input "0"
type input "0449 948 820"
type input "1,400,000"
type input "50,000"
type input "1,000,000"
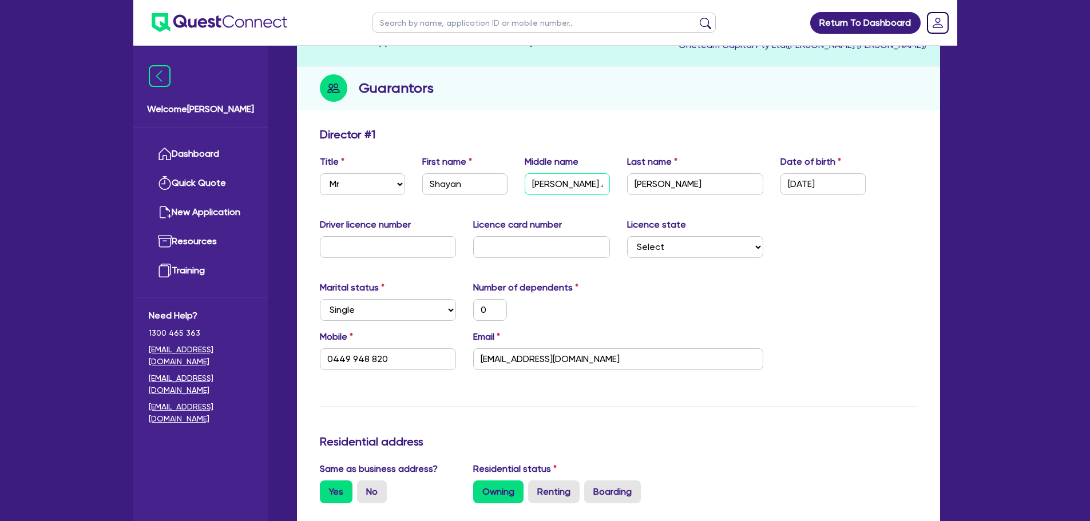
type input "5,000"
type input "[PERSON_NAME] ASL"
type input "S"
type input "0"
type input "0449 948 820"
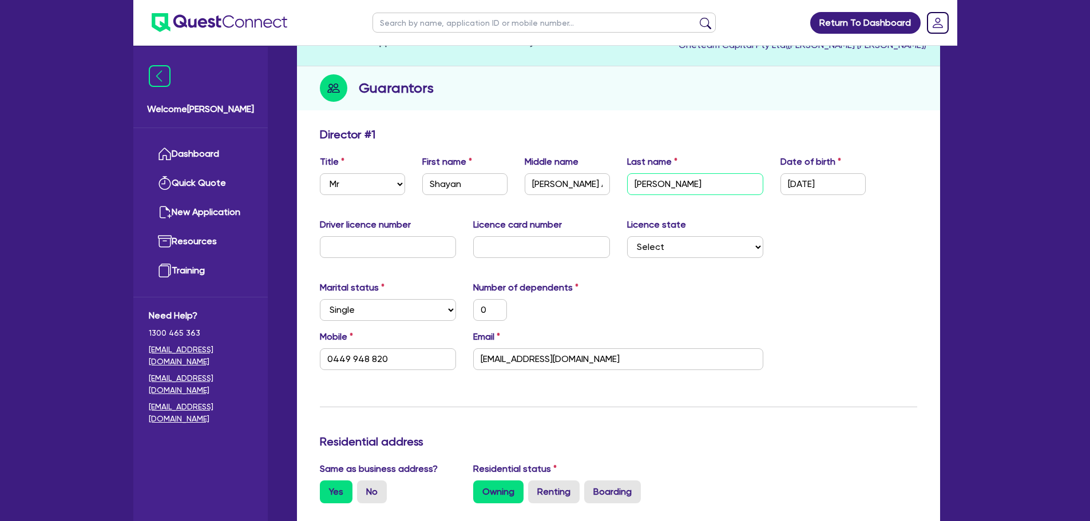
type input "1,400,000"
type input "50,000"
type input "1,000,000"
type input "5,000"
type input "Se"
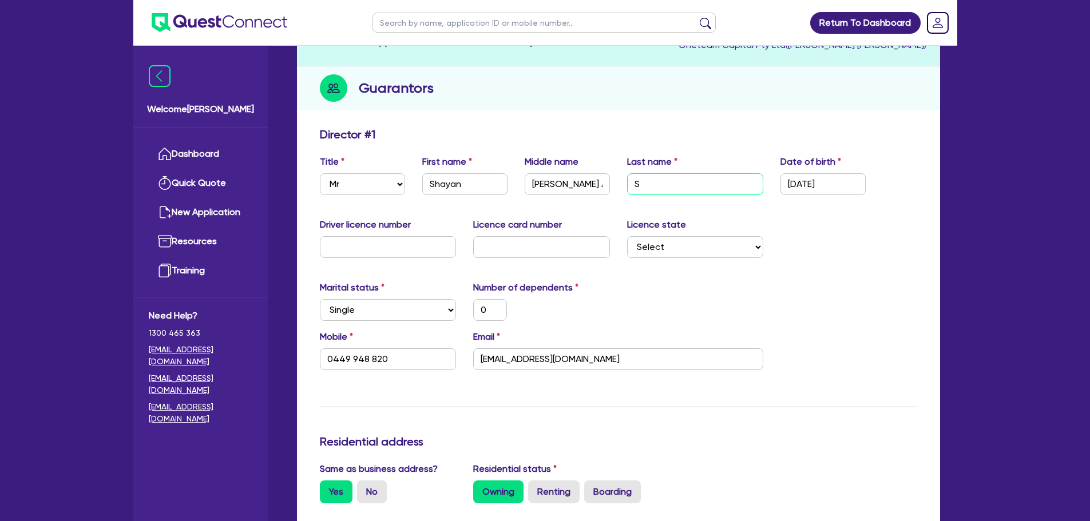
type input "0"
type input "0449 948 820"
type input "1,400,000"
type input "50,000"
type input "1,000,000"
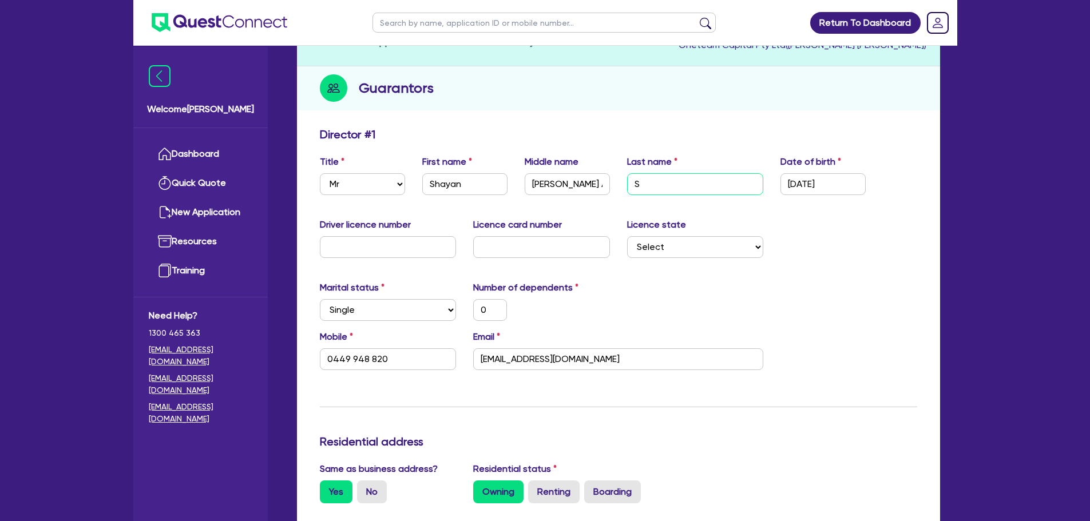
type input "5,000"
type input "Sei"
type input "0"
type input "0449 948 820"
type input "1,400,000"
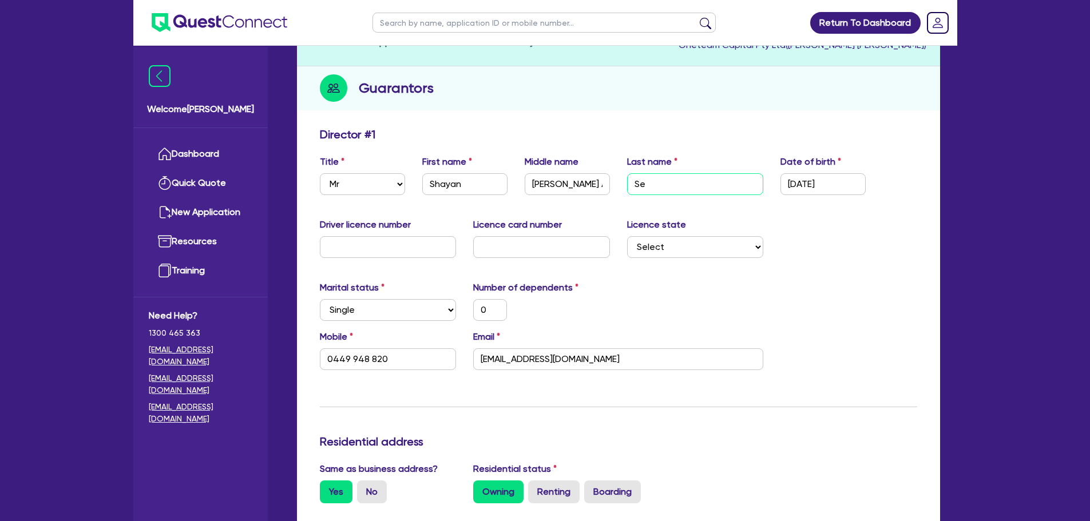
type input "50,000"
type input "1,000,000"
type input "5,000"
type input "Seis"
type input "0"
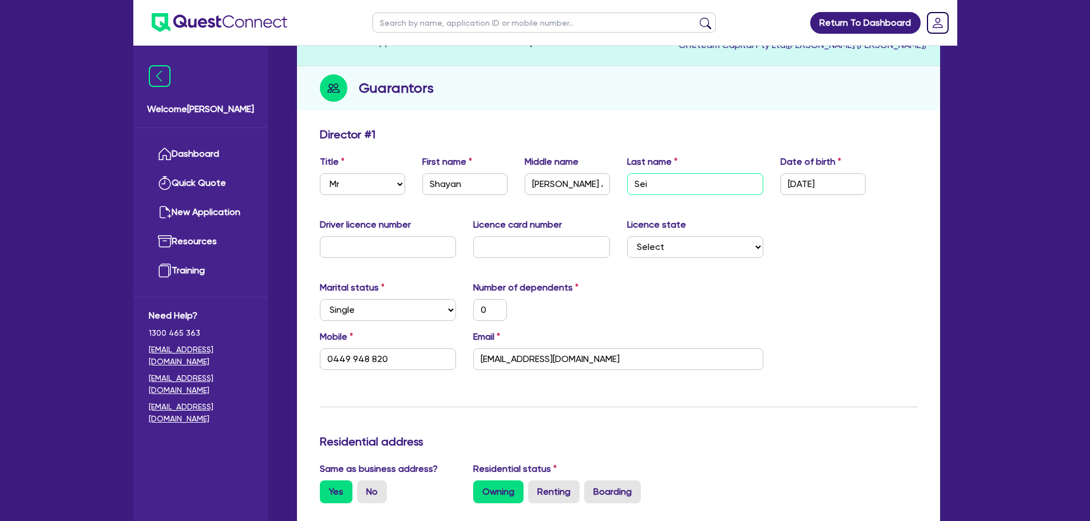
type input "0449 948 820"
type input "1,400,000"
type input "50,000"
type input "1,000,000"
type input "5,000"
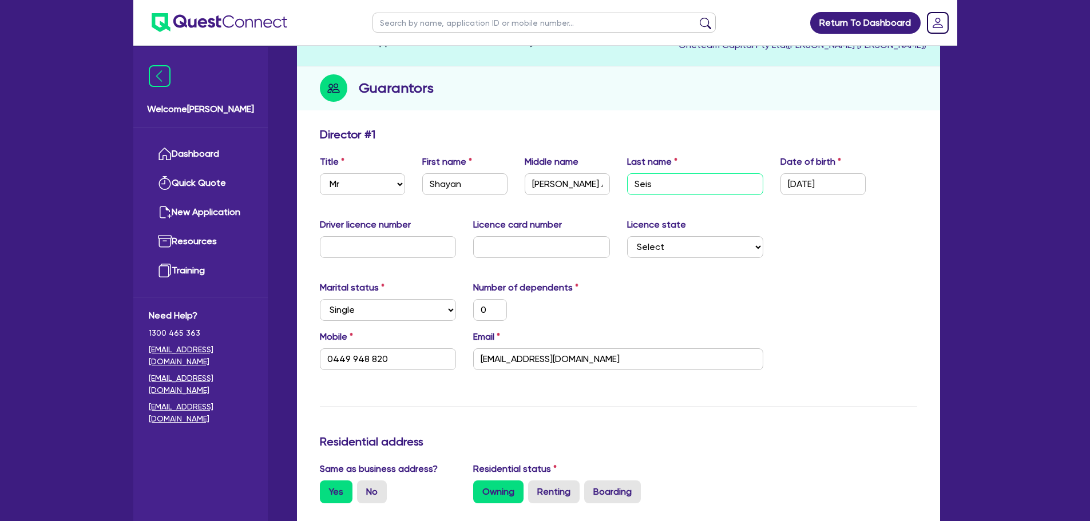
type input "Seisa"
type input "0"
type input "0449 948 820"
type input "1,400,000"
type input "50,000"
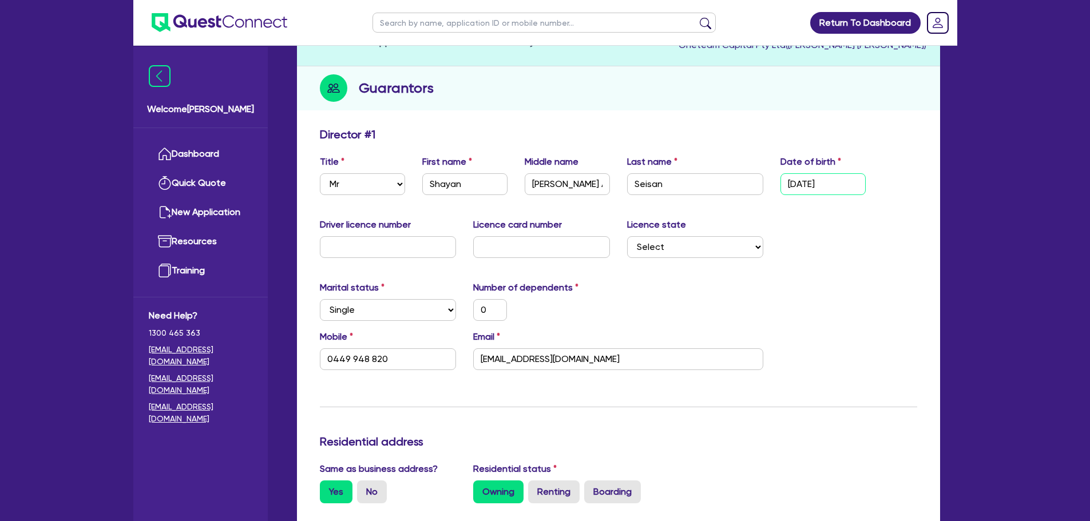
click at [830, 187] on input "[DATE]" at bounding box center [822, 184] width 85 height 22
drag, startPoint x: 853, startPoint y: 186, endPoint x: 704, endPoint y: 178, distance: 149.5
click at [704, 178] on div "Title Select Mr Mrs Ms Miss Dr First name [PERSON_NAME] Middle name [PERSON_NAM…" at bounding box center [618, 179] width 614 height 49
click at [848, 201] on div "Title Select Mr Mrs Ms Miss Dr First name [PERSON_NAME] Middle name [PERSON_NAM…" at bounding box center [618, 179] width 614 height 49
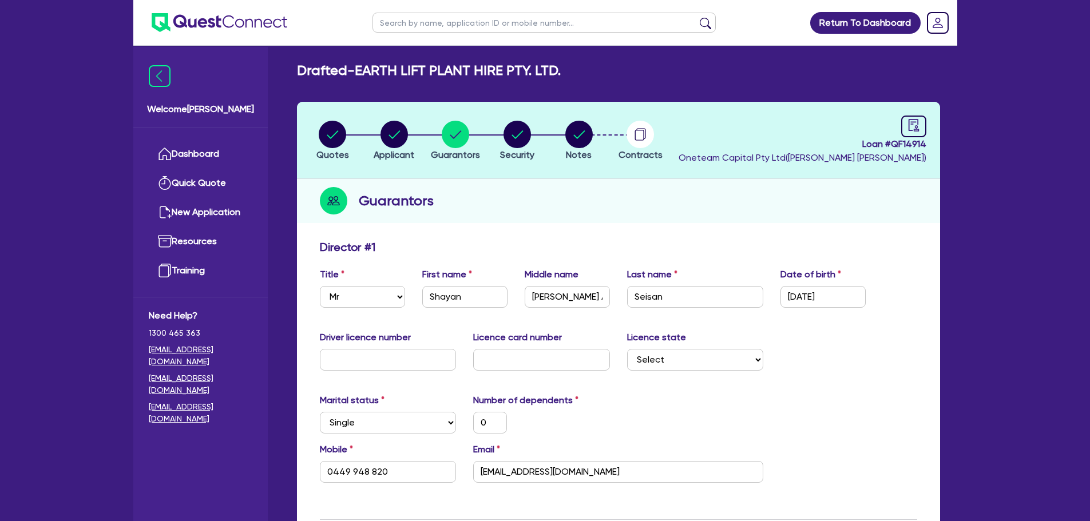
scroll to position [0, 0]
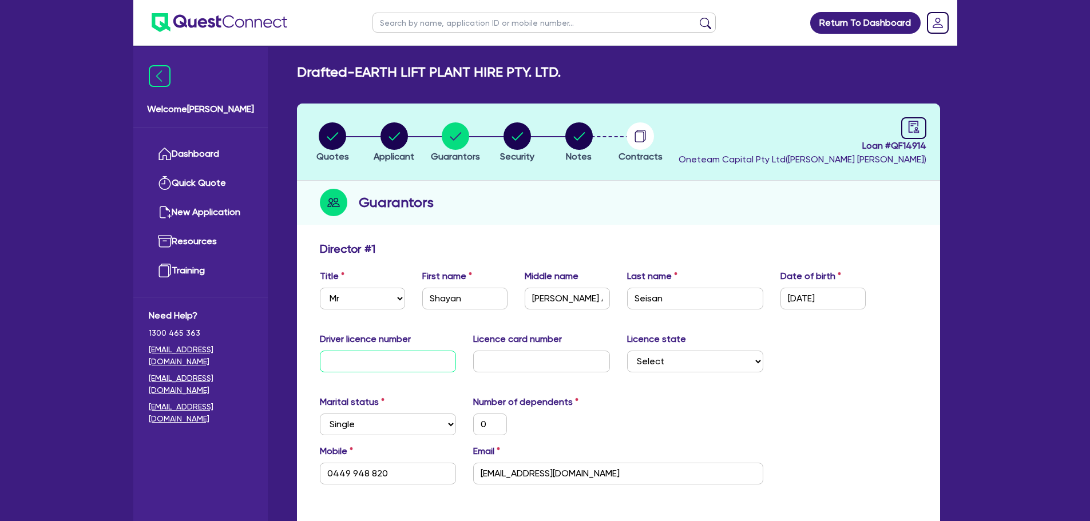
click at [393, 358] on input "text" at bounding box center [388, 362] width 137 height 22
click at [530, 360] on input "text" at bounding box center [541, 362] width 137 height 22
click at [675, 364] on select "Select [GEOGRAPHIC_DATA] [GEOGRAPHIC_DATA] [GEOGRAPHIC_DATA] [GEOGRAPHIC_DATA] …" at bounding box center [695, 362] width 137 height 22
click at [627, 351] on select "Select [GEOGRAPHIC_DATA] [GEOGRAPHIC_DATA] [GEOGRAPHIC_DATA] [GEOGRAPHIC_DATA] …" at bounding box center [695, 362] width 137 height 22
click at [412, 421] on select "Select Single Married De Facto / Partner" at bounding box center [388, 425] width 137 height 22
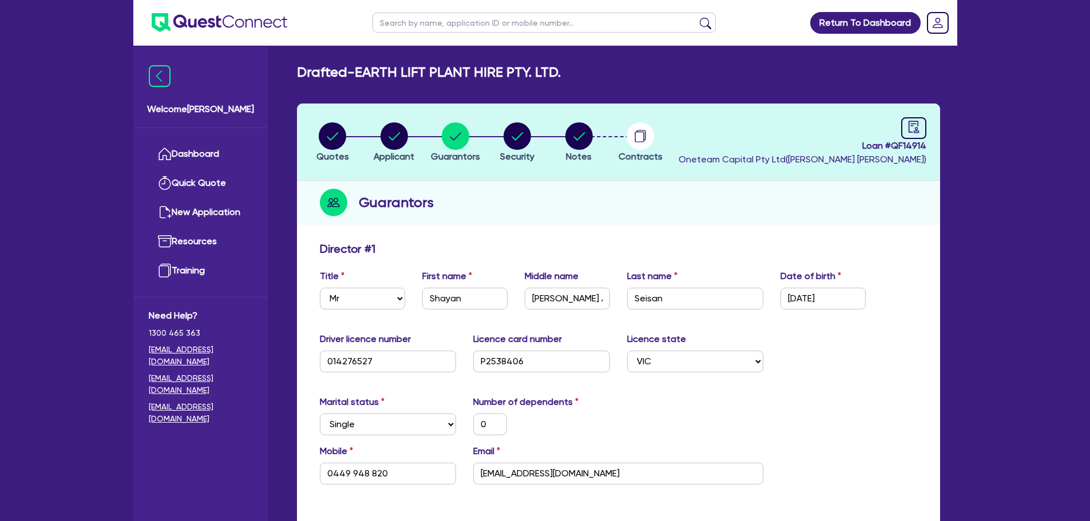
click at [559, 418] on div "0" at bounding box center [541, 425] width 154 height 22
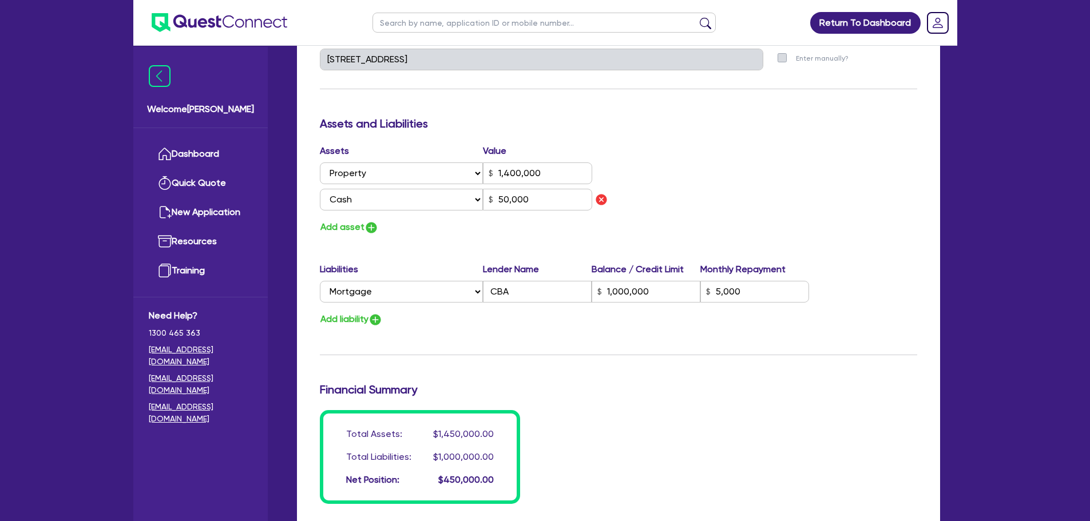
scroll to position [840, 0]
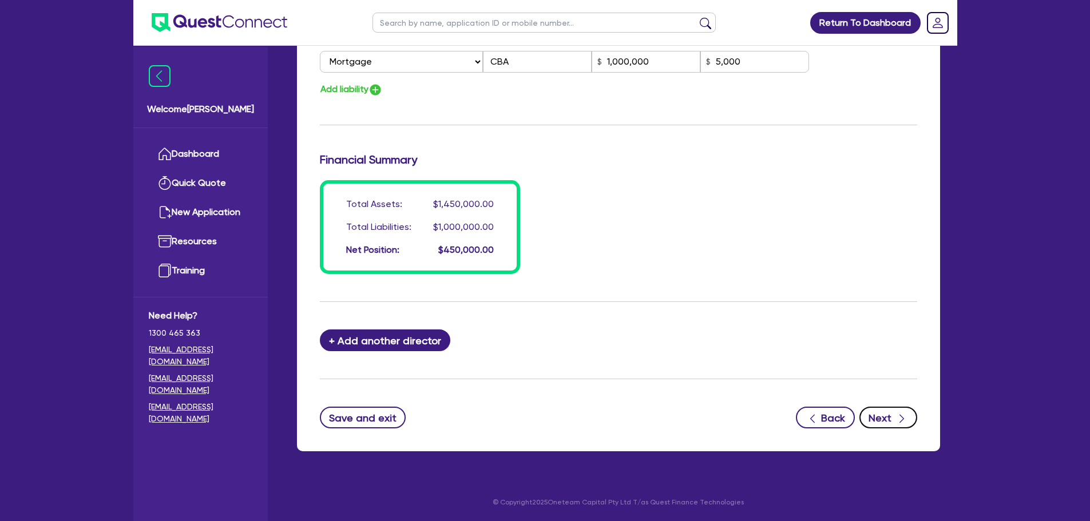
click at [893, 418] on button "Next" at bounding box center [888, 418] width 58 height 22
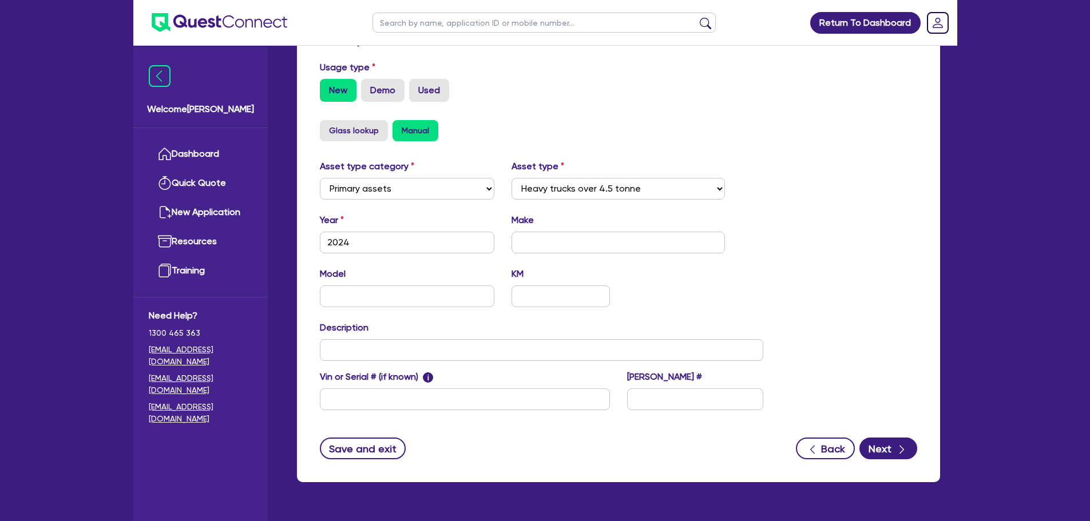
scroll to position [359, 0]
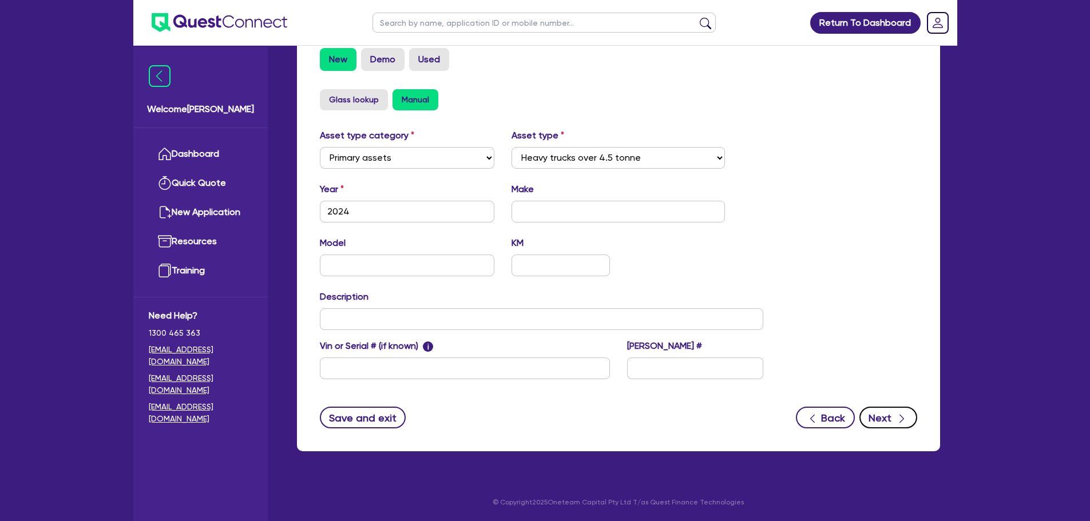
click at [886, 410] on button "Next" at bounding box center [888, 418] width 58 height 22
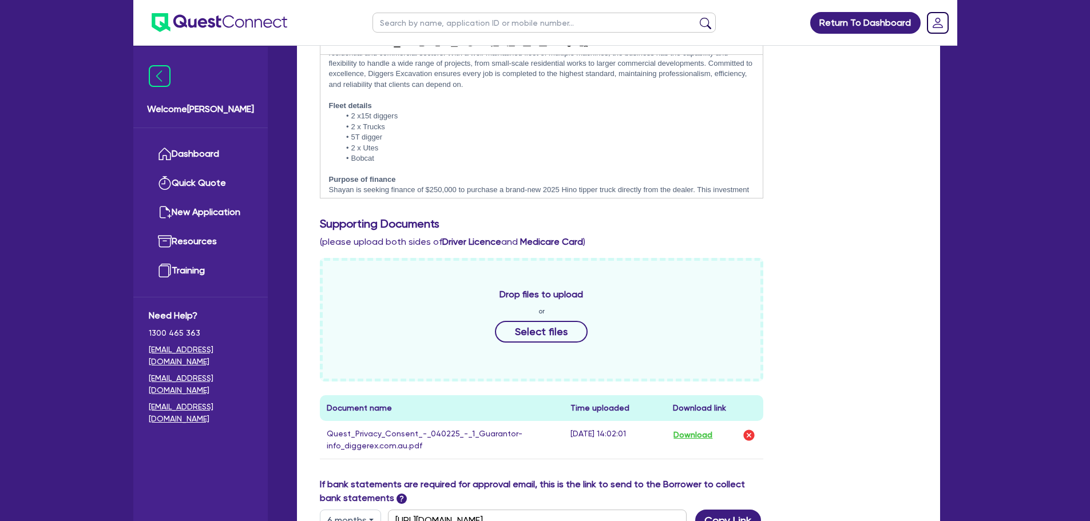
scroll to position [82, 0]
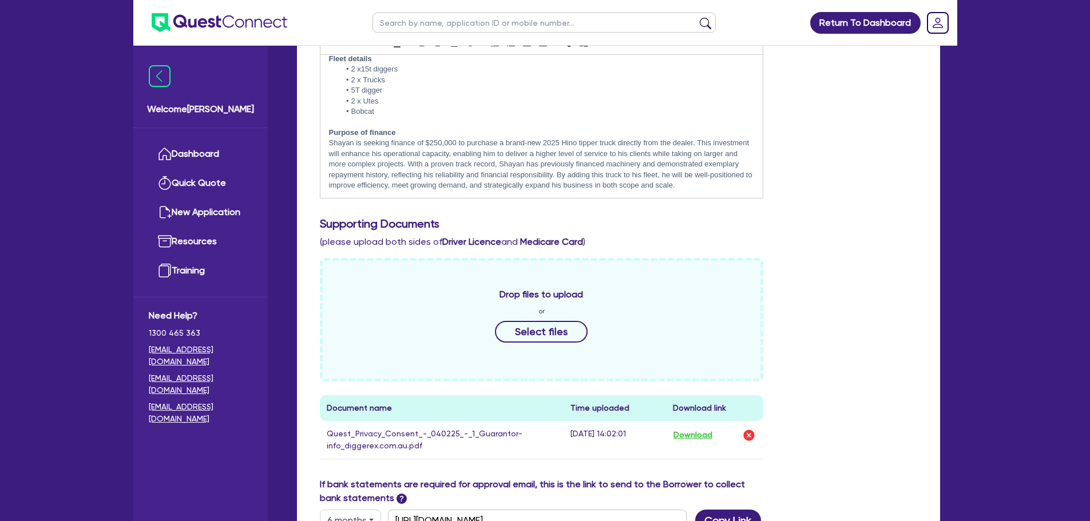
click at [840, 180] on div "Include the brief history on applicant/s and purpose of loan: Business Overview…" at bounding box center [618, 110] width 614 height 196
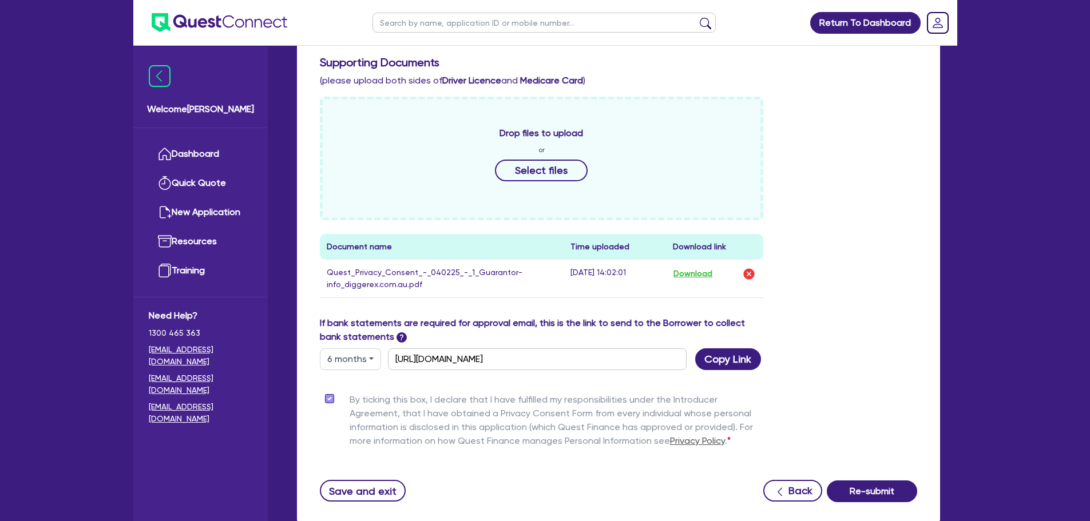
scroll to position [578, 0]
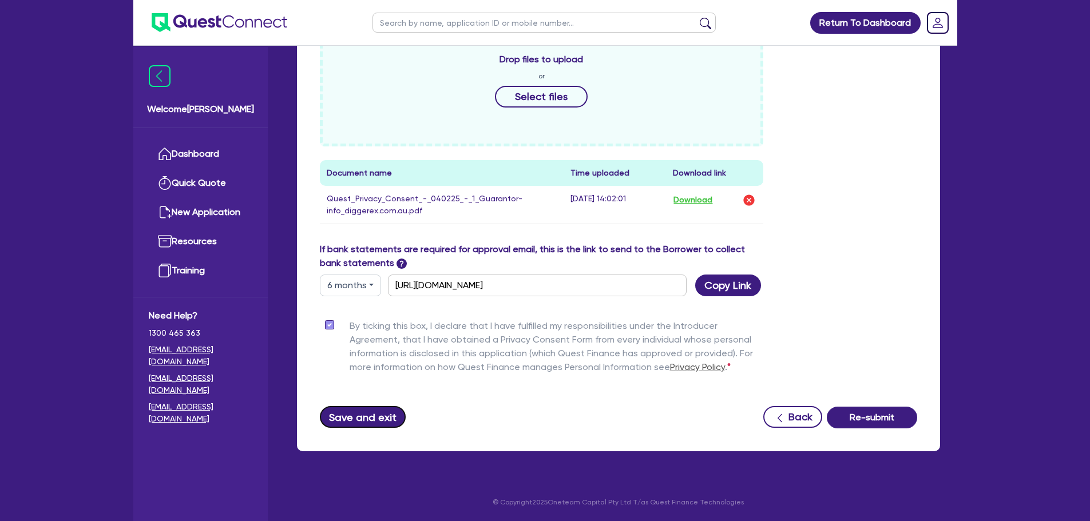
click at [377, 408] on button "Save and exit" at bounding box center [363, 417] width 86 height 22
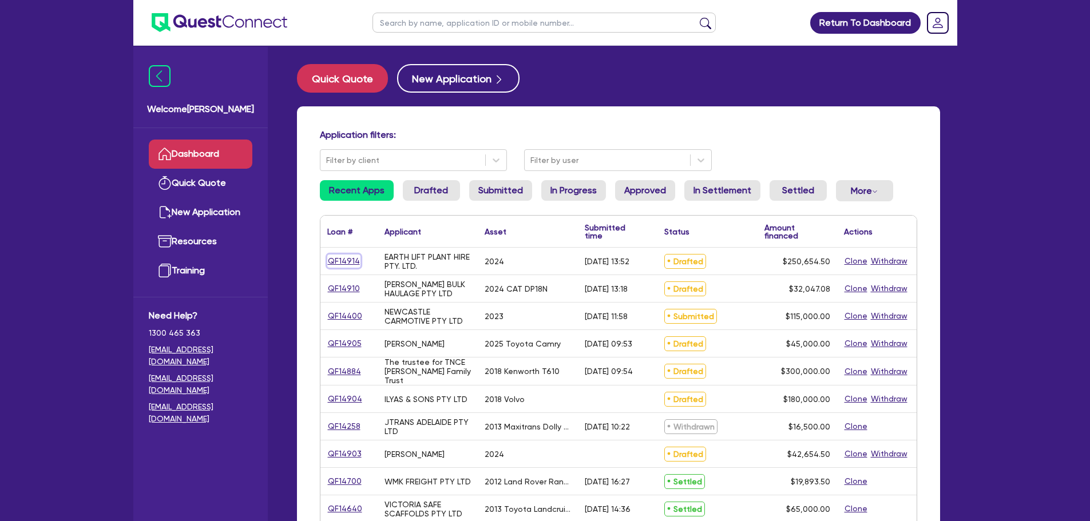
click at [347, 259] on link "QF14914" at bounding box center [343, 261] width 33 height 13
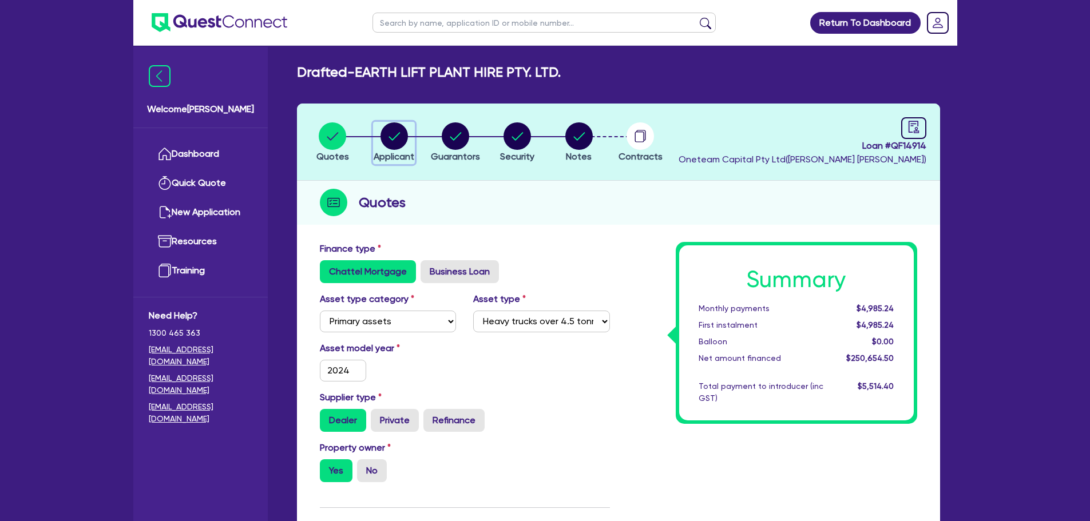
click at [405, 130] on circle "button" at bounding box center [393, 135] width 27 height 27
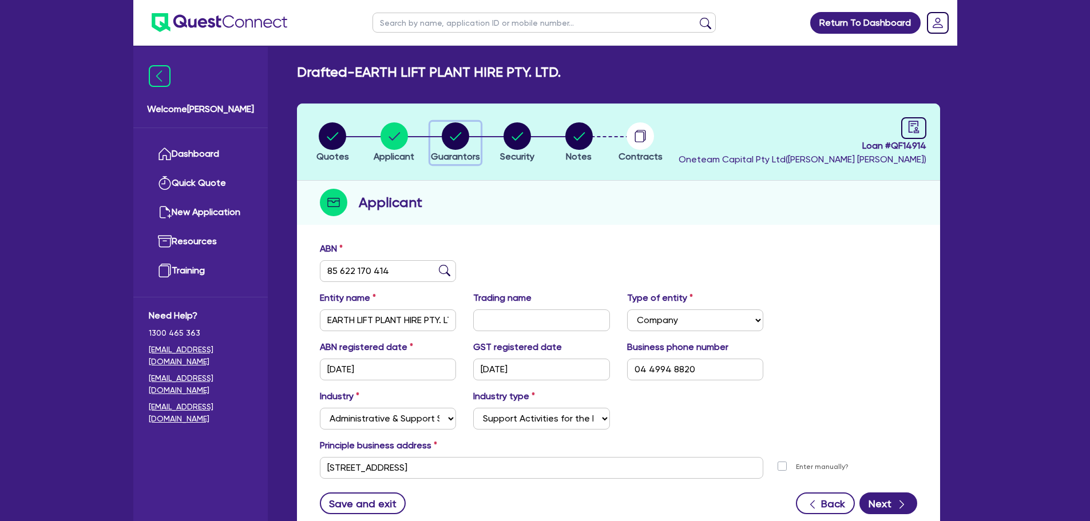
click at [467, 138] on circle "button" at bounding box center [455, 135] width 27 height 27
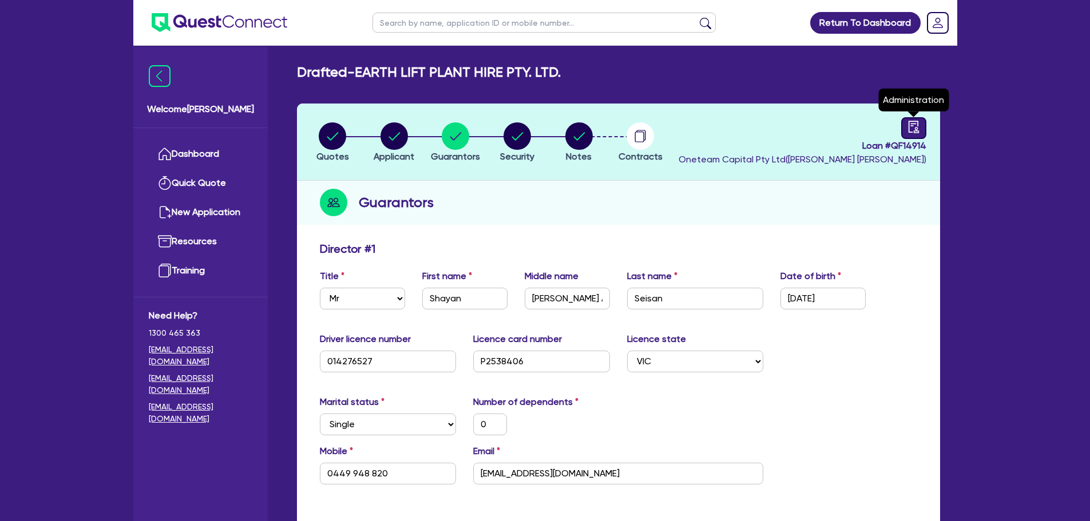
click at [911, 128] on icon "audit" at bounding box center [913, 127] width 13 height 13
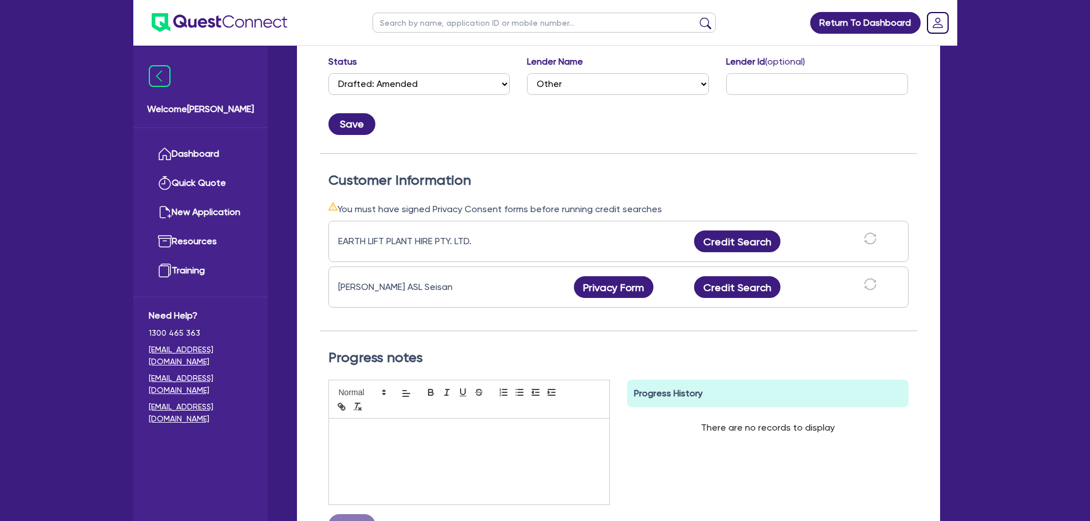
scroll to position [343, 0]
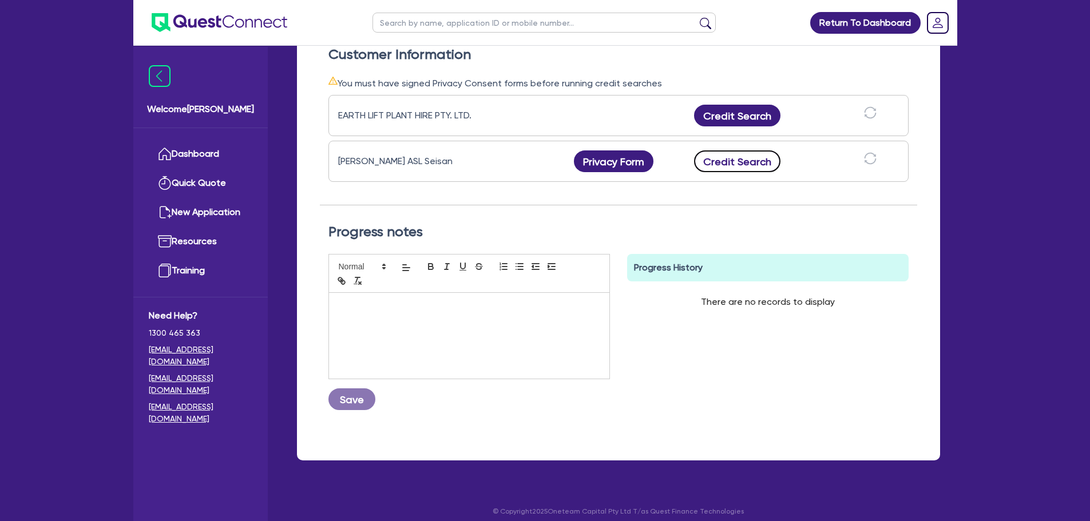
click at [746, 159] on button "Credit Search" at bounding box center [737, 161] width 87 height 22
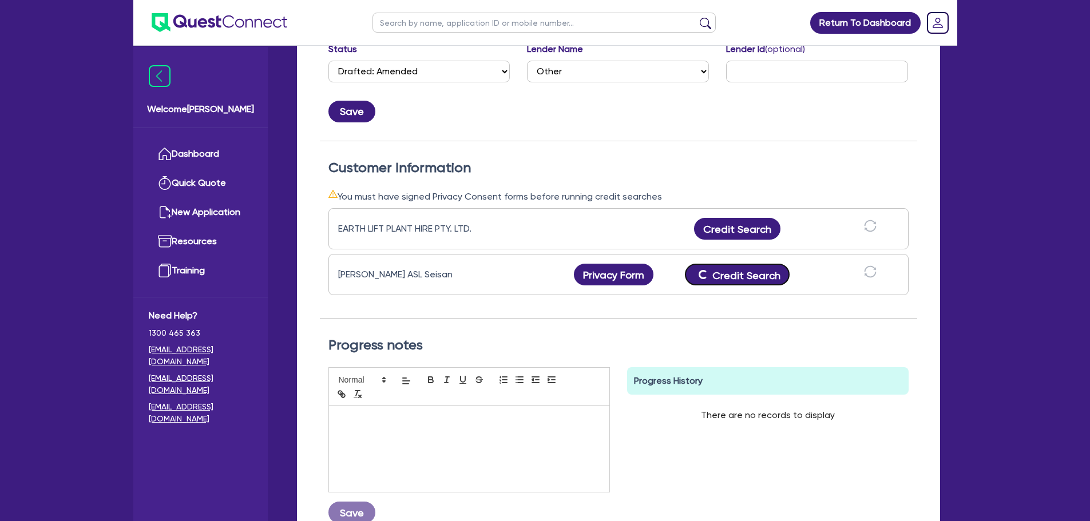
scroll to position [229, 0]
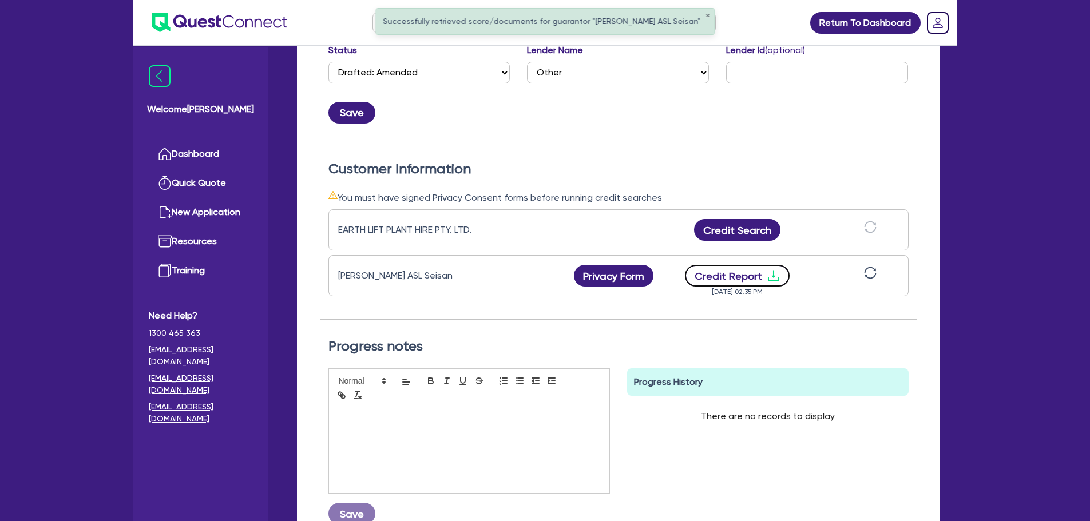
click at [743, 277] on button "Credit Report" at bounding box center [737, 276] width 105 height 22
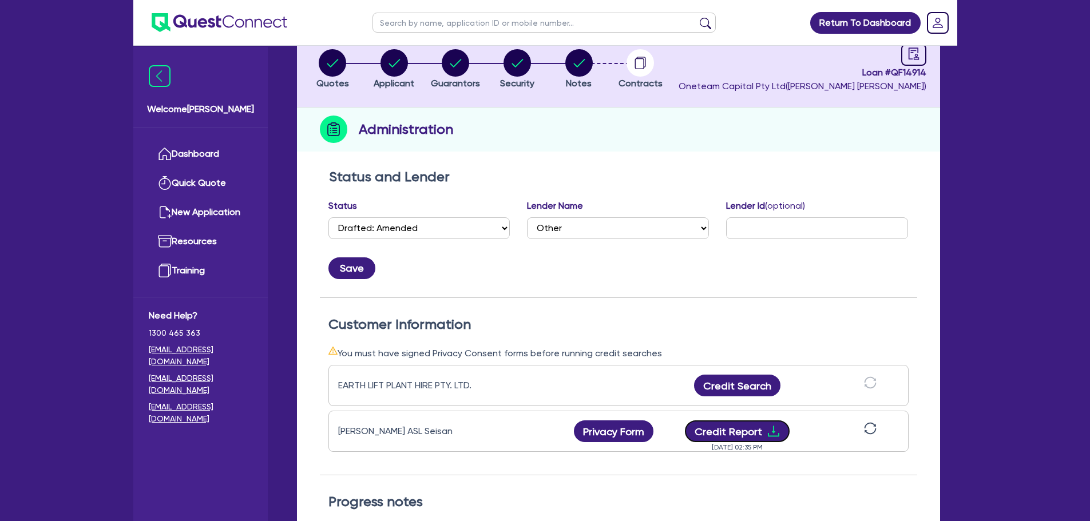
scroll to position [0, 0]
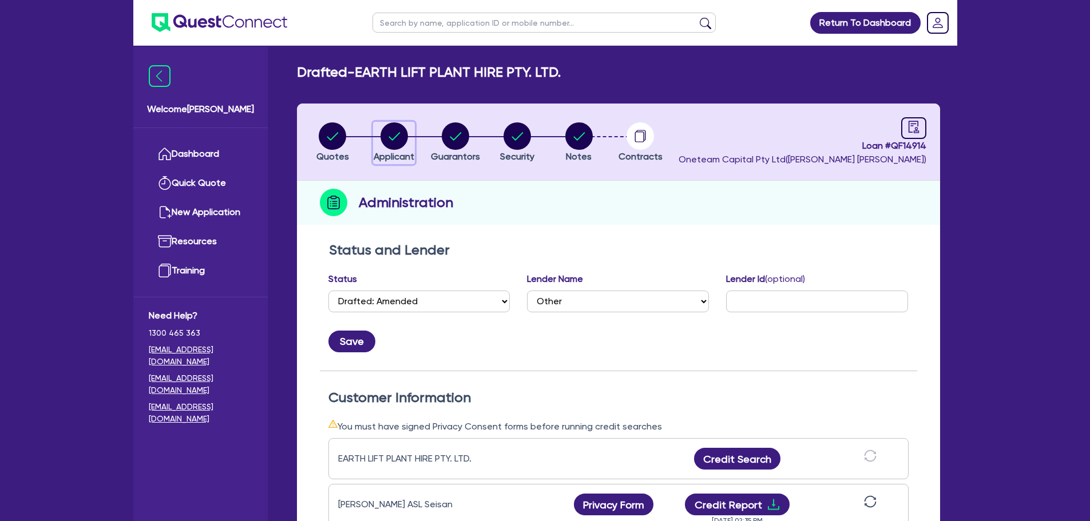
click at [391, 137] on icon "button" at bounding box center [393, 135] width 27 height 27
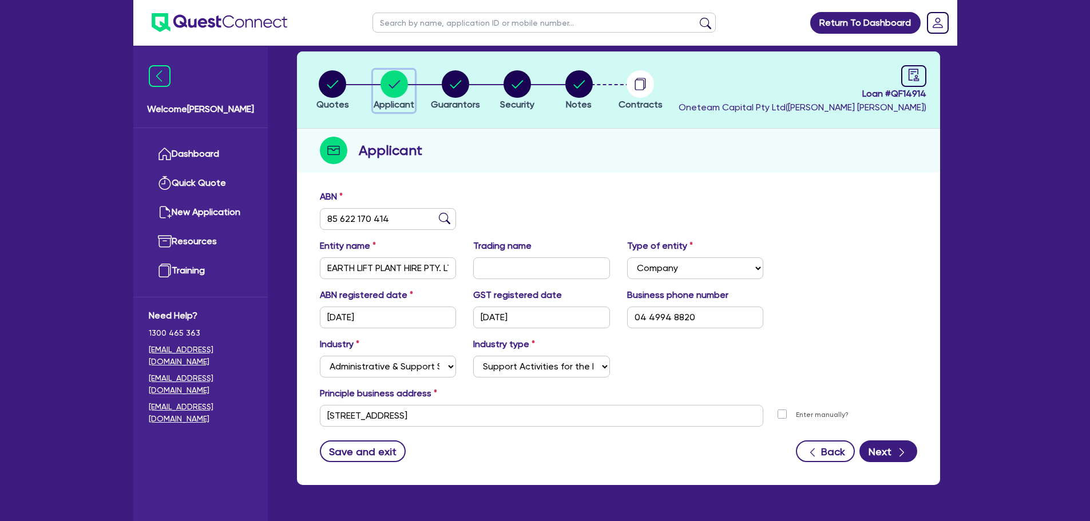
scroll to position [86, 0]
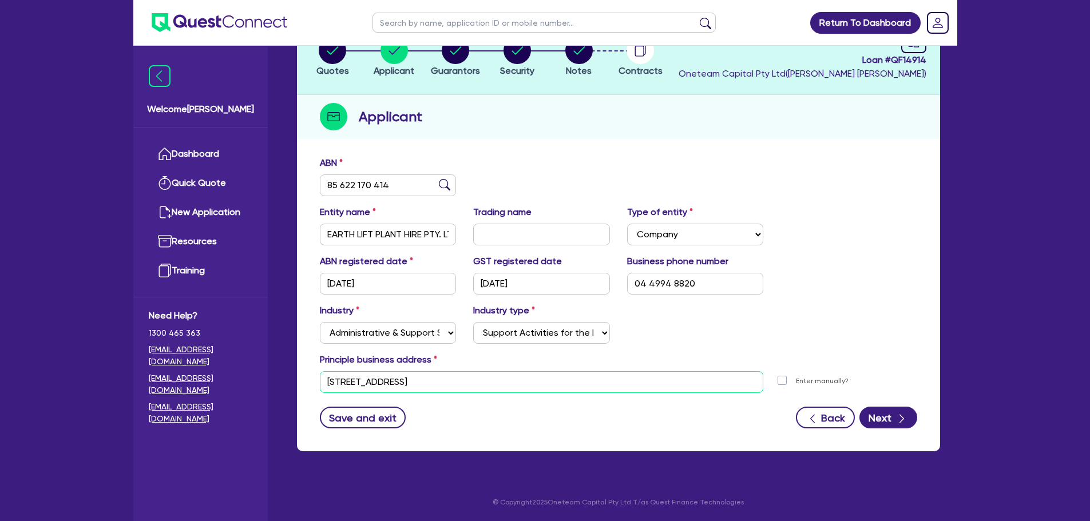
drag, startPoint x: 440, startPoint y: 379, endPoint x: 295, endPoint y: 371, distance: 145.5
click at [295, 371] on div "Quotes Applicant [GEOGRAPHIC_DATA] Security Notes Contracts Loan # QF14914 Onet…" at bounding box center [618, 241] width 660 height 447
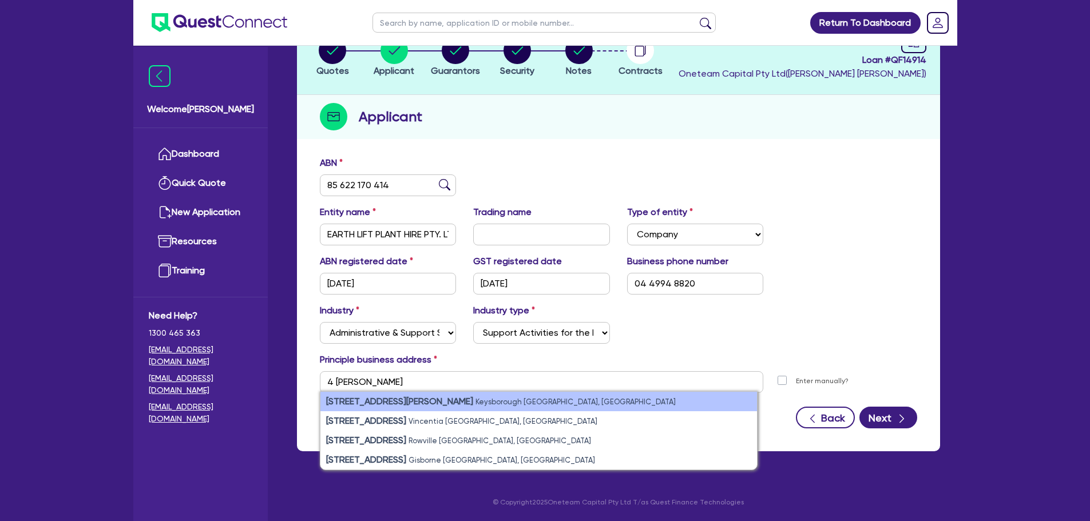
click at [405, 403] on strong "[STREET_ADDRESS][PERSON_NAME]" at bounding box center [399, 401] width 147 height 11
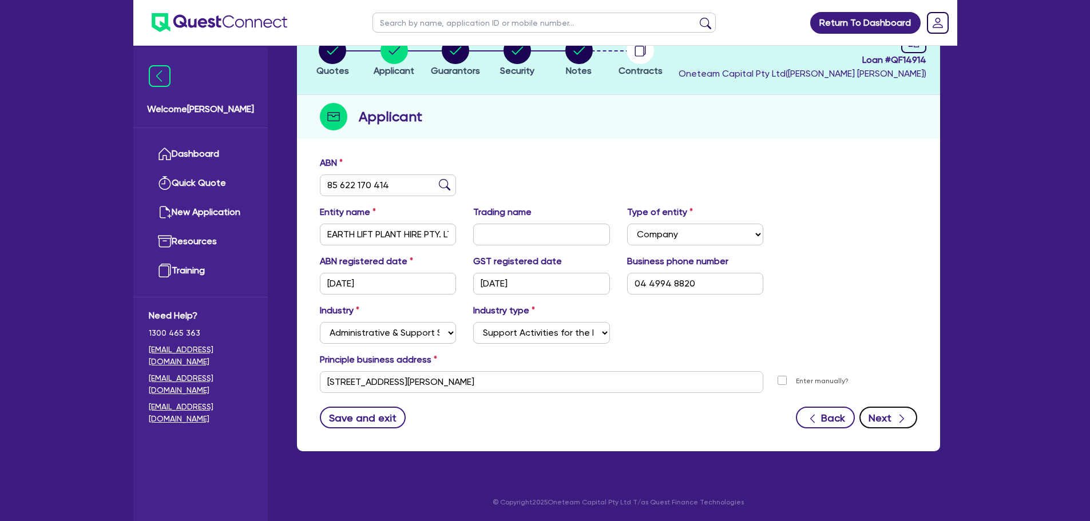
click at [894, 422] on button "Next" at bounding box center [888, 418] width 58 height 22
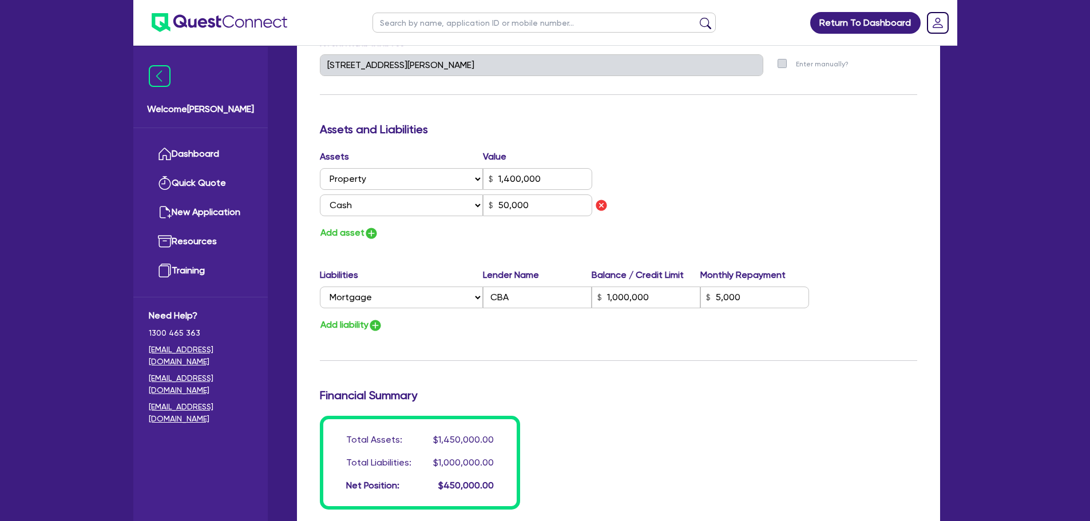
scroll to position [840, 0]
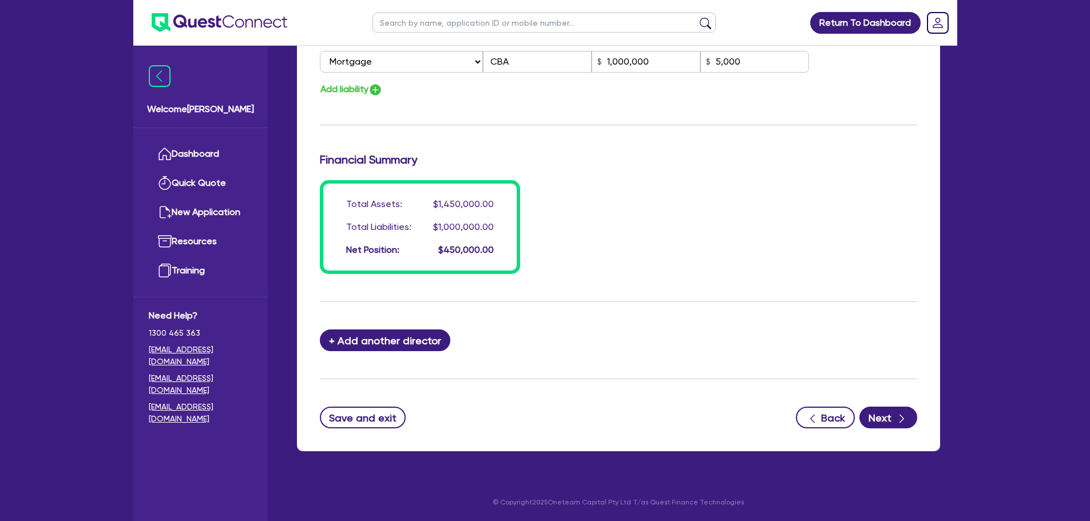
click at [881, 412] on button "Next" at bounding box center [888, 418] width 58 height 22
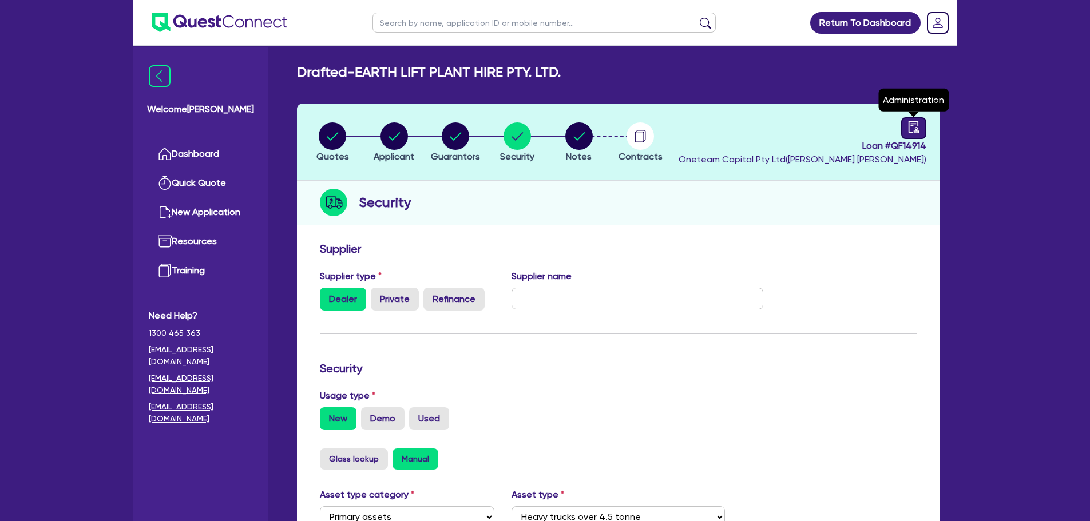
click at [908, 123] on icon "audit" at bounding box center [913, 127] width 13 height 13
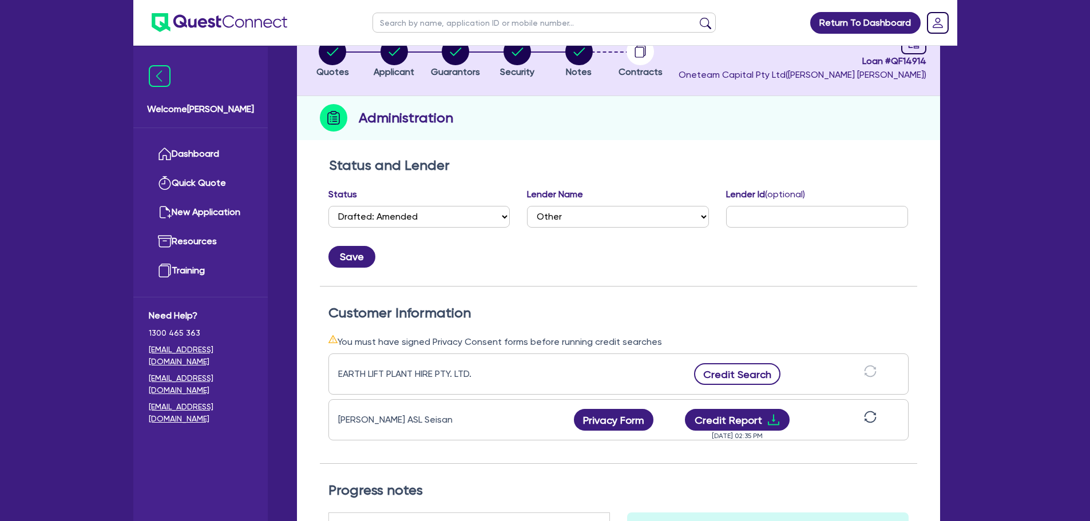
scroll to position [172, 0]
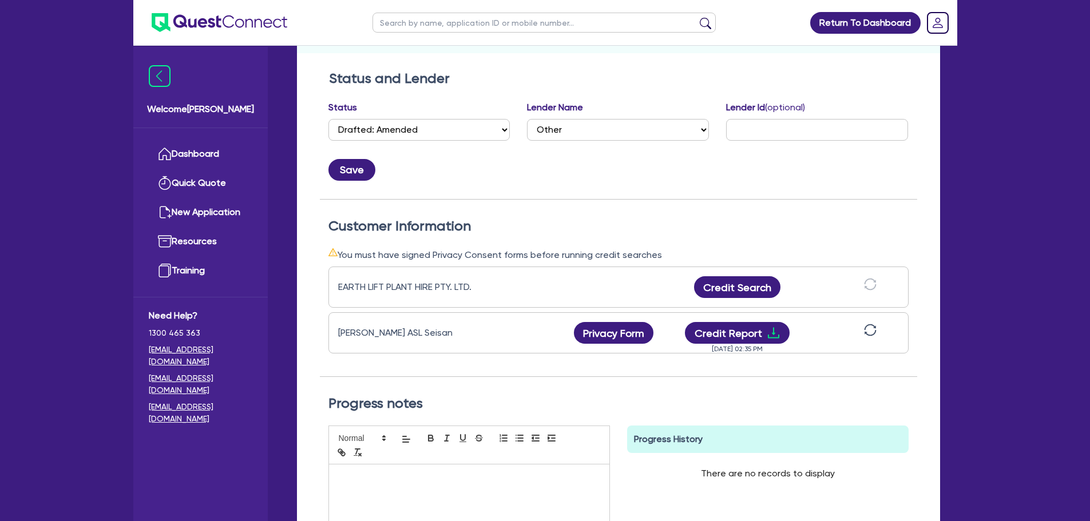
click at [869, 327] on icon "sync" at bounding box center [870, 330] width 13 height 13
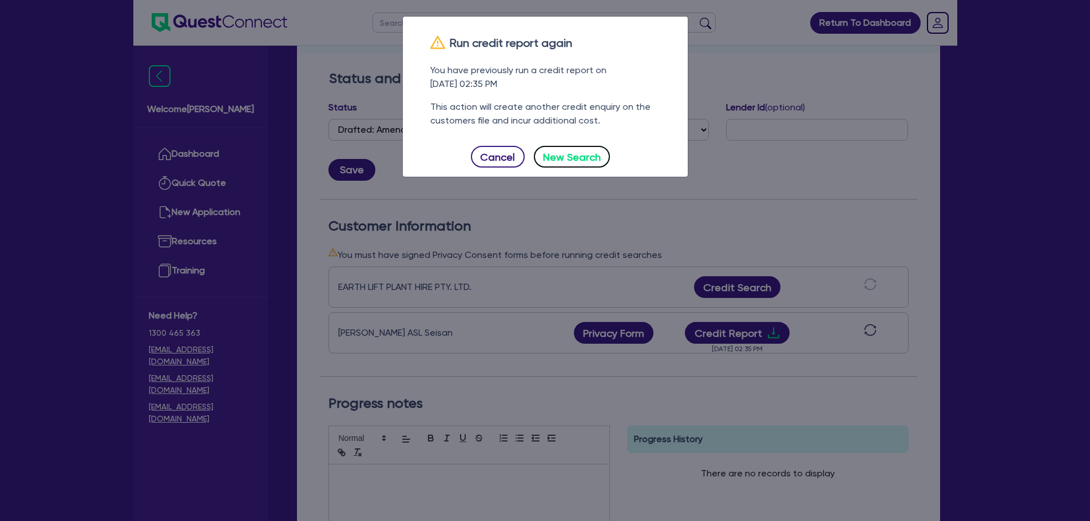
click at [557, 161] on button "New Search" at bounding box center [572, 157] width 77 height 22
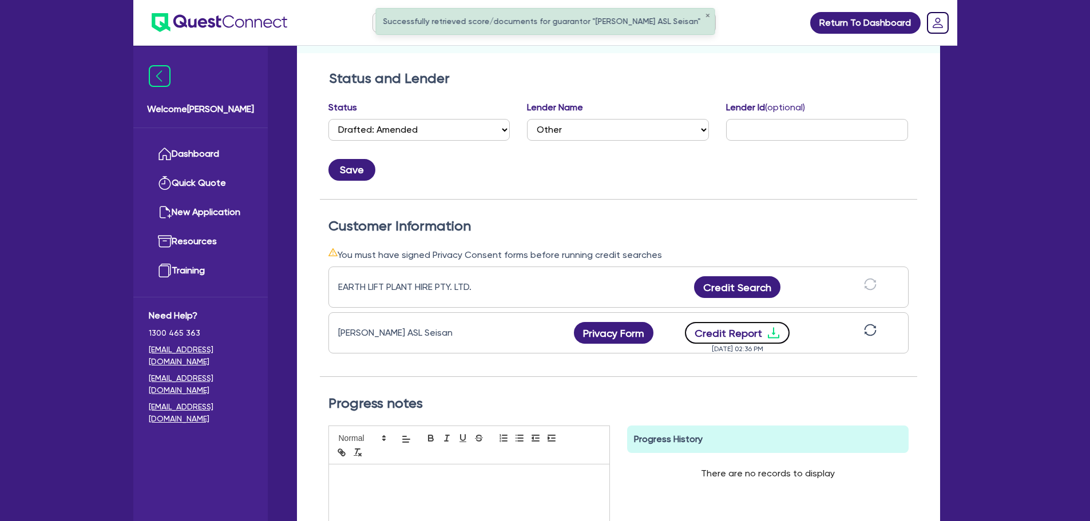
click at [735, 336] on button "Credit Report" at bounding box center [737, 333] width 105 height 22
